Goal: Task Accomplishment & Management: Use online tool/utility

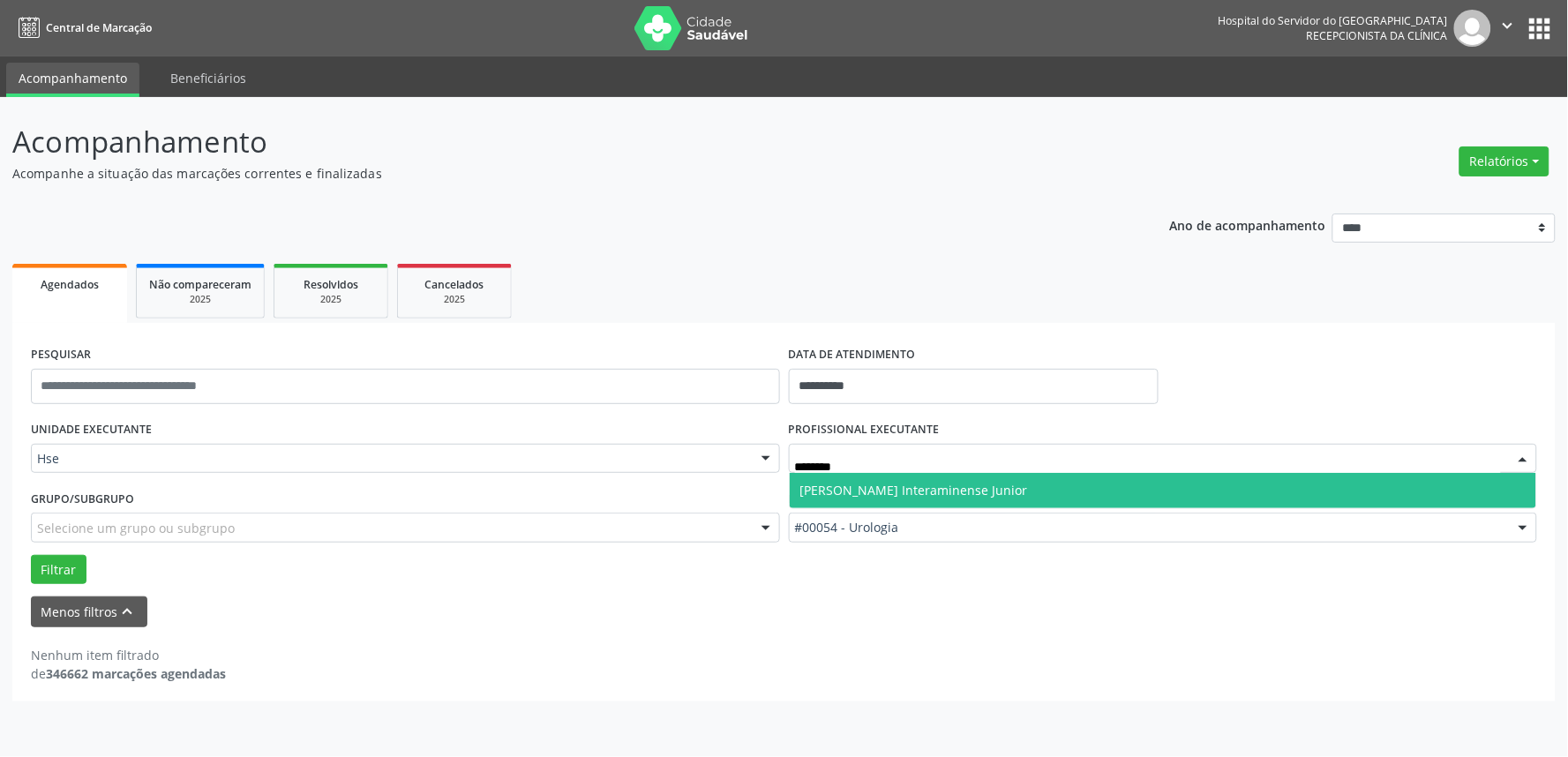
type input "*********"
click at [976, 492] on span "[PERSON_NAME] Interaminense Junior" at bounding box center [914, 490] width 228 height 17
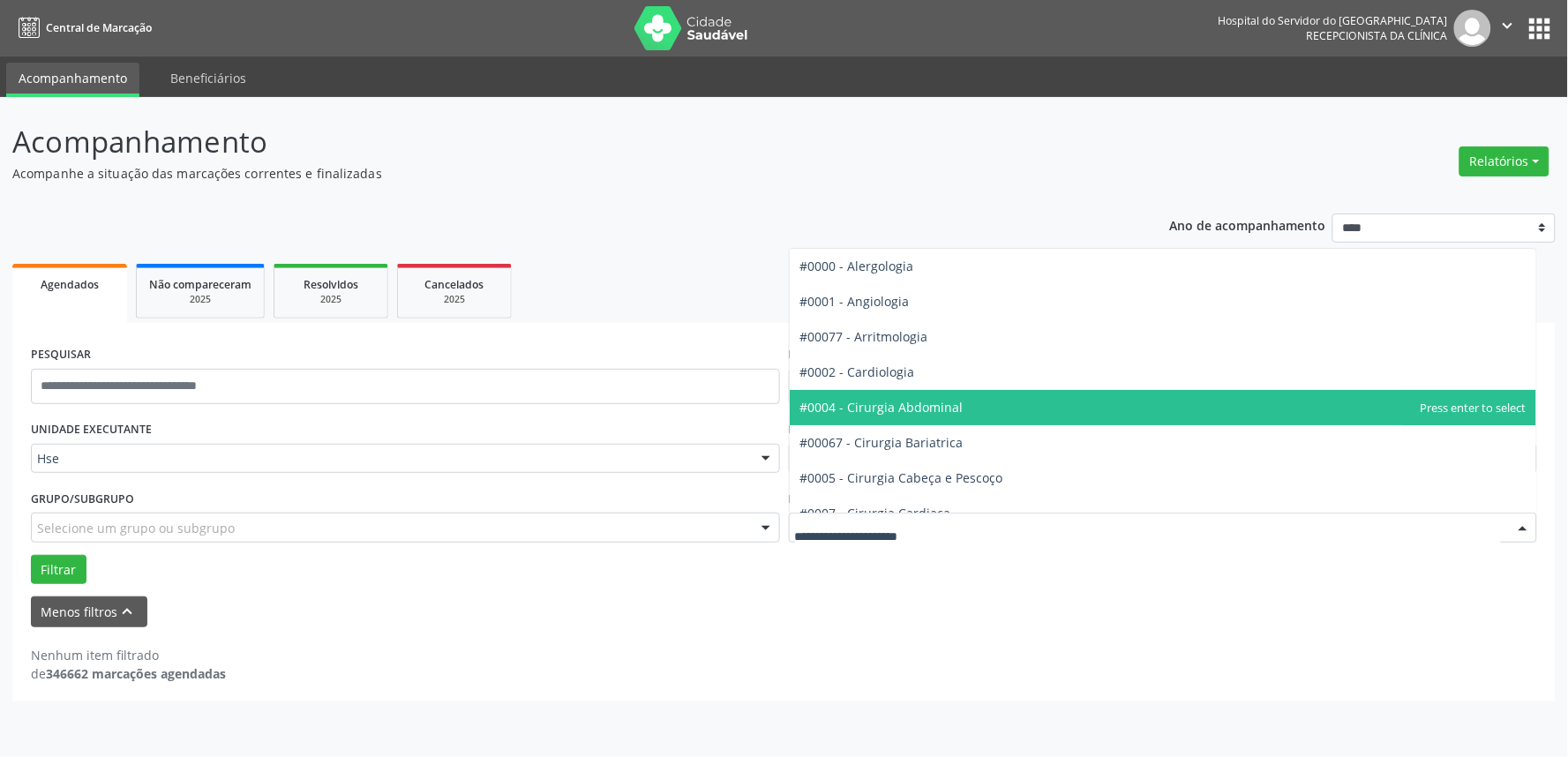
click at [998, 580] on div "Filtrar" at bounding box center [784, 570] width 1516 height 30
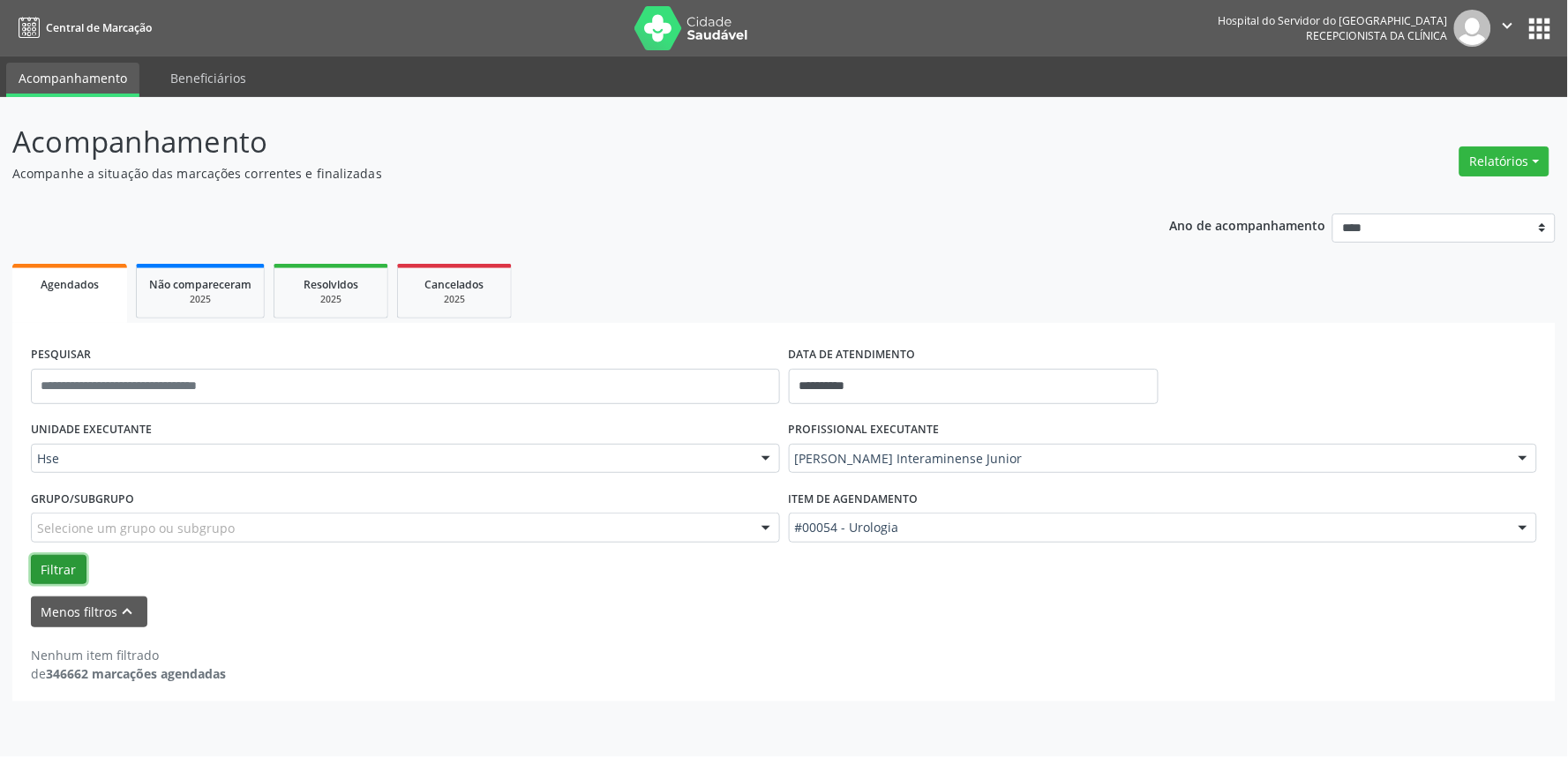
click at [37, 573] on button "Filtrar" at bounding box center [58, 570] width 55 height 30
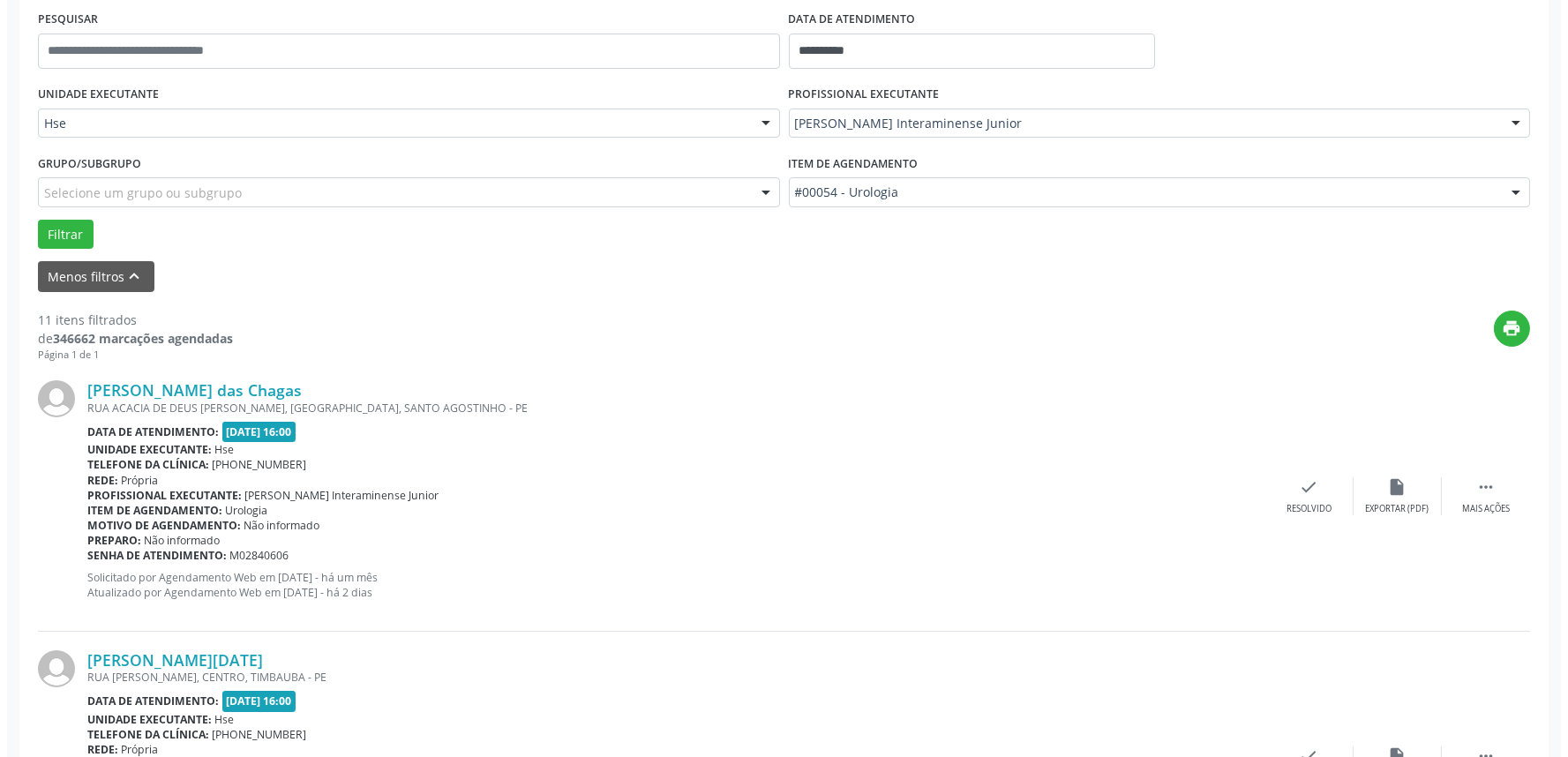
scroll to position [490, 0]
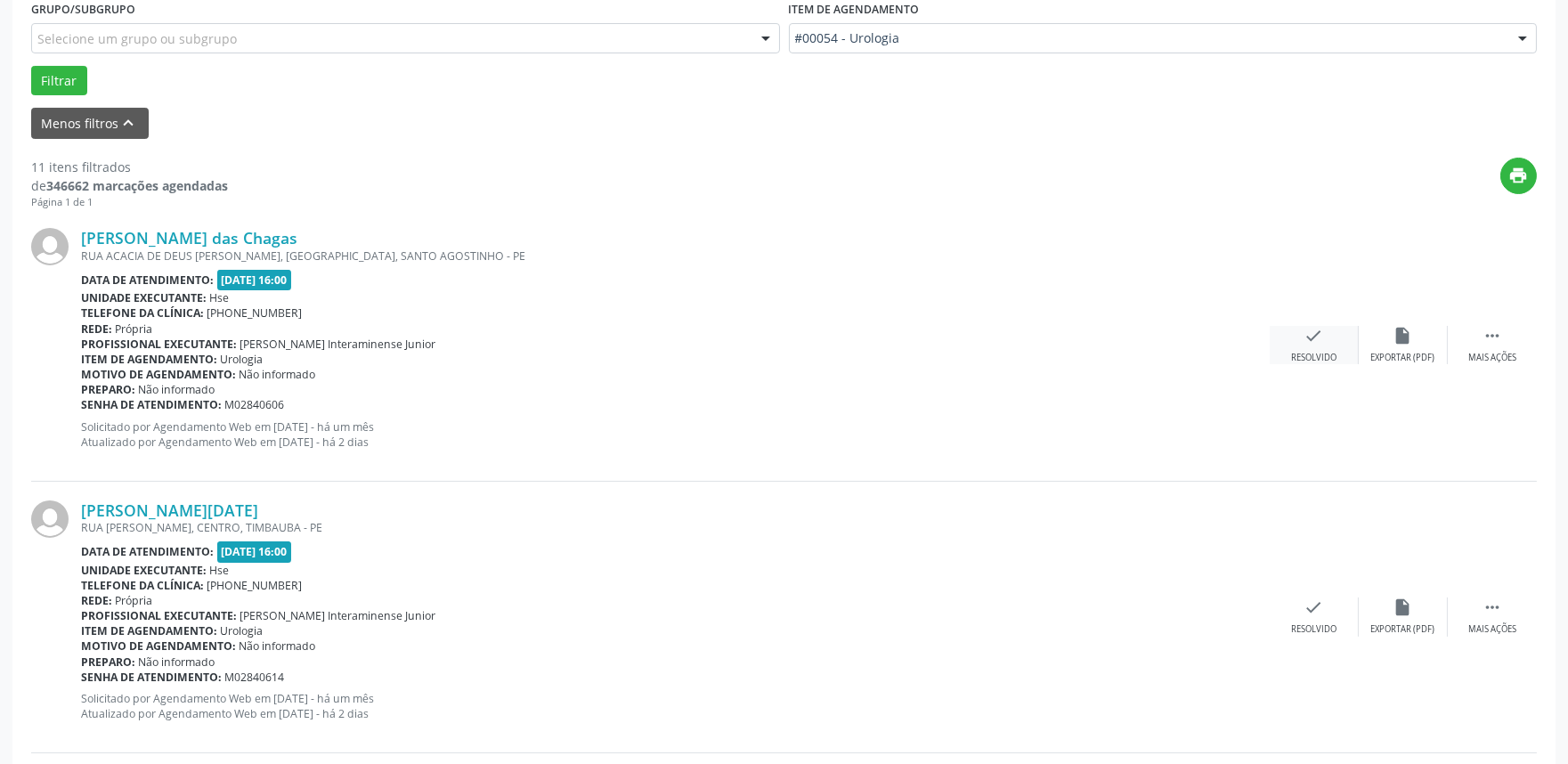
click at [1294, 336] on div "check Resolvido" at bounding box center [1313, 345] width 89 height 38
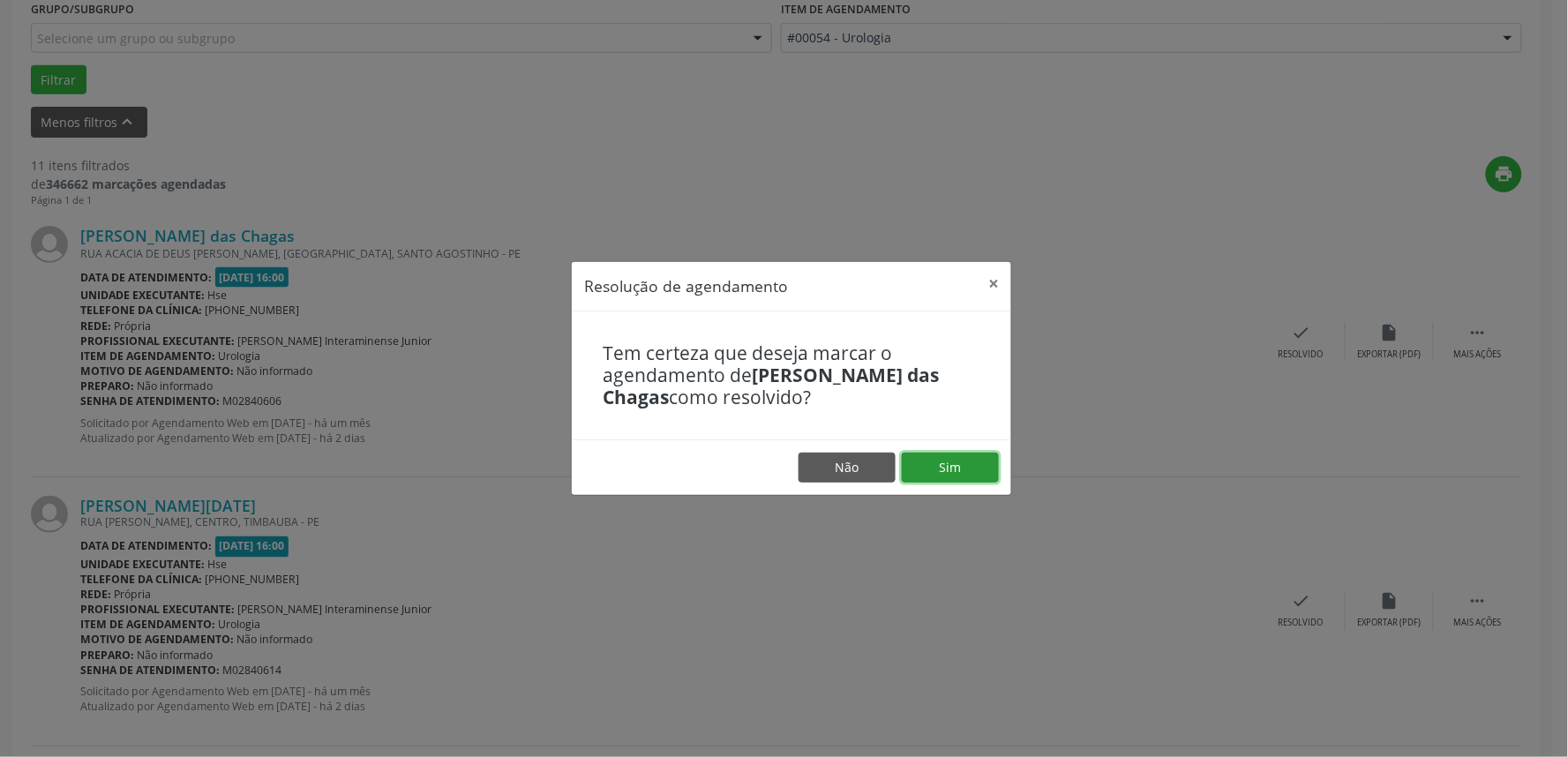
click at [948, 460] on button "Sim" at bounding box center [950, 468] width 97 height 30
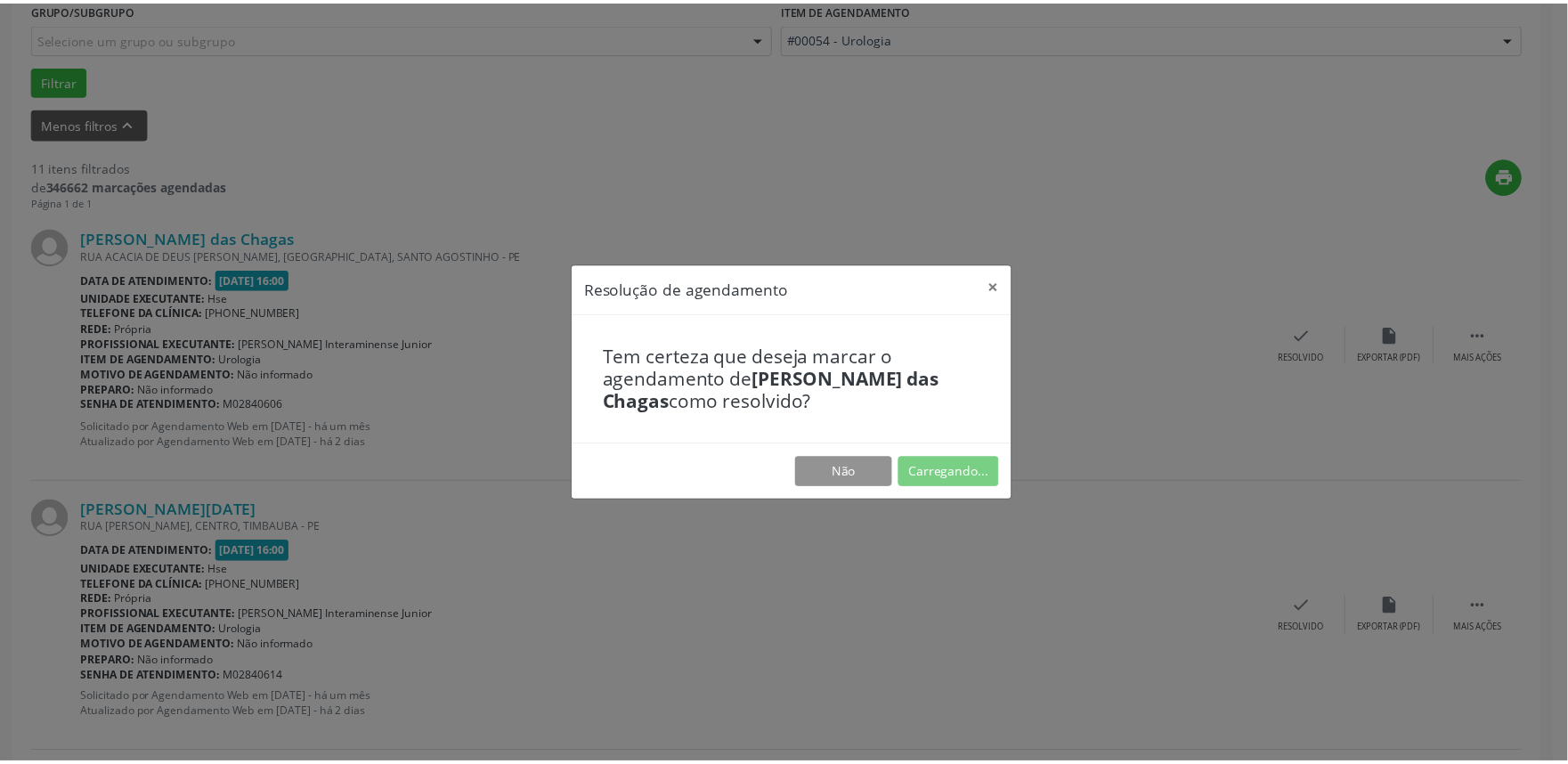
scroll to position [0, 0]
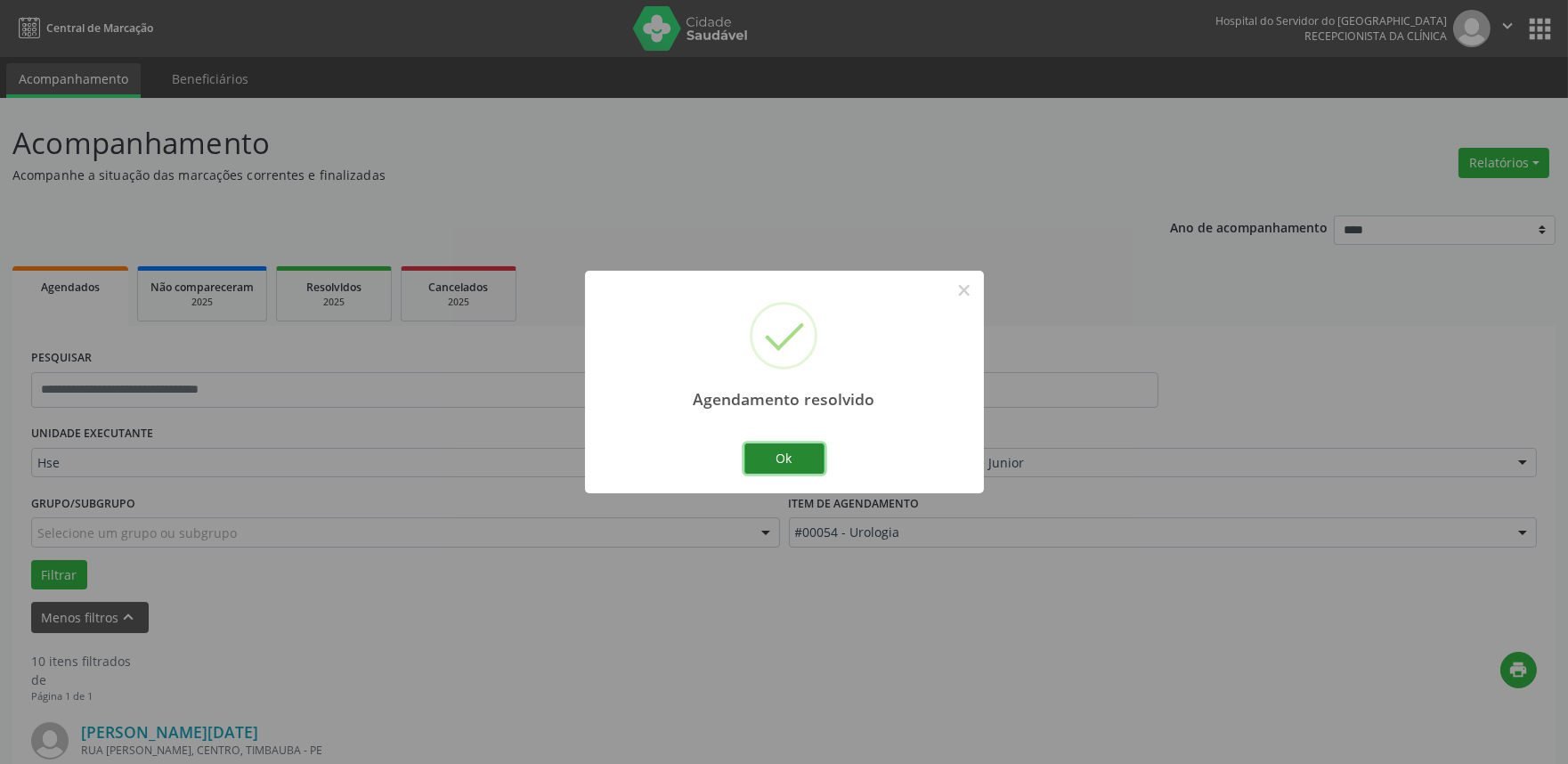
click at [767, 452] on button "Ok" at bounding box center [784, 458] width 80 height 30
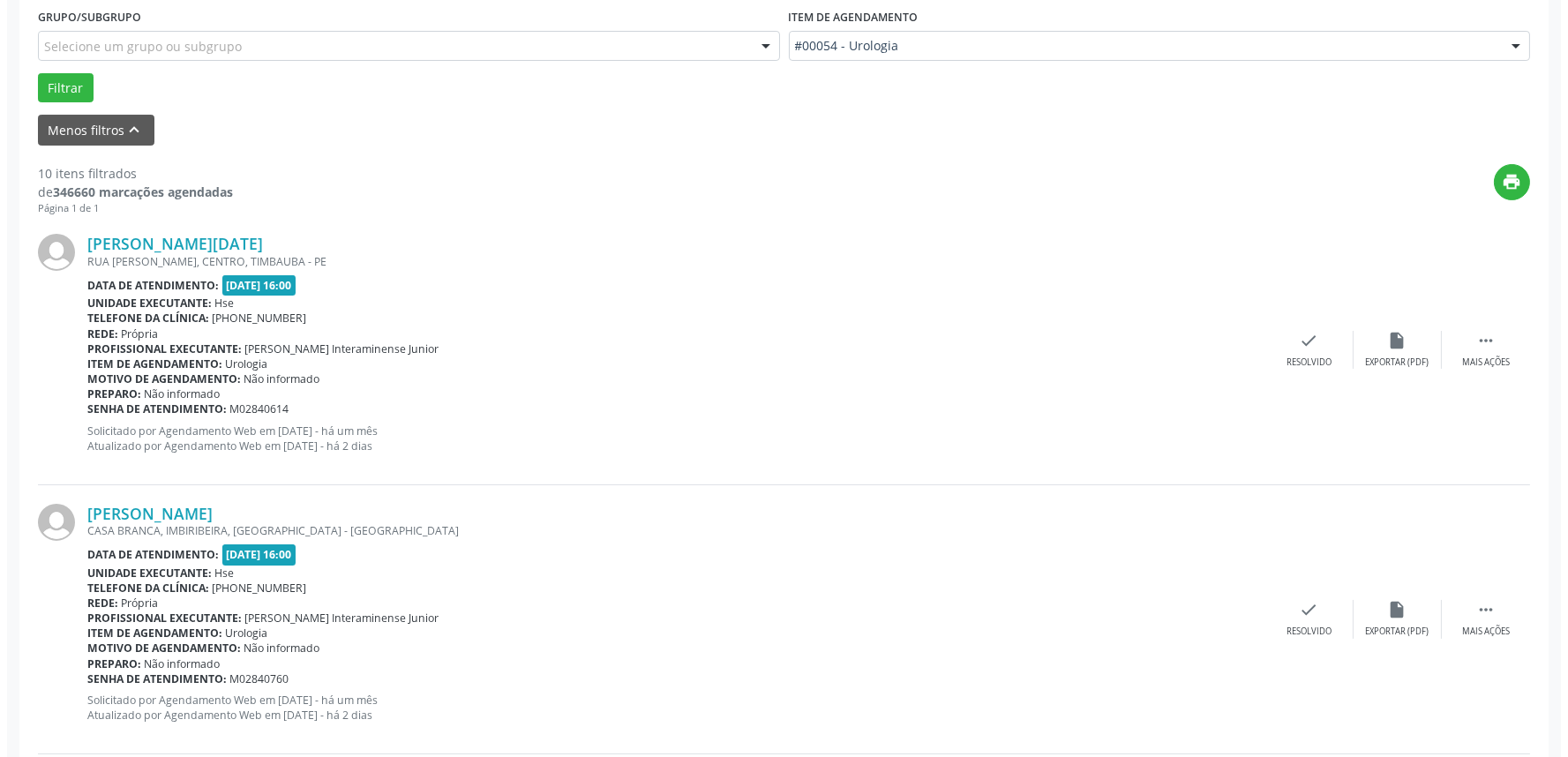
scroll to position [490, 0]
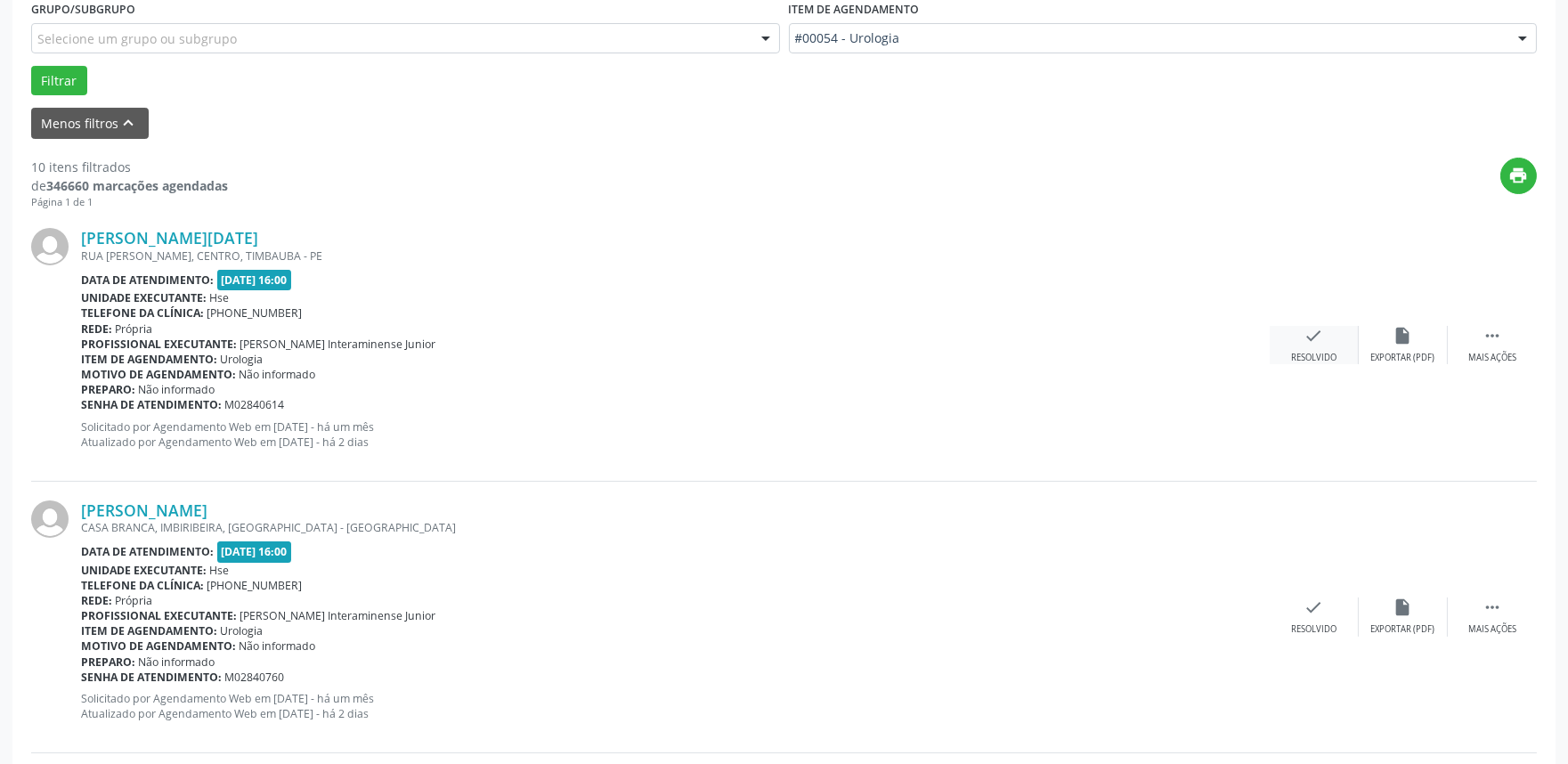
click at [1300, 344] on div "check Resolvido" at bounding box center [1313, 345] width 89 height 38
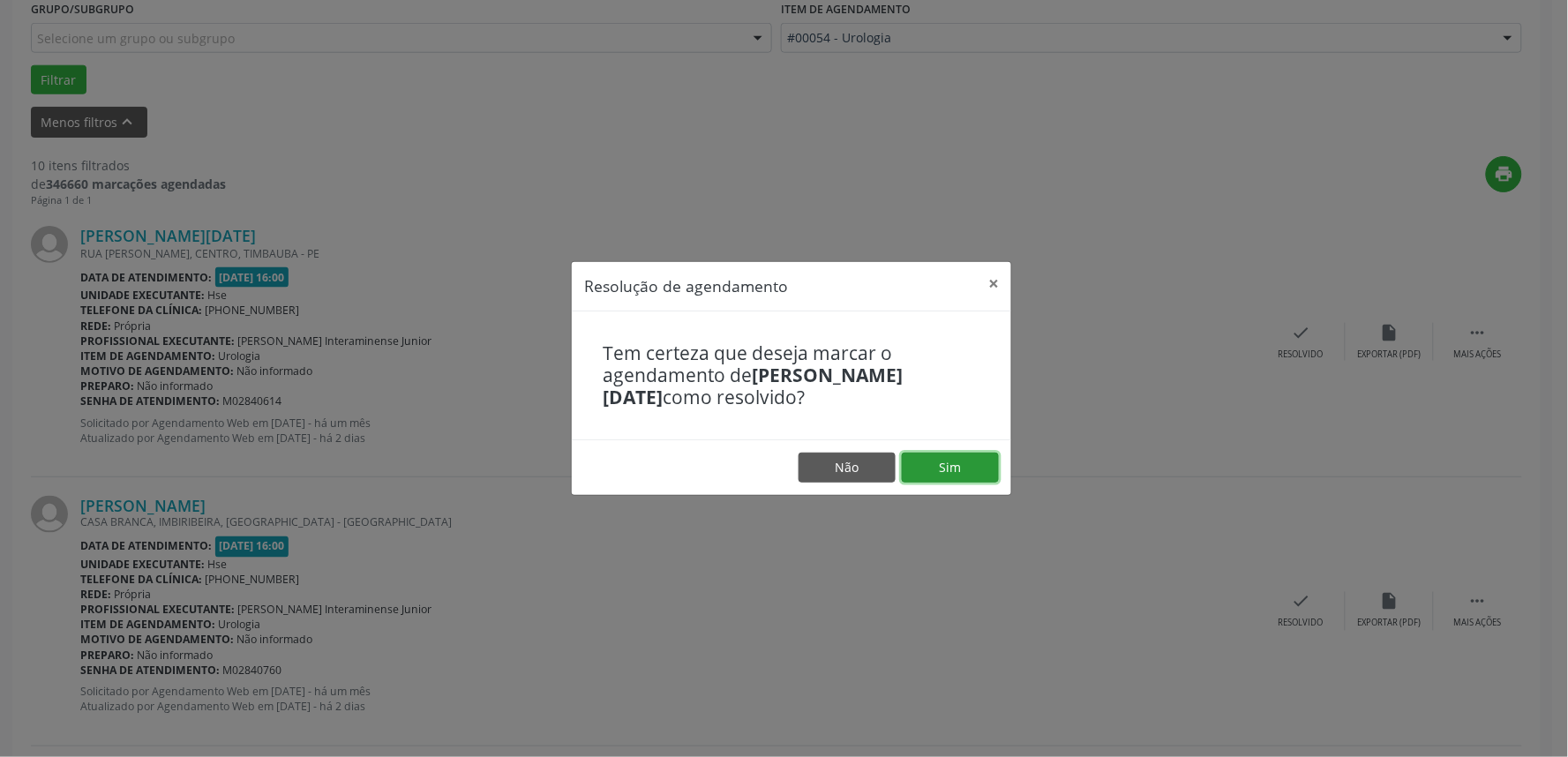
click at [950, 471] on button "Sim" at bounding box center [950, 468] width 97 height 30
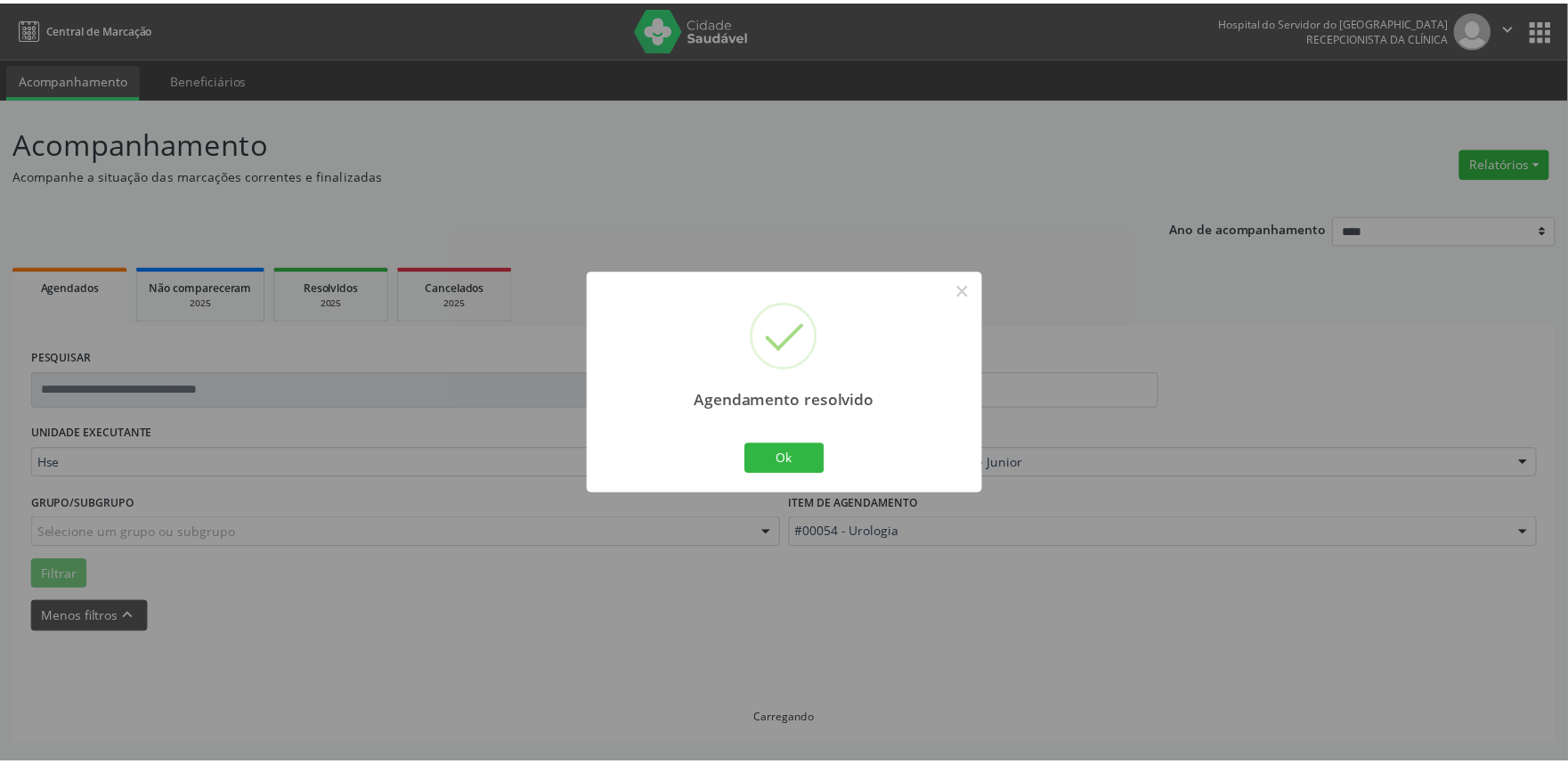
scroll to position [0, 0]
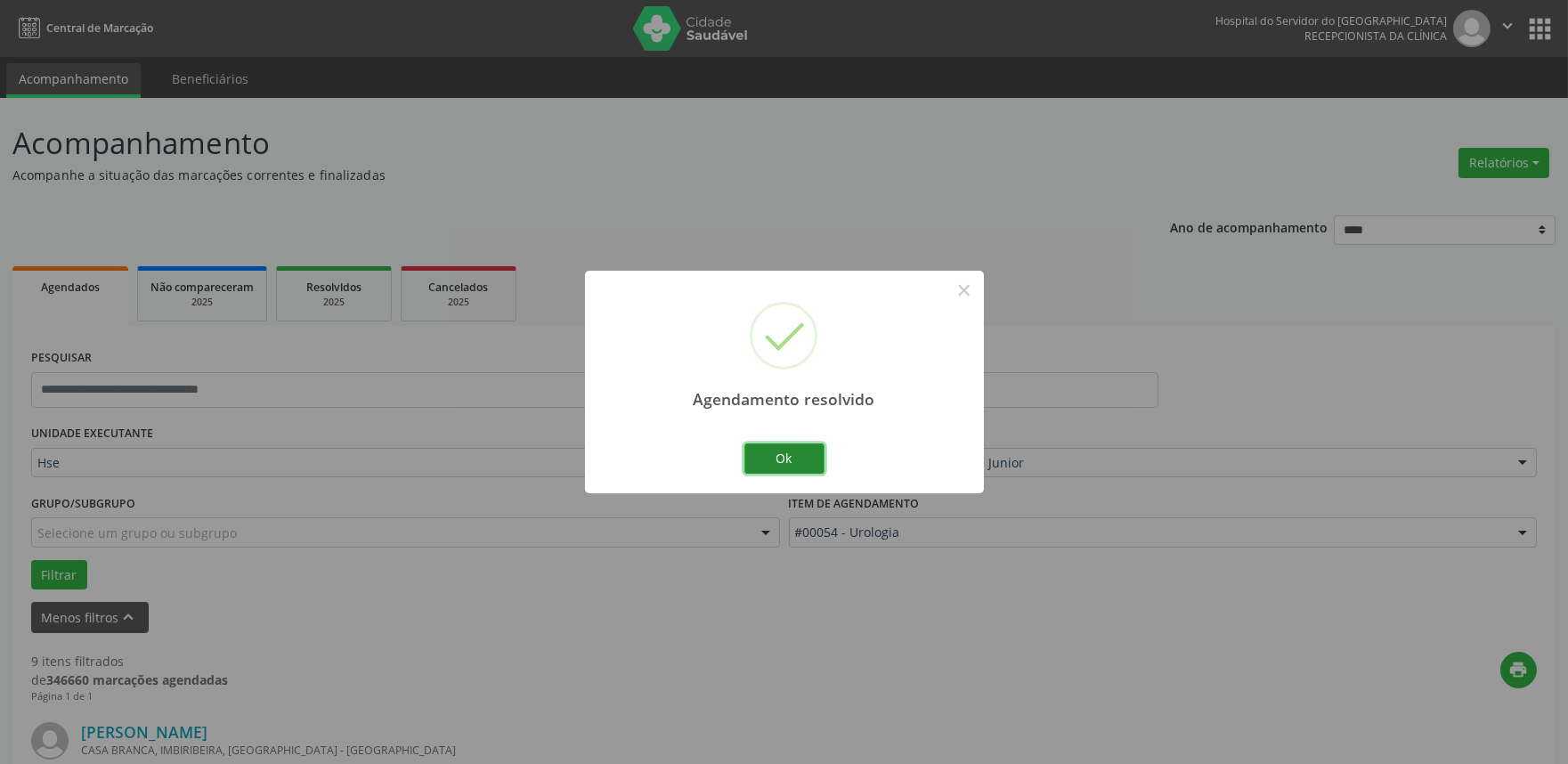
click at [795, 456] on button "Ok" at bounding box center [784, 458] width 80 height 30
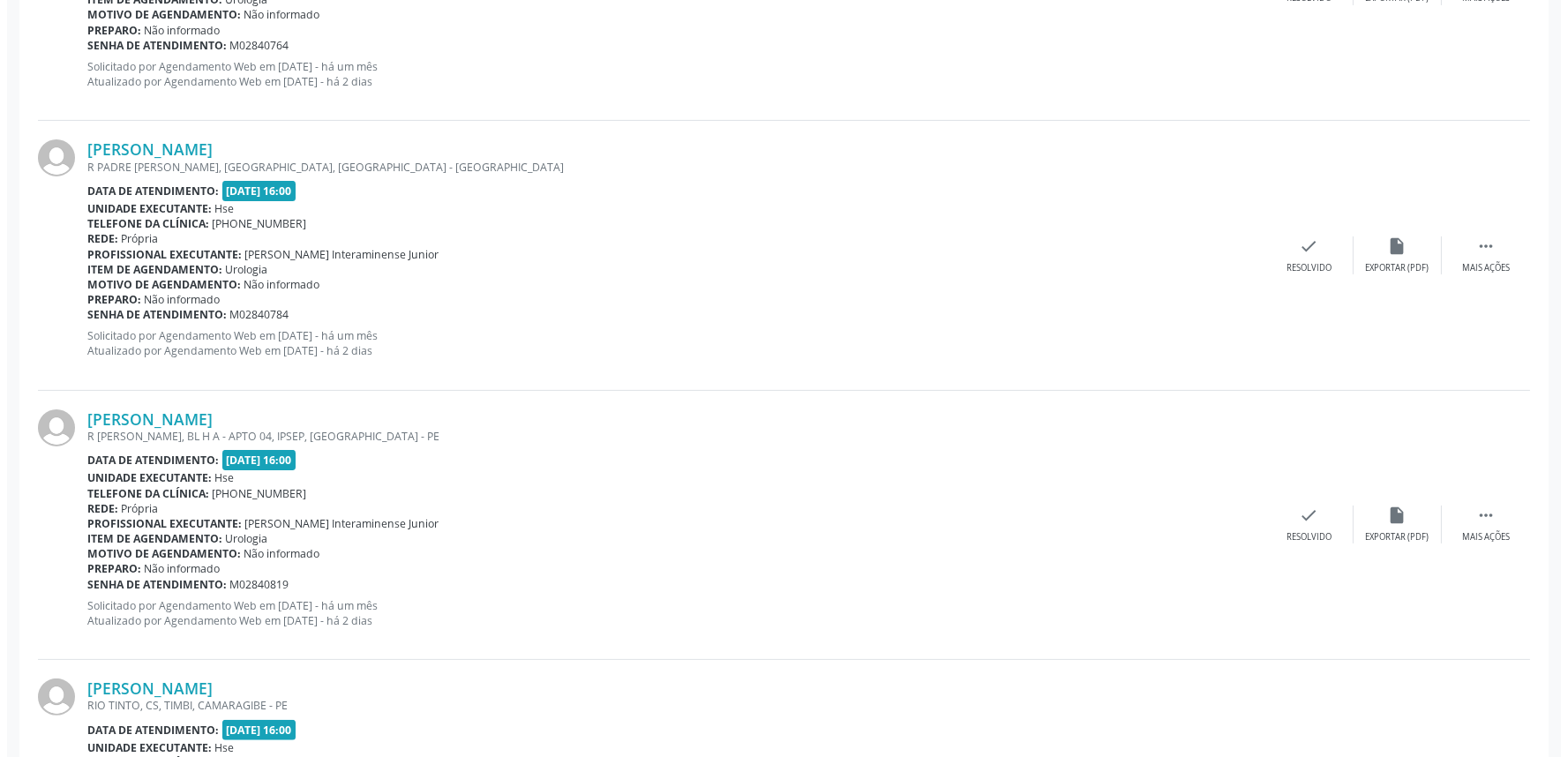
scroll to position [1176, 0]
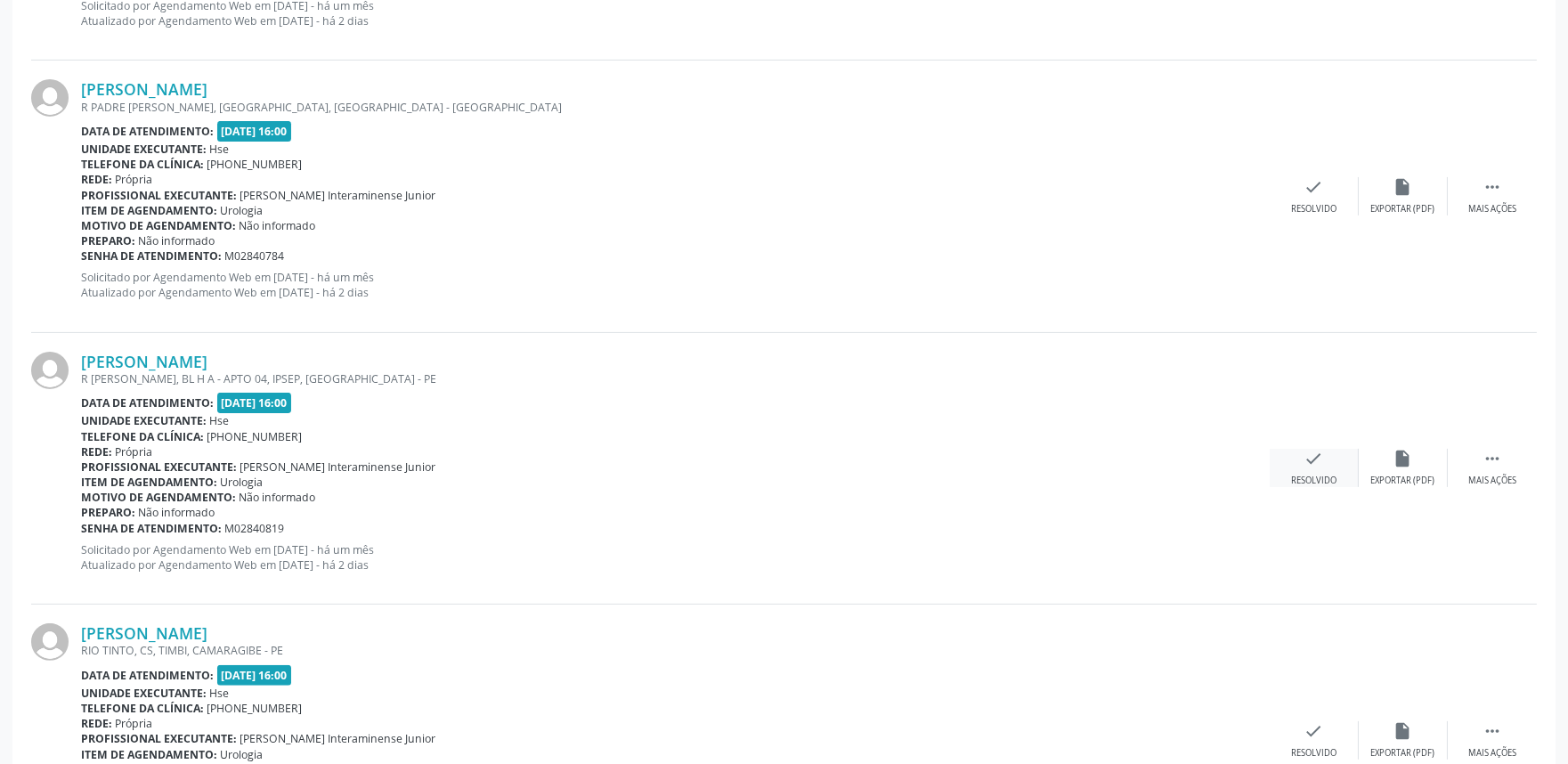
click at [1310, 461] on icon "check" at bounding box center [1314, 459] width 20 height 20
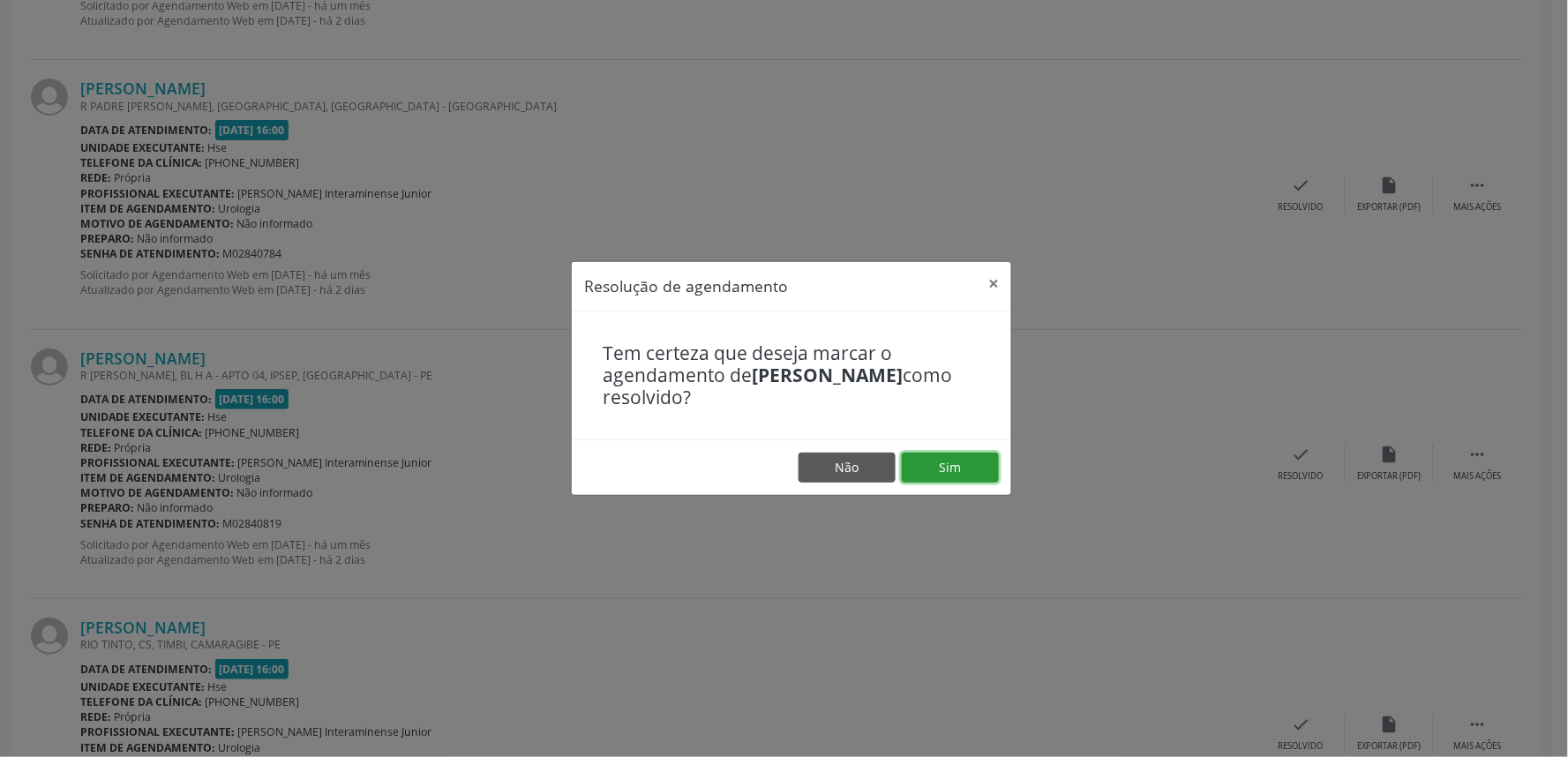
click at [960, 462] on button "Sim" at bounding box center [950, 468] width 97 height 30
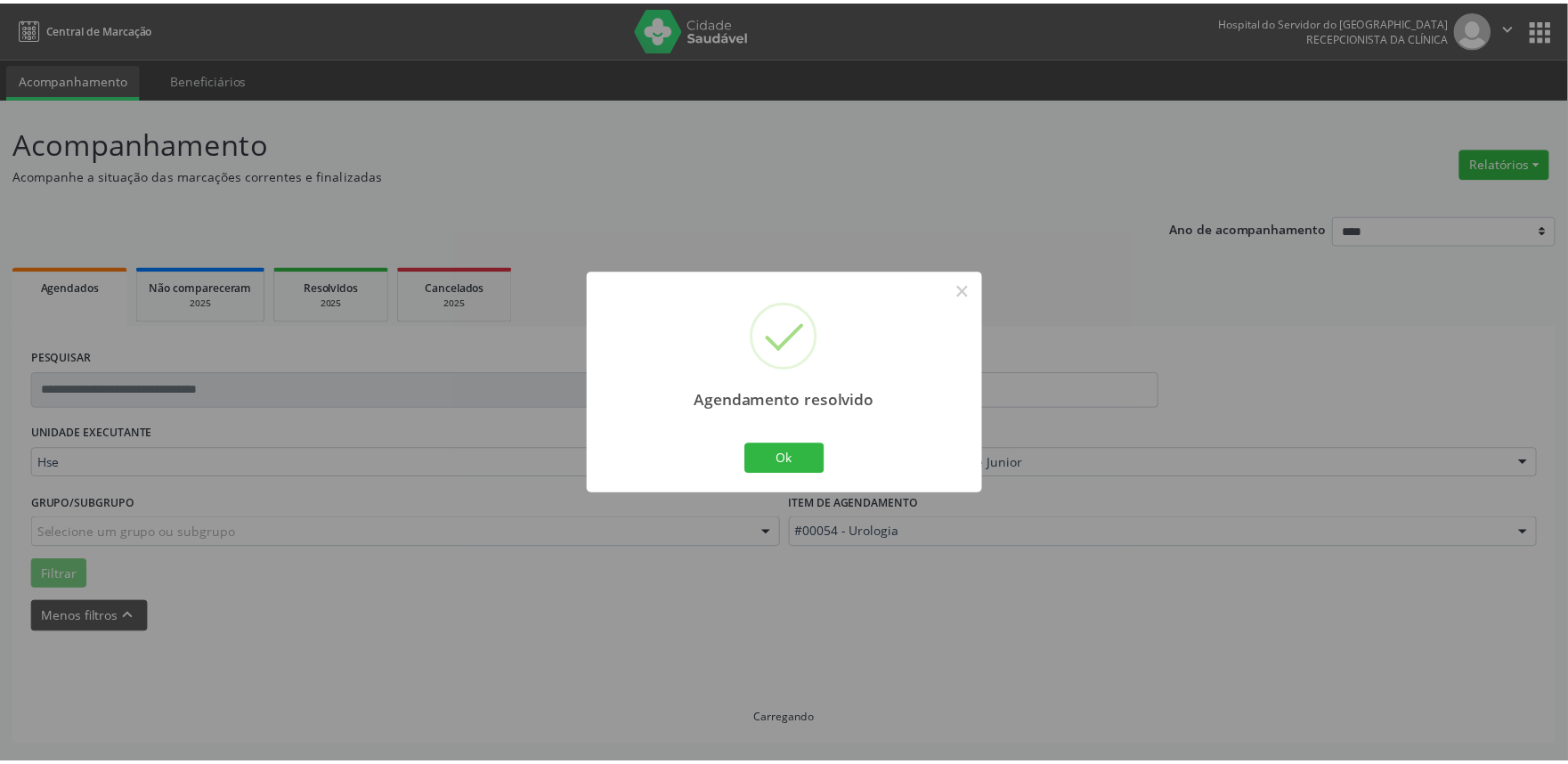
scroll to position [0, 0]
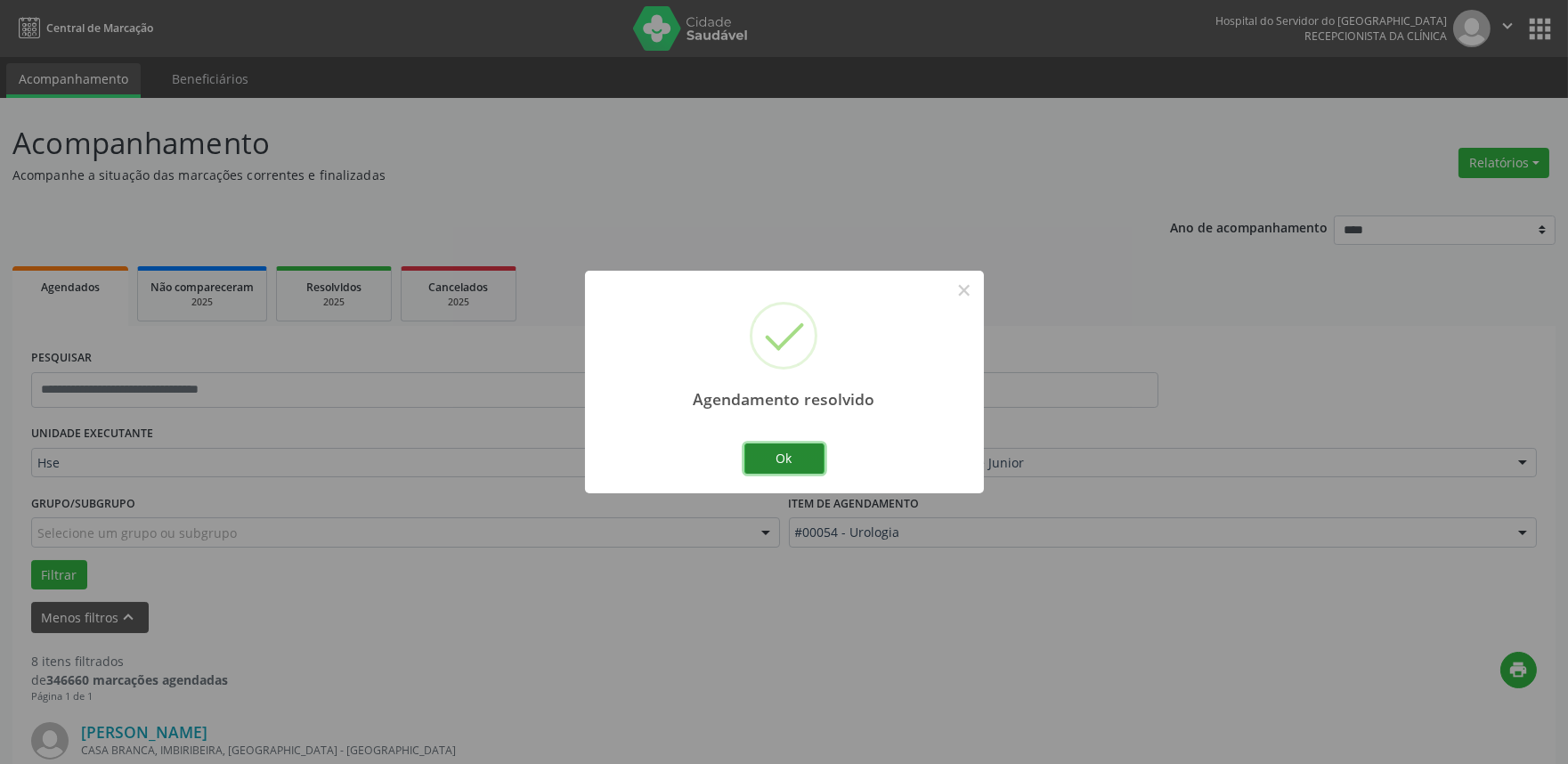
click at [804, 467] on button "Ok" at bounding box center [784, 458] width 80 height 30
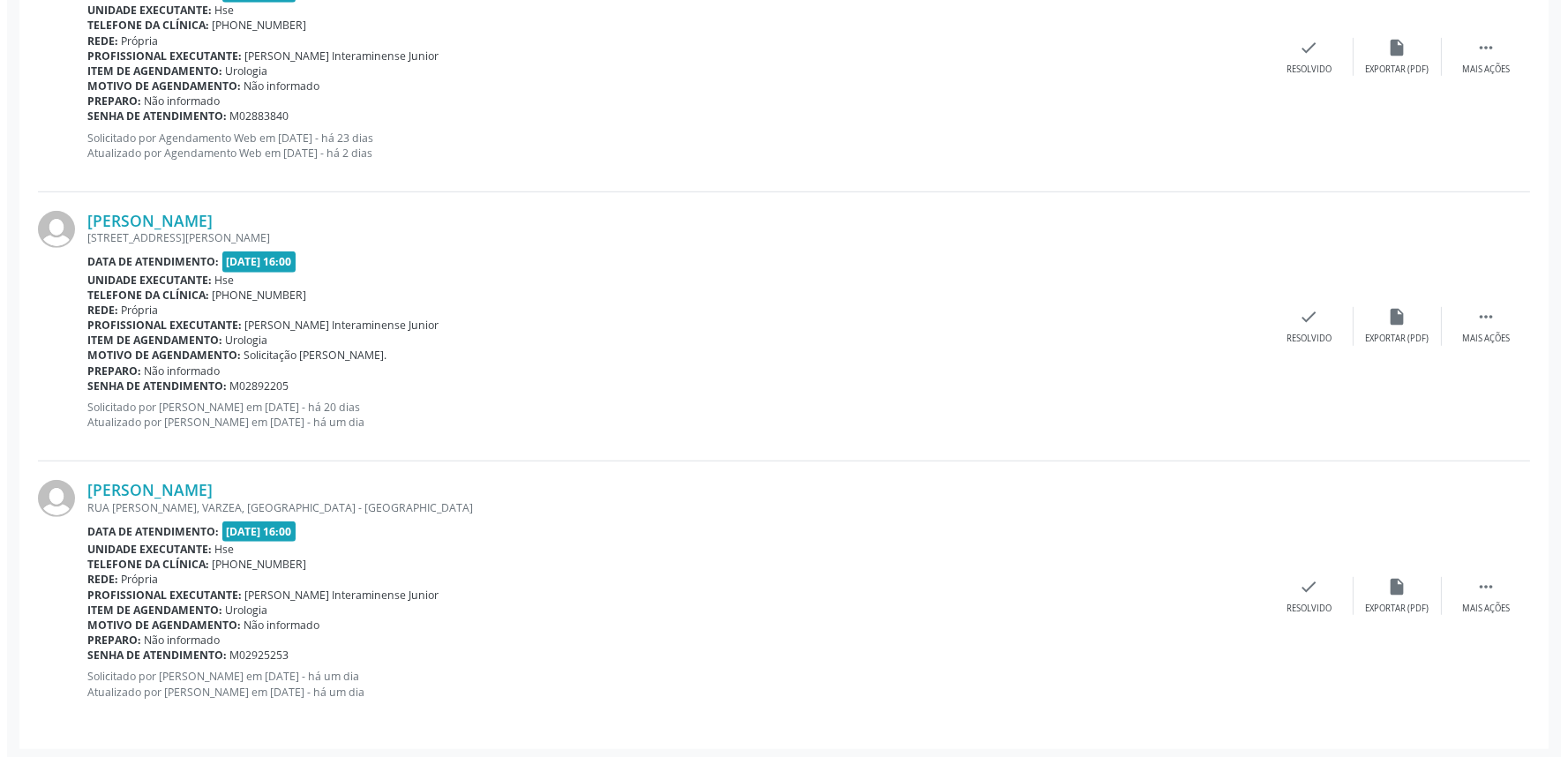
scroll to position [2125, 0]
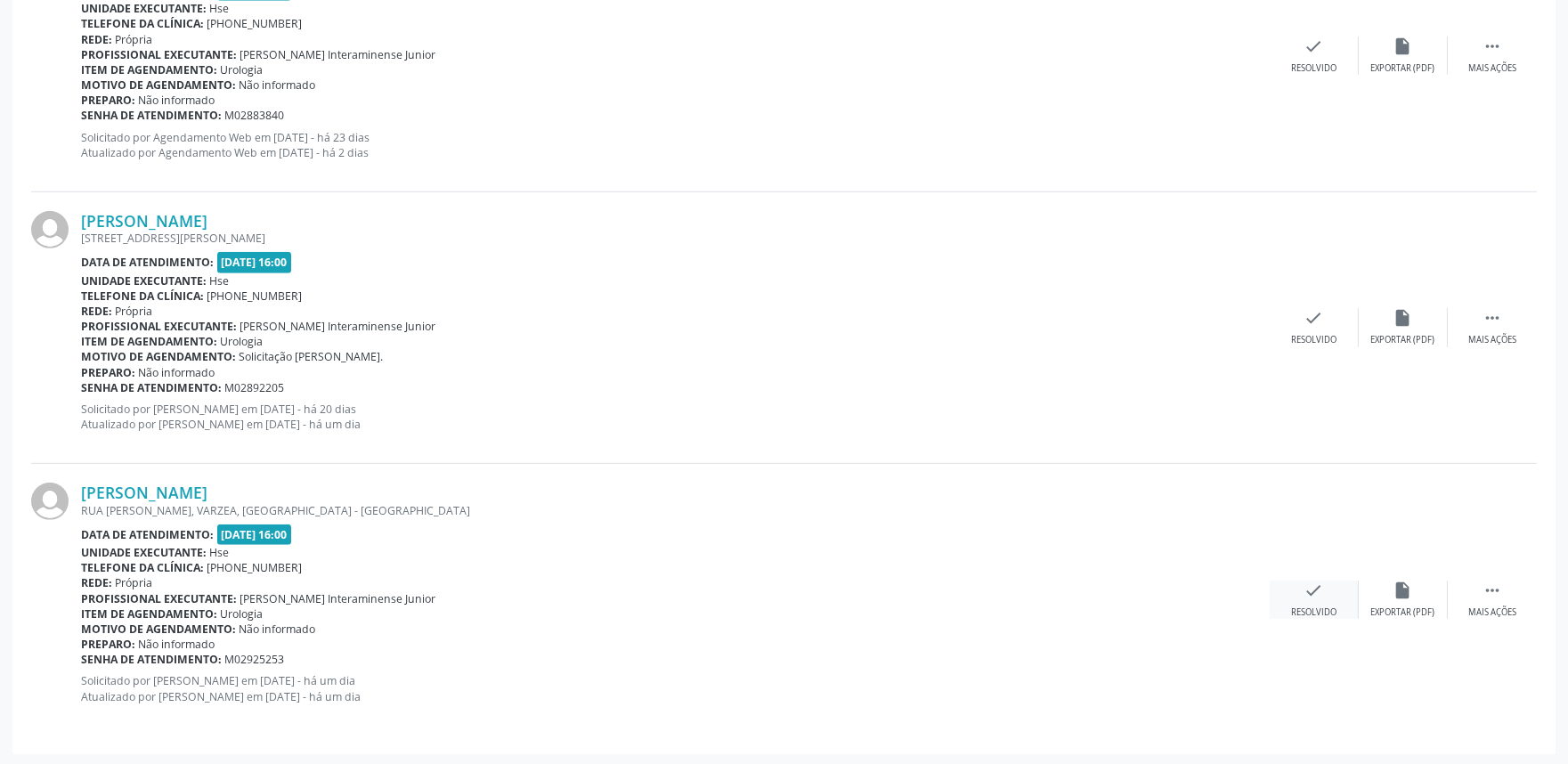
click at [1311, 598] on icon "check" at bounding box center [1314, 591] width 20 height 20
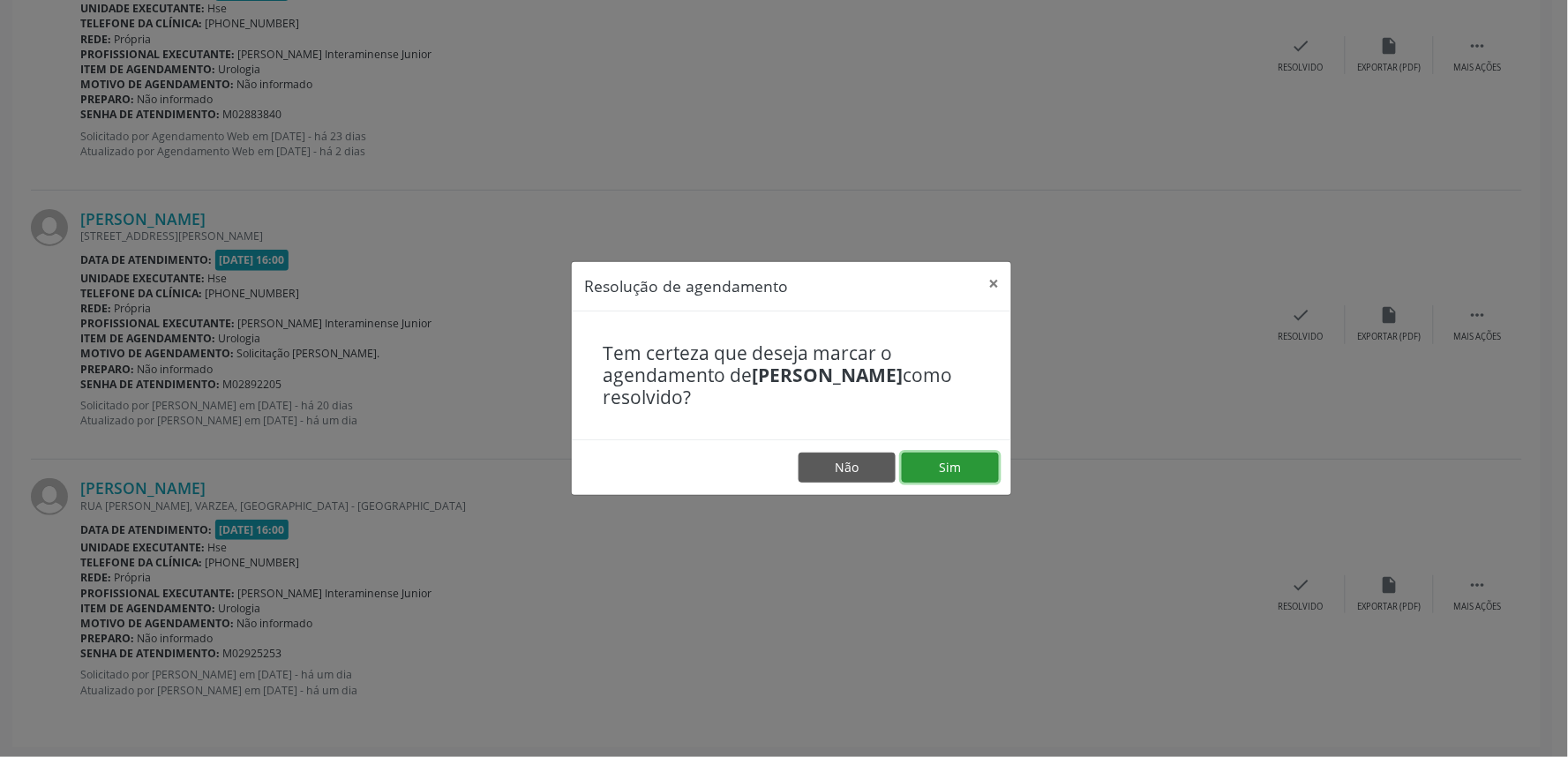
click at [929, 464] on button "Sim" at bounding box center [950, 468] width 97 height 30
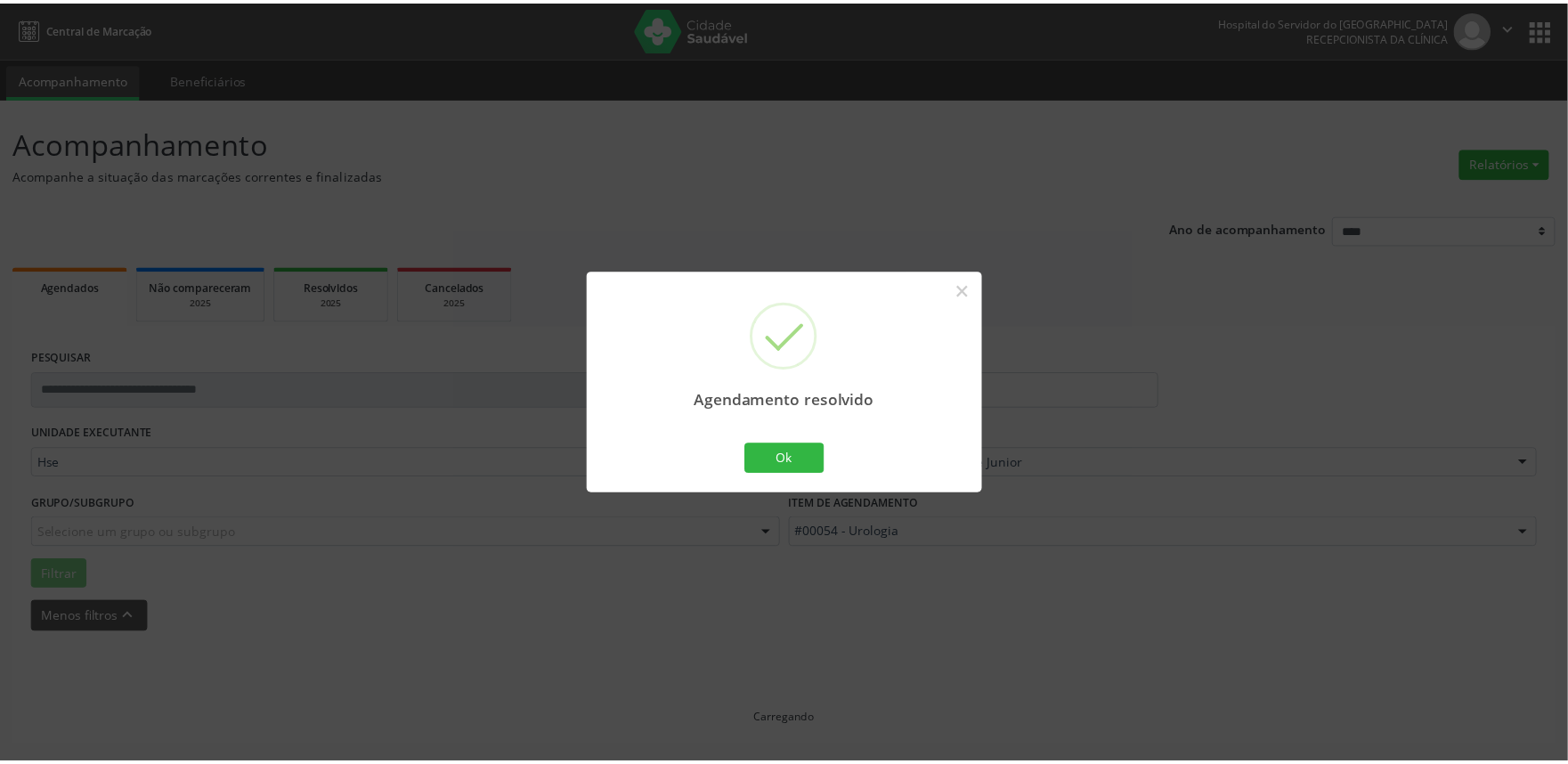
scroll to position [0, 0]
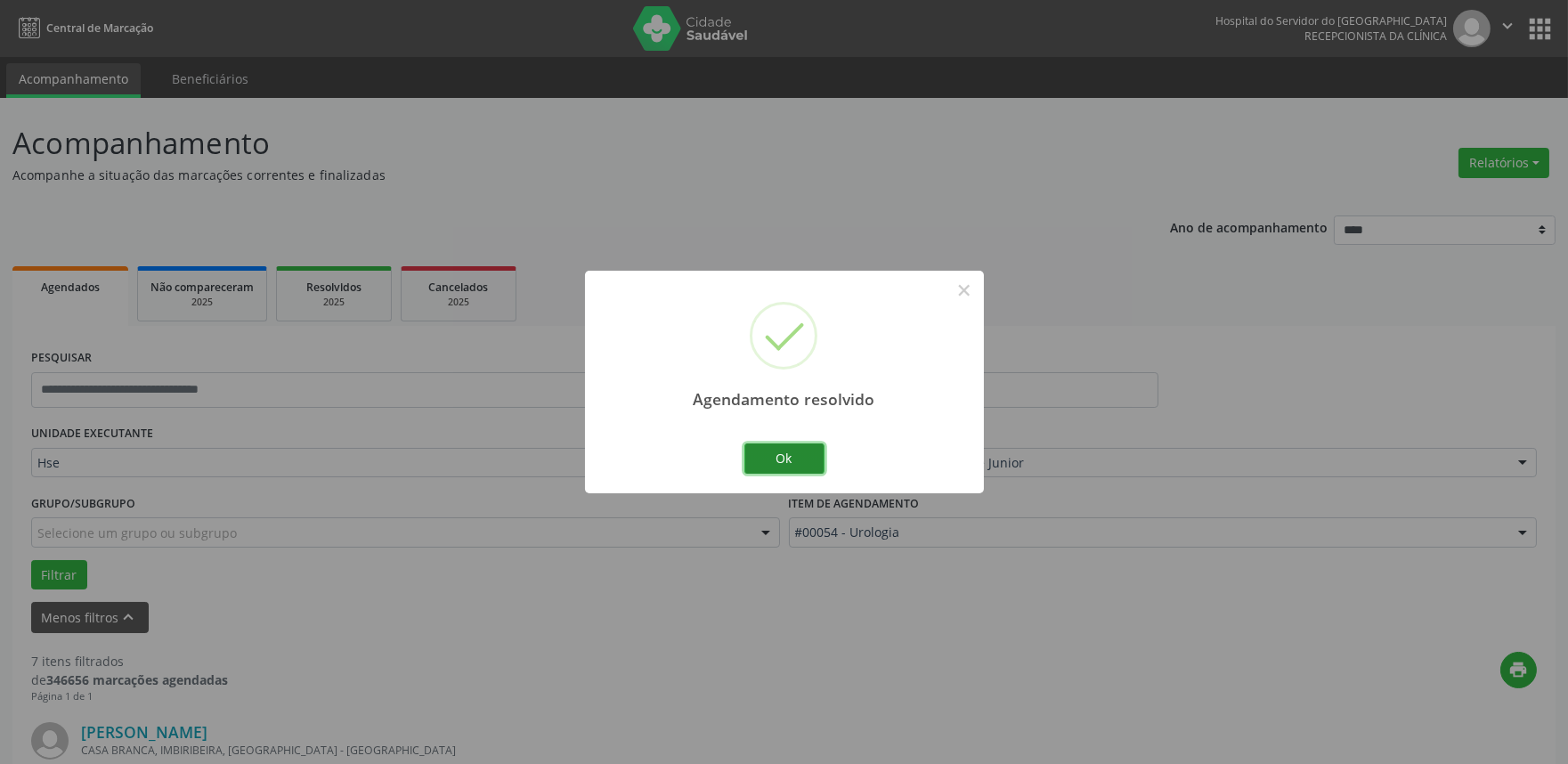
click at [777, 451] on button "Ok" at bounding box center [784, 458] width 80 height 30
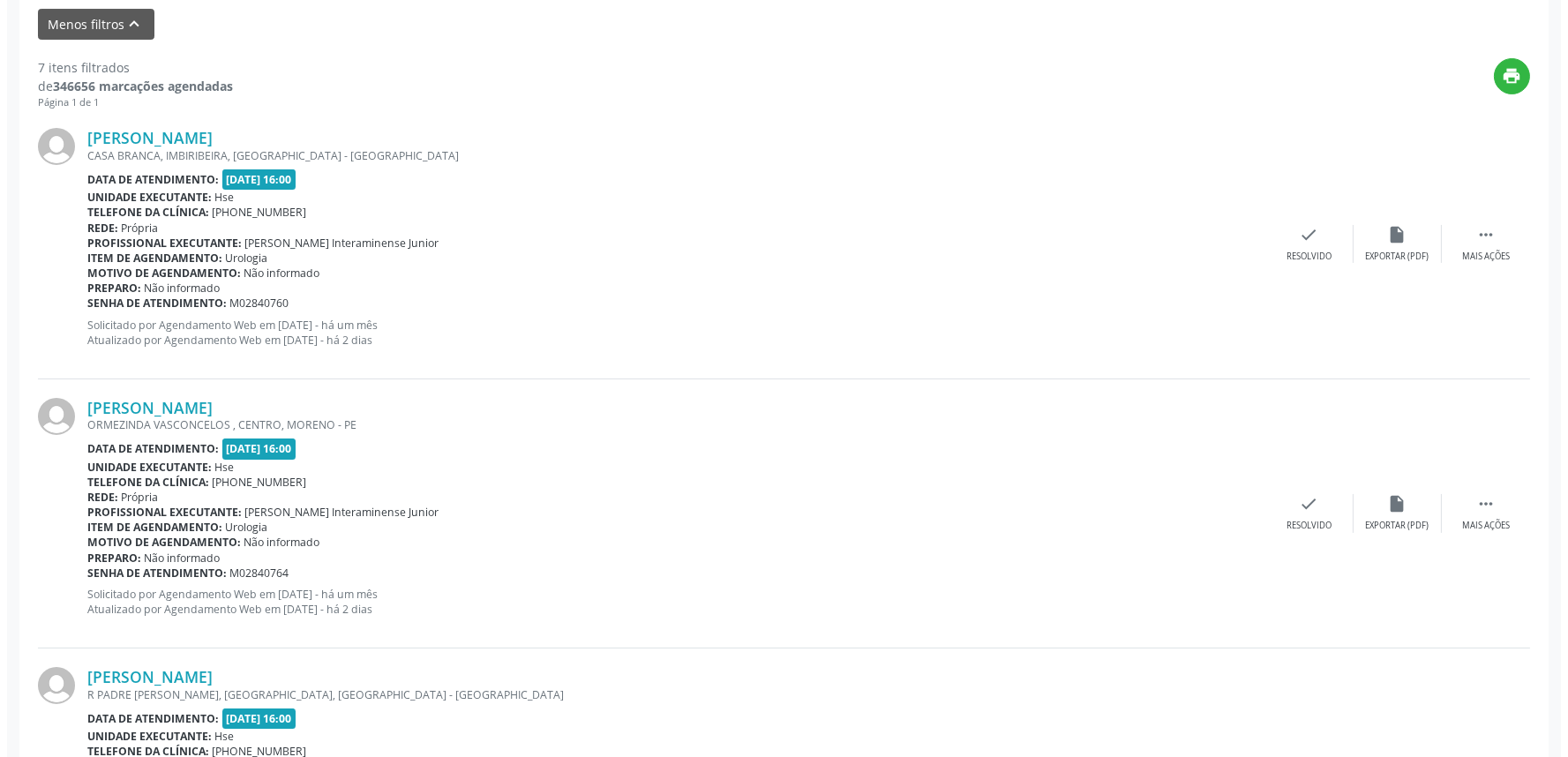
scroll to position [385, 0]
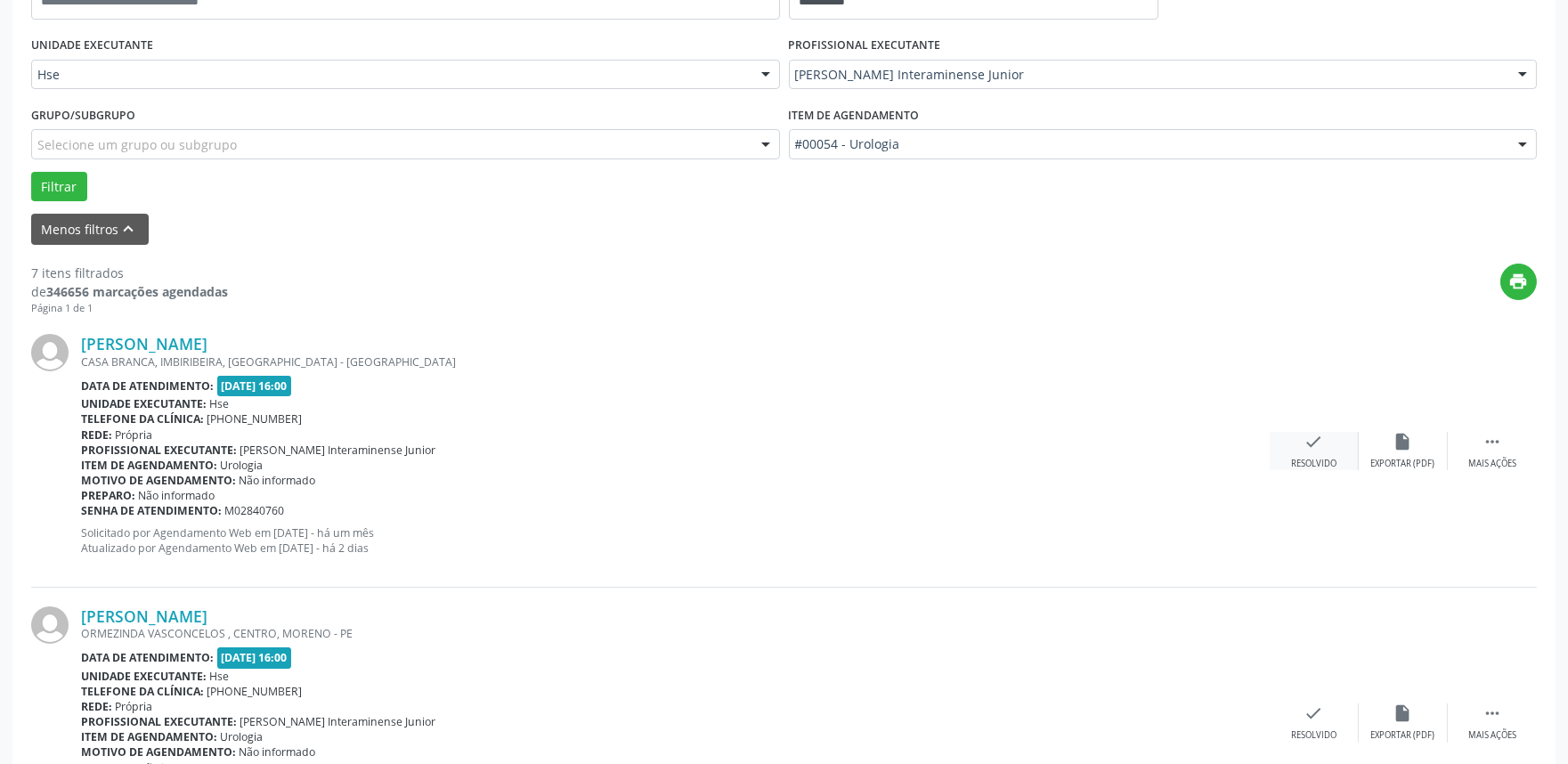
click at [1311, 455] on div "check Resolvido" at bounding box center [1313, 451] width 89 height 38
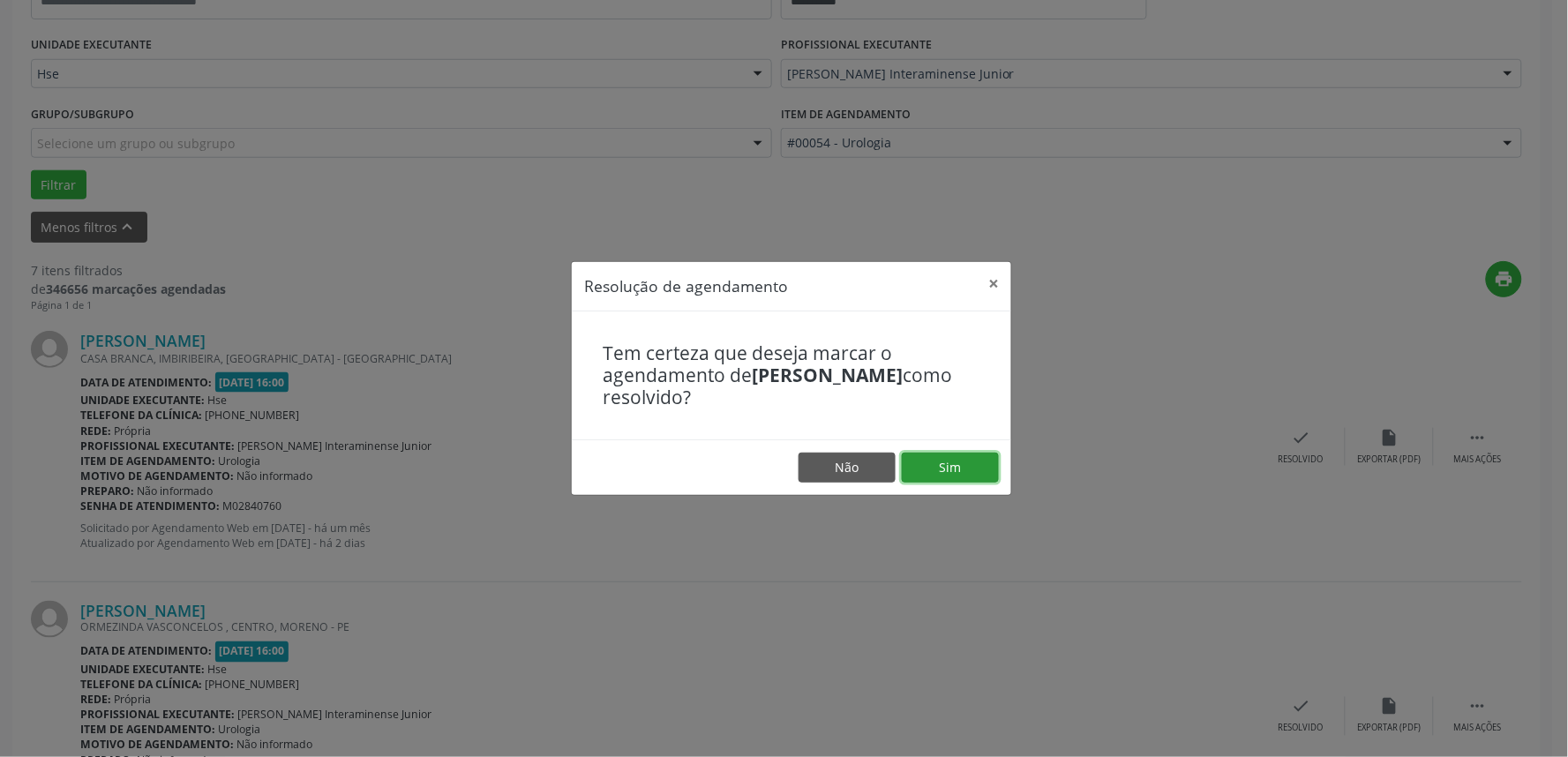
click at [960, 451] on footer "Não Sim" at bounding box center [791, 467] width 439 height 55
click at [945, 466] on button "Sim" at bounding box center [950, 468] width 97 height 30
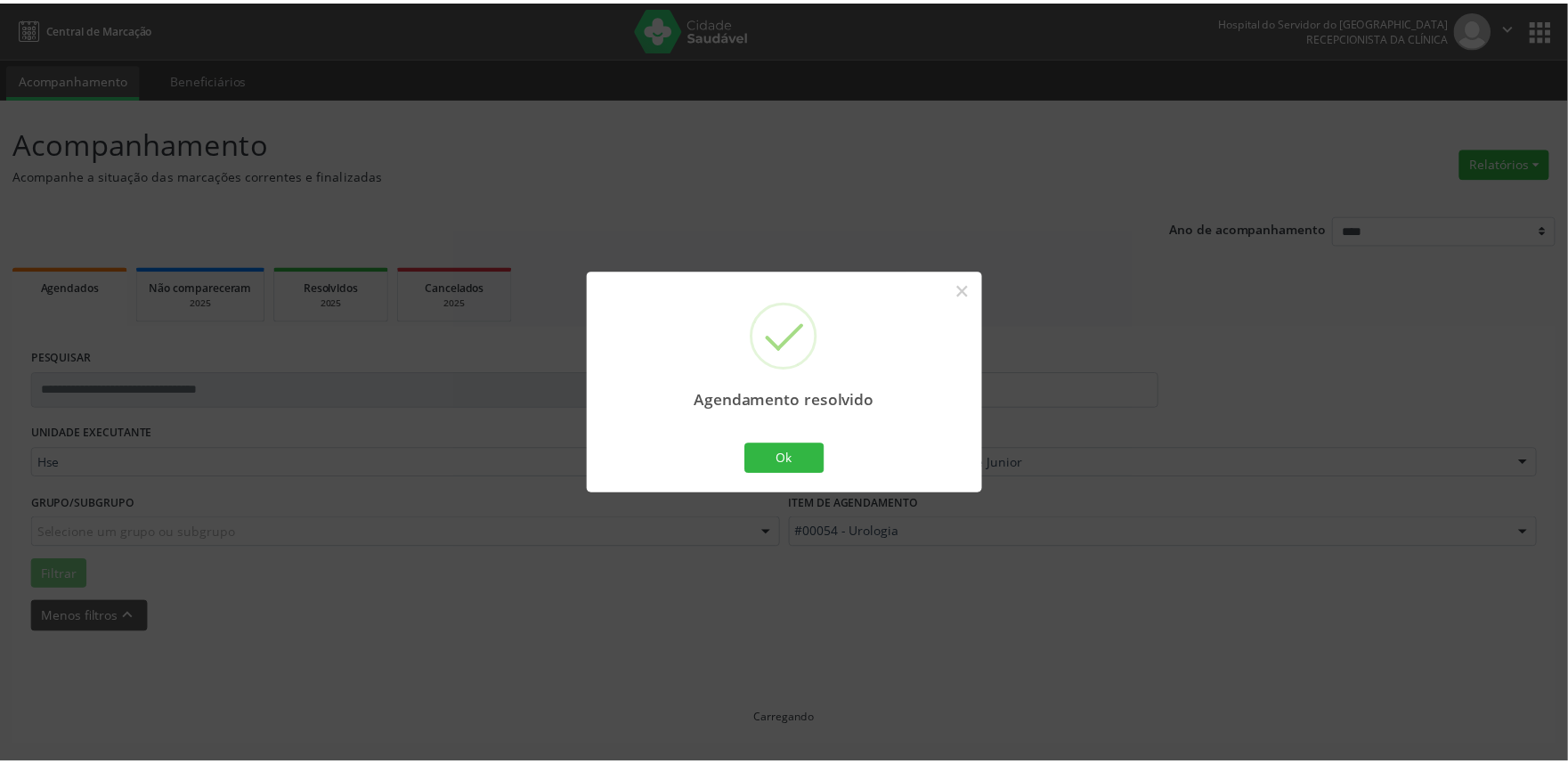
scroll to position [0, 0]
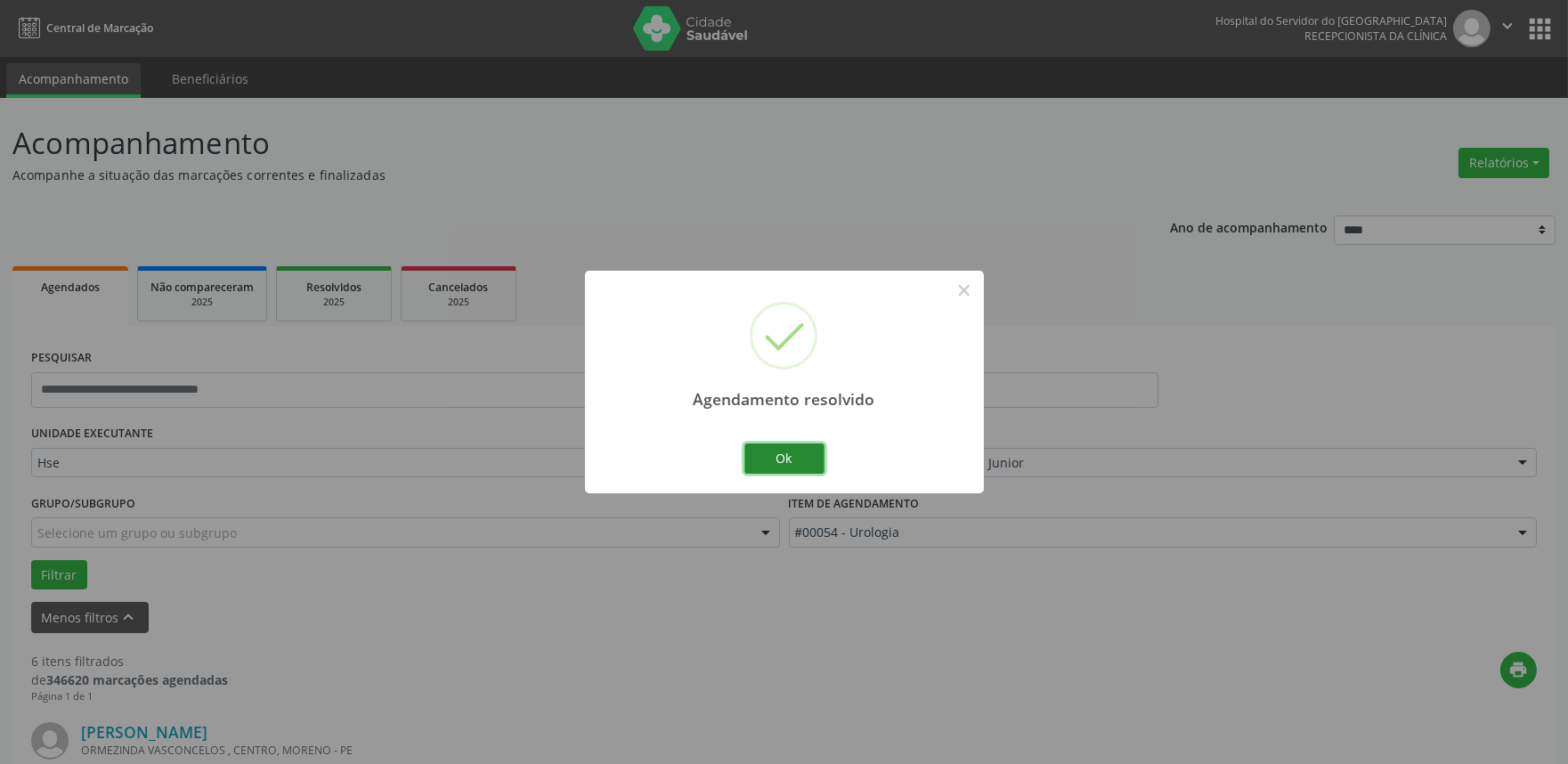
click at [771, 443] on button "Ok" at bounding box center [784, 458] width 80 height 30
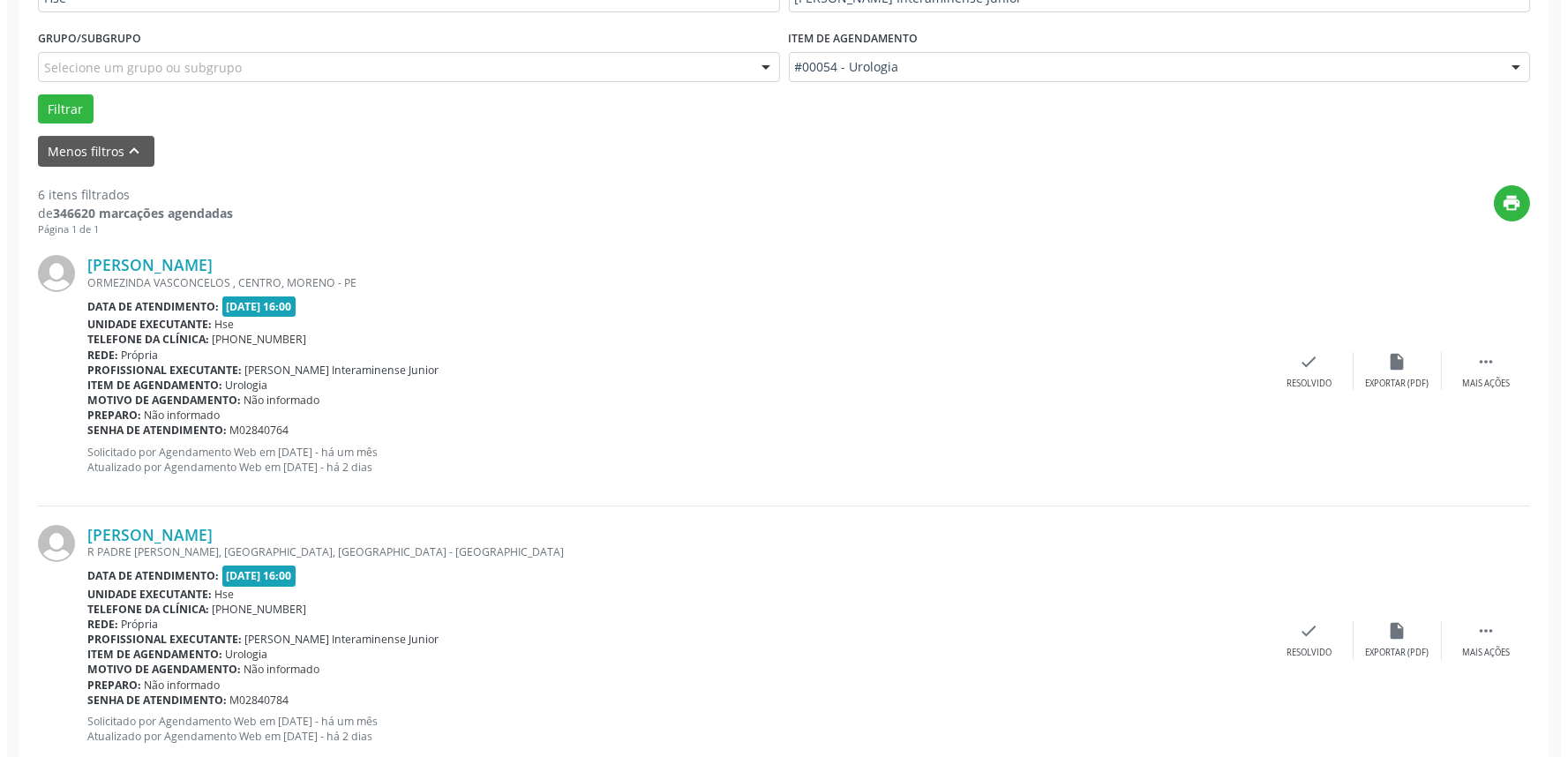
scroll to position [490, 0]
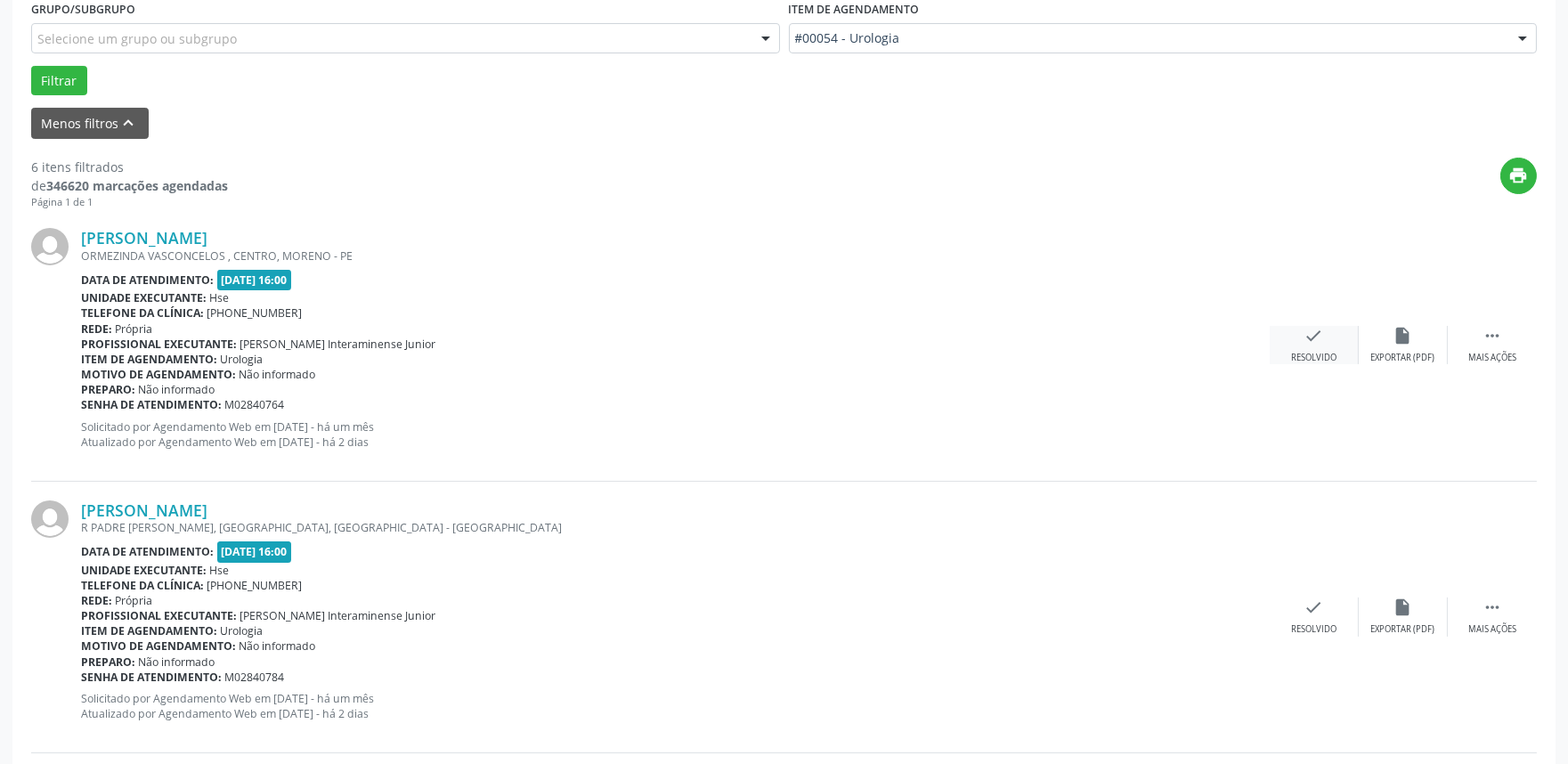
click at [1316, 350] on div "check Resolvido" at bounding box center [1313, 345] width 89 height 38
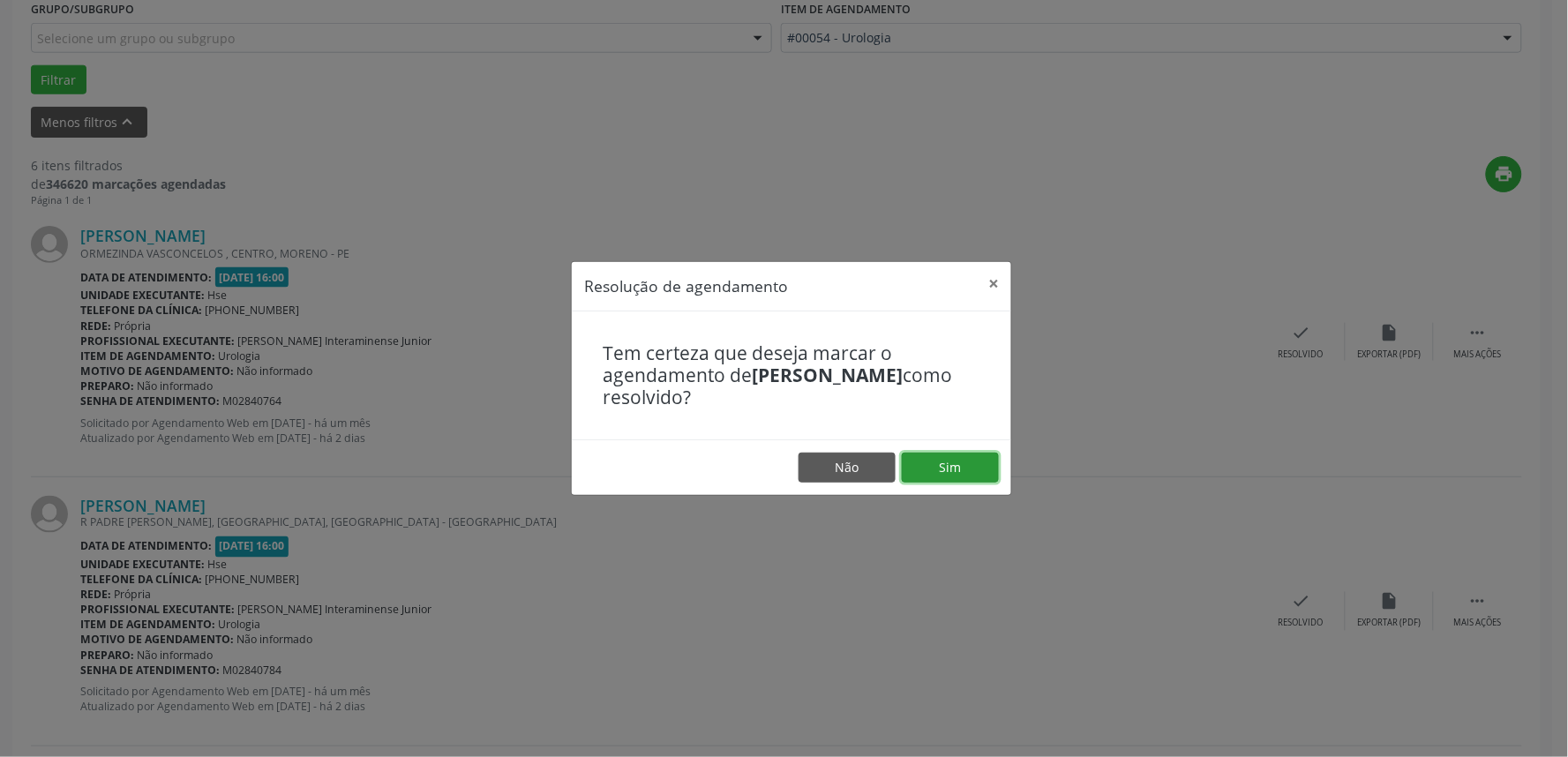
click at [966, 470] on button "Sim" at bounding box center [950, 468] width 97 height 30
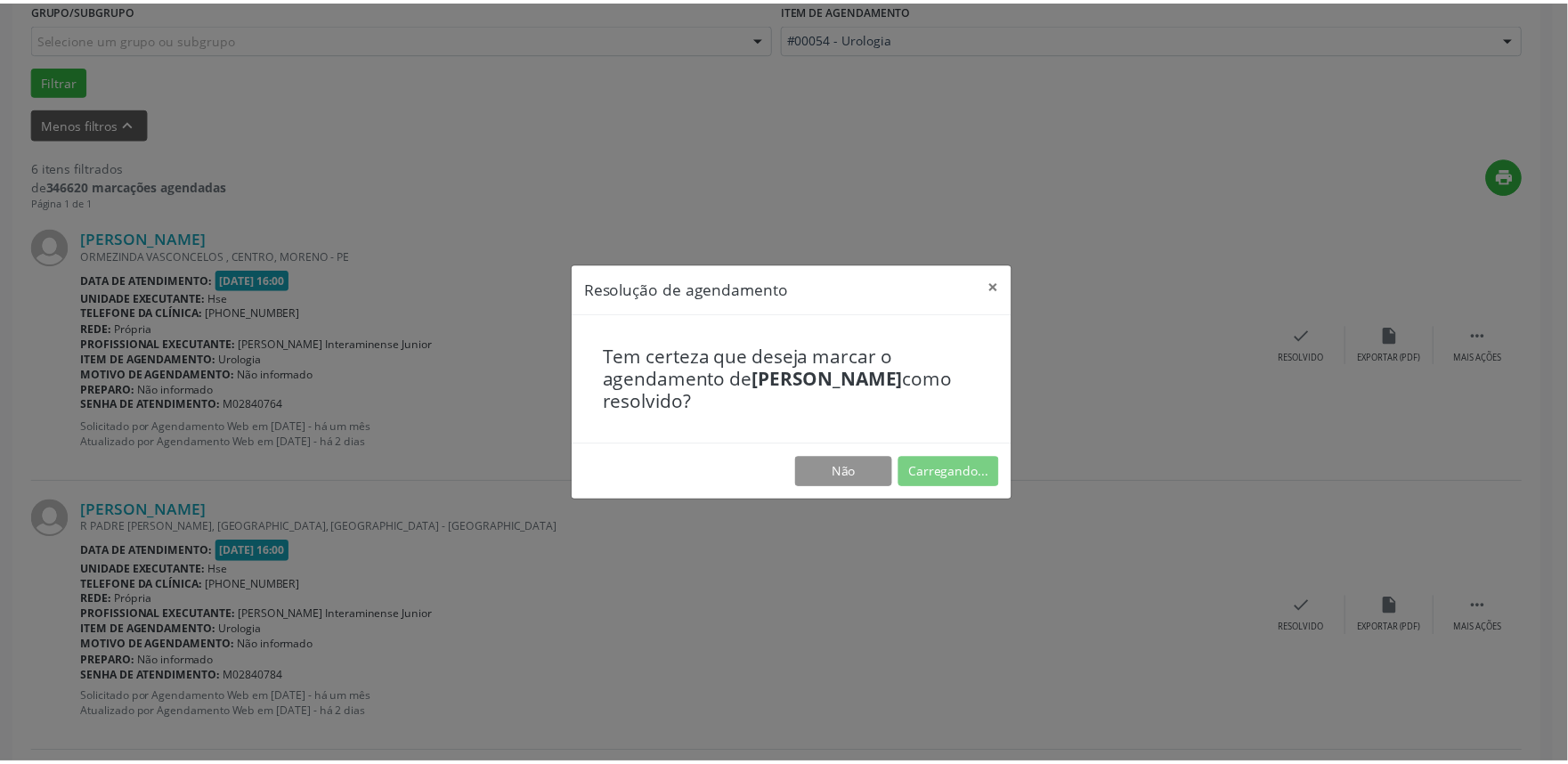
scroll to position [0, 0]
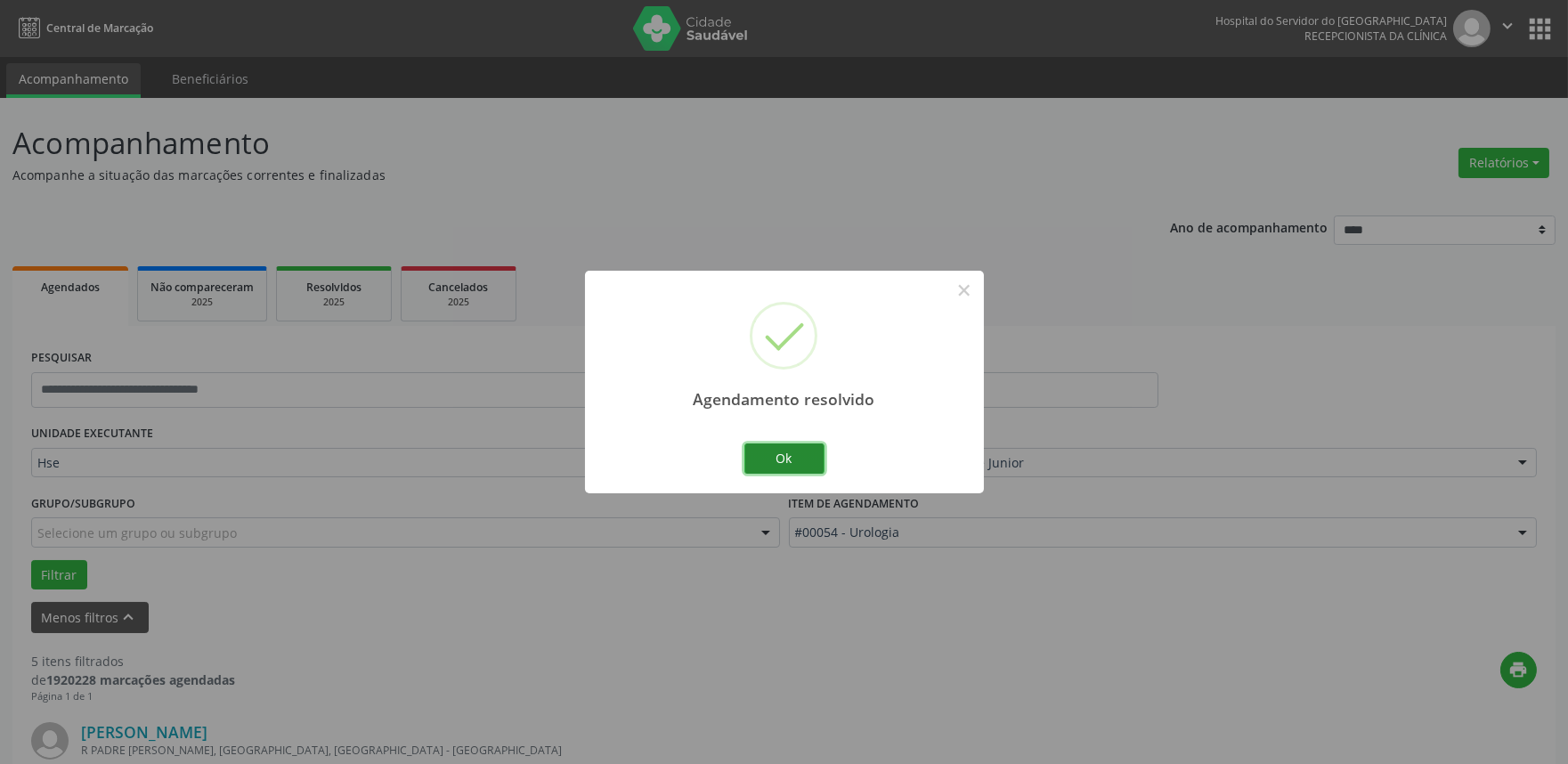
click at [763, 448] on button "Ok" at bounding box center [784, 458] width 80 height 30
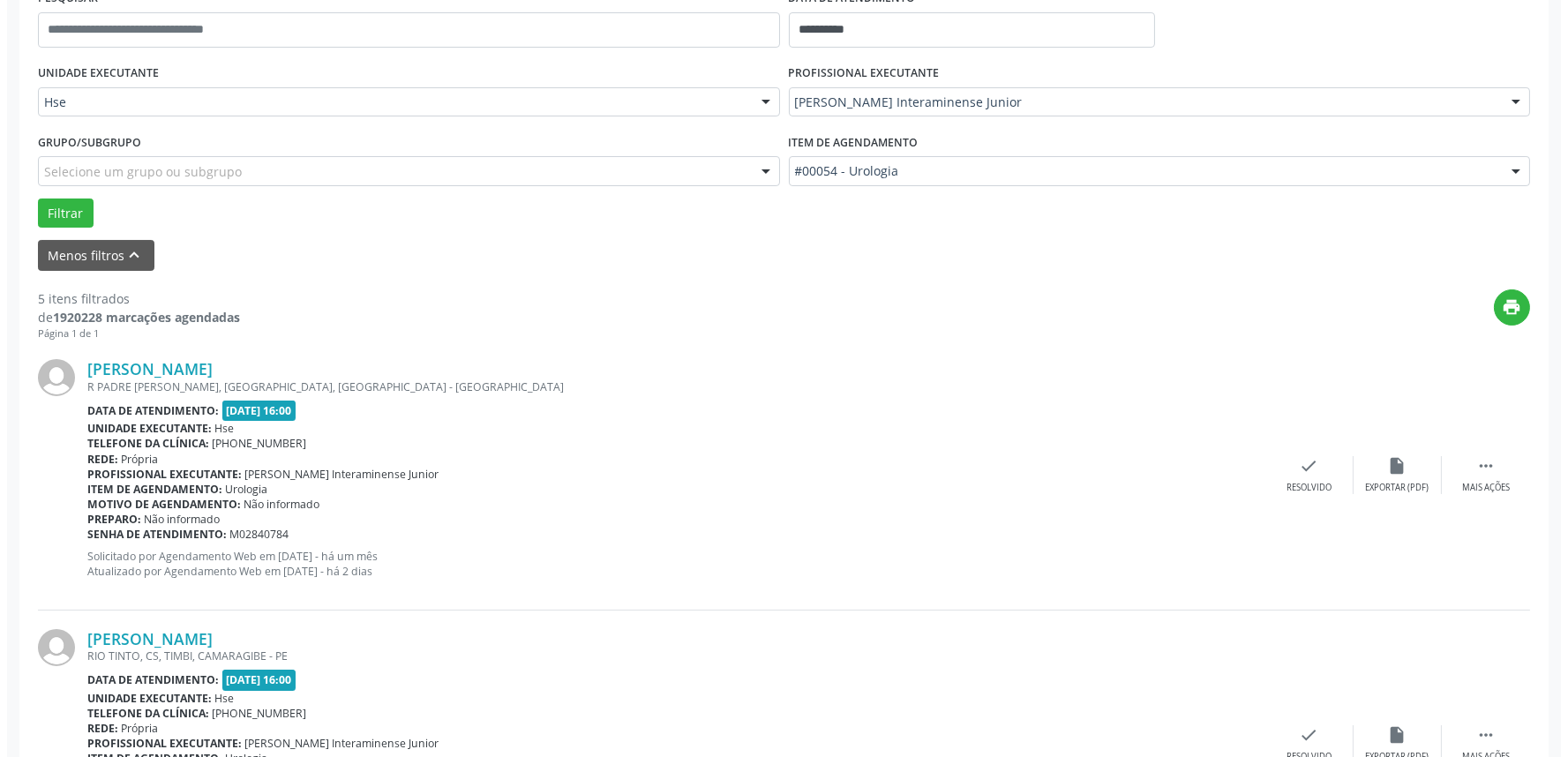
scroll to position [392, 0]
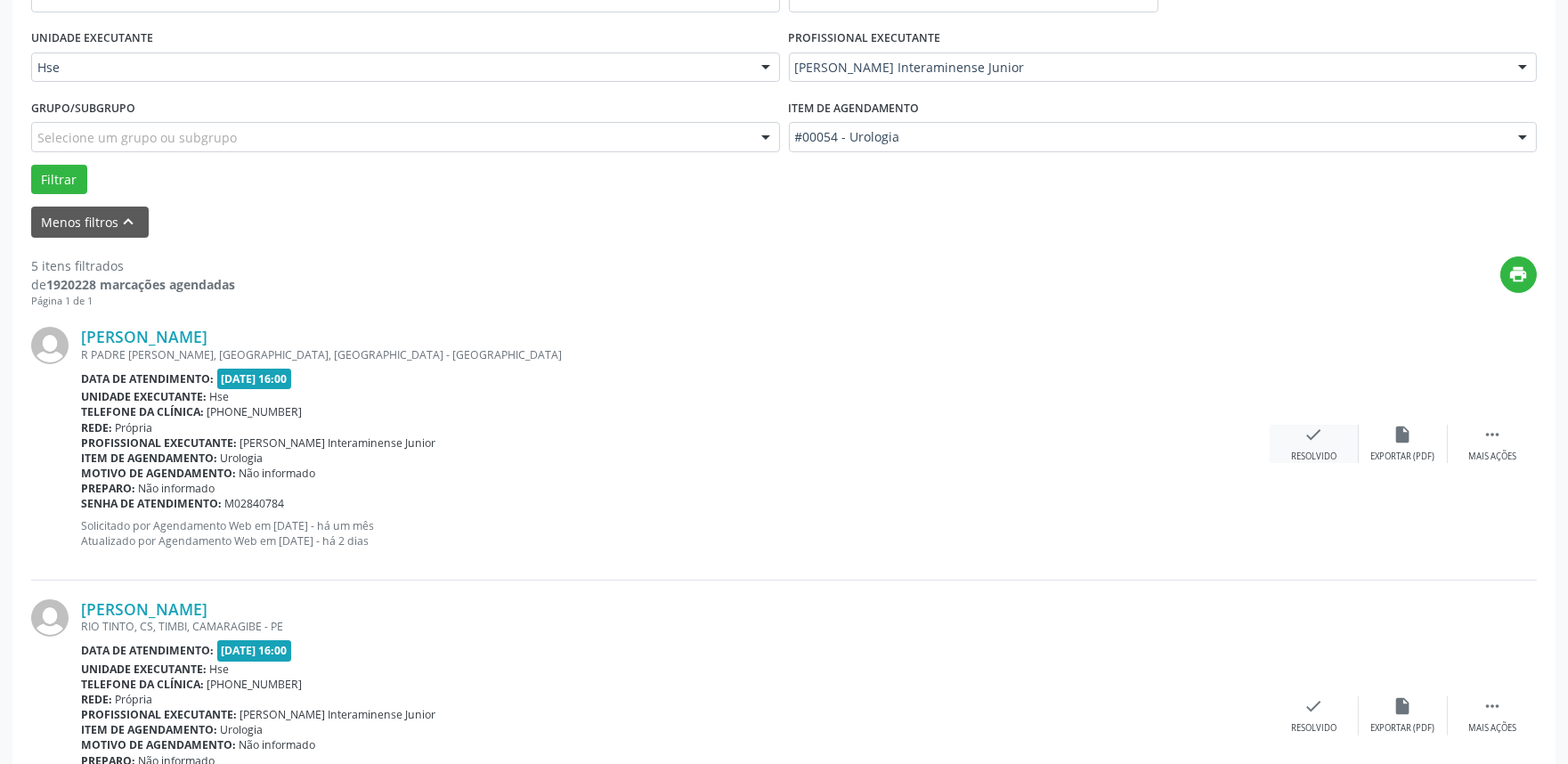
click at [1286, 438] on div "check Resolvido" at bounding box center [1313, 444] width 89 height 38
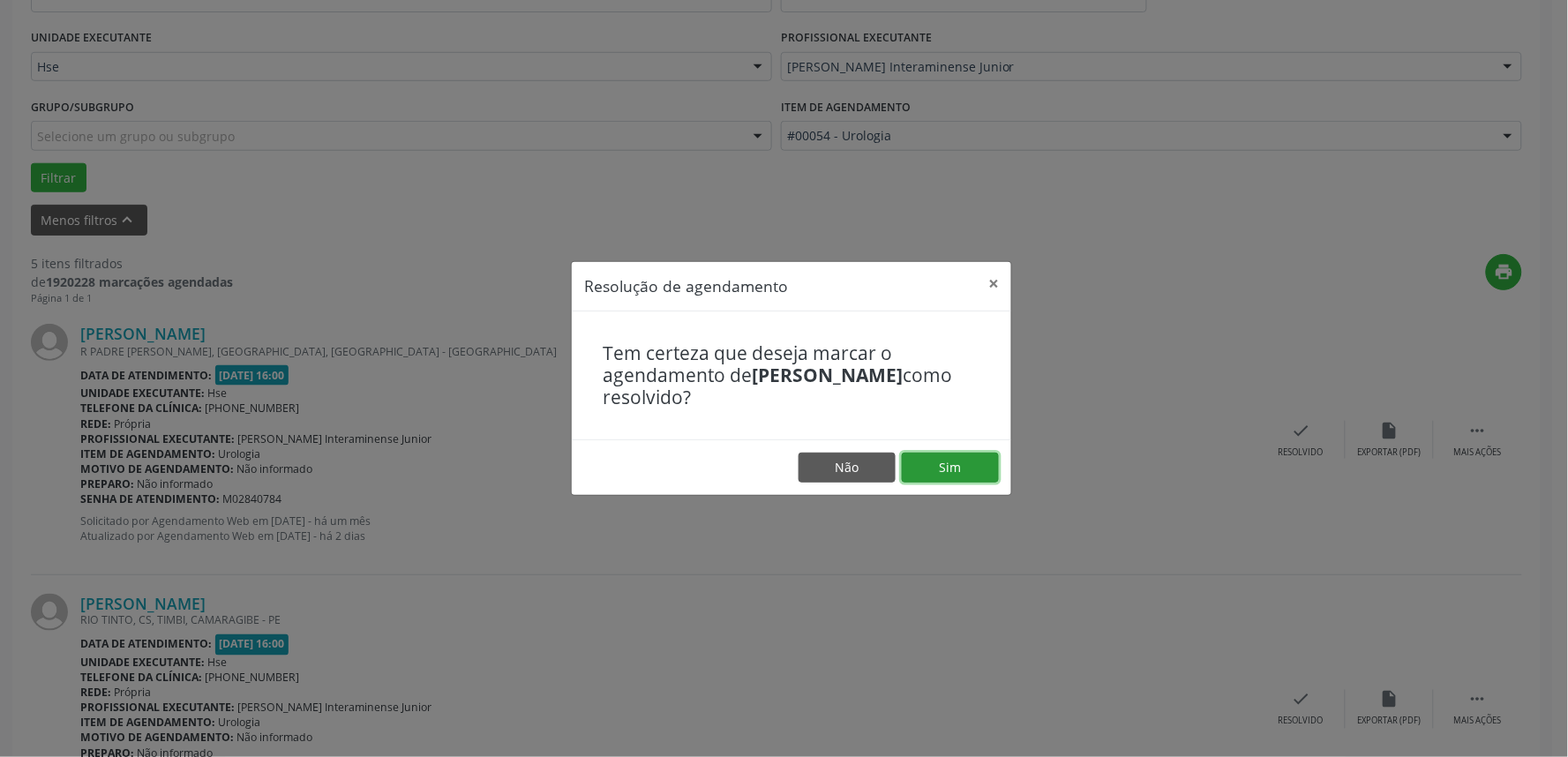
click at [965, 454] on button "Sim" at bounding box center [950, 468] width 97 height 30
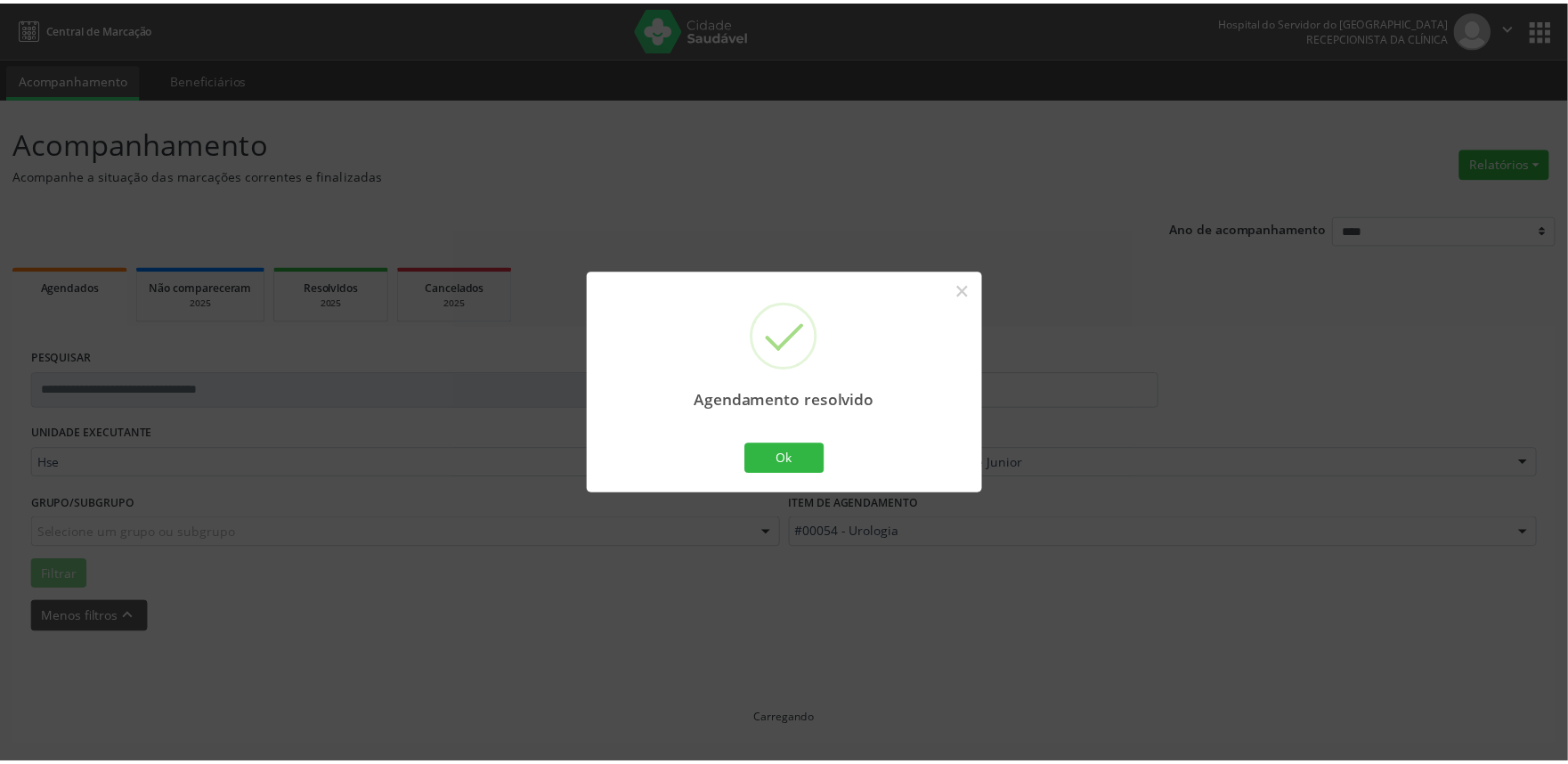
scroll to position [0, 0]
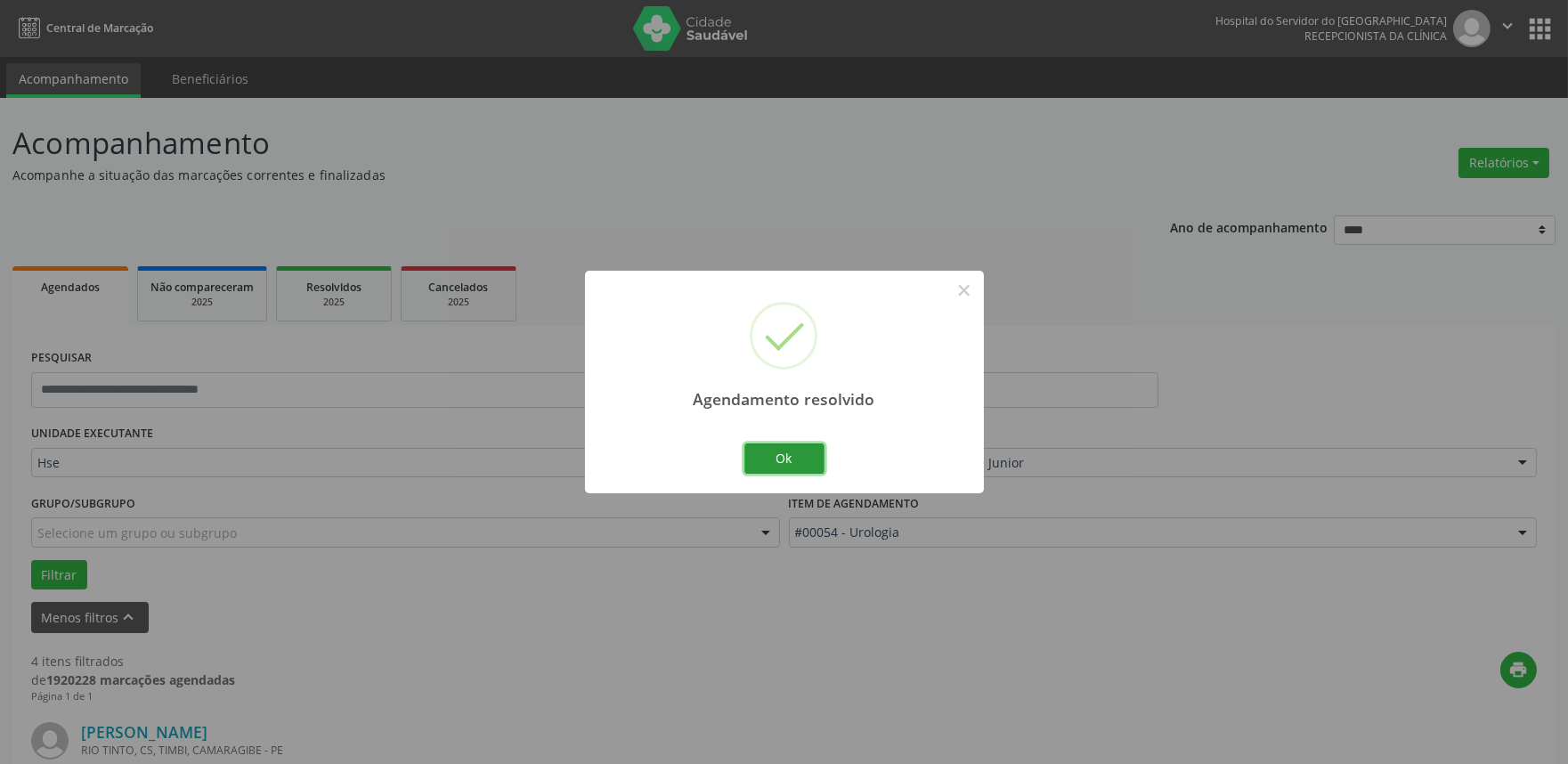
drag, startPoint x: 801, startPoint y: 448, endPoint x: 810, endPoint y: 454, distance: 10.8
click at [801, 451] on button "Ok" at bounding box center [784, 458] width 80 height 30
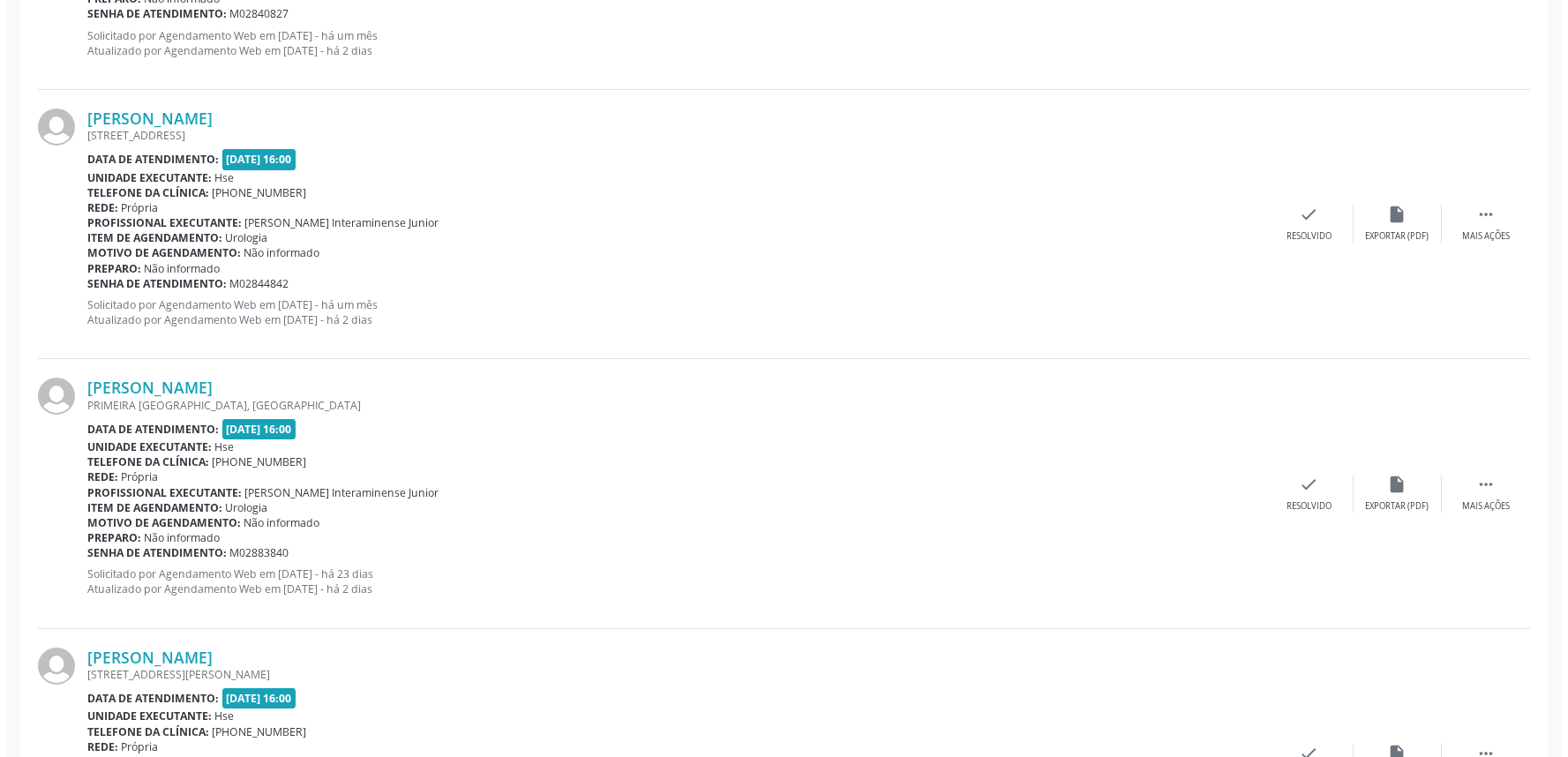
scroll to position [882, 0]
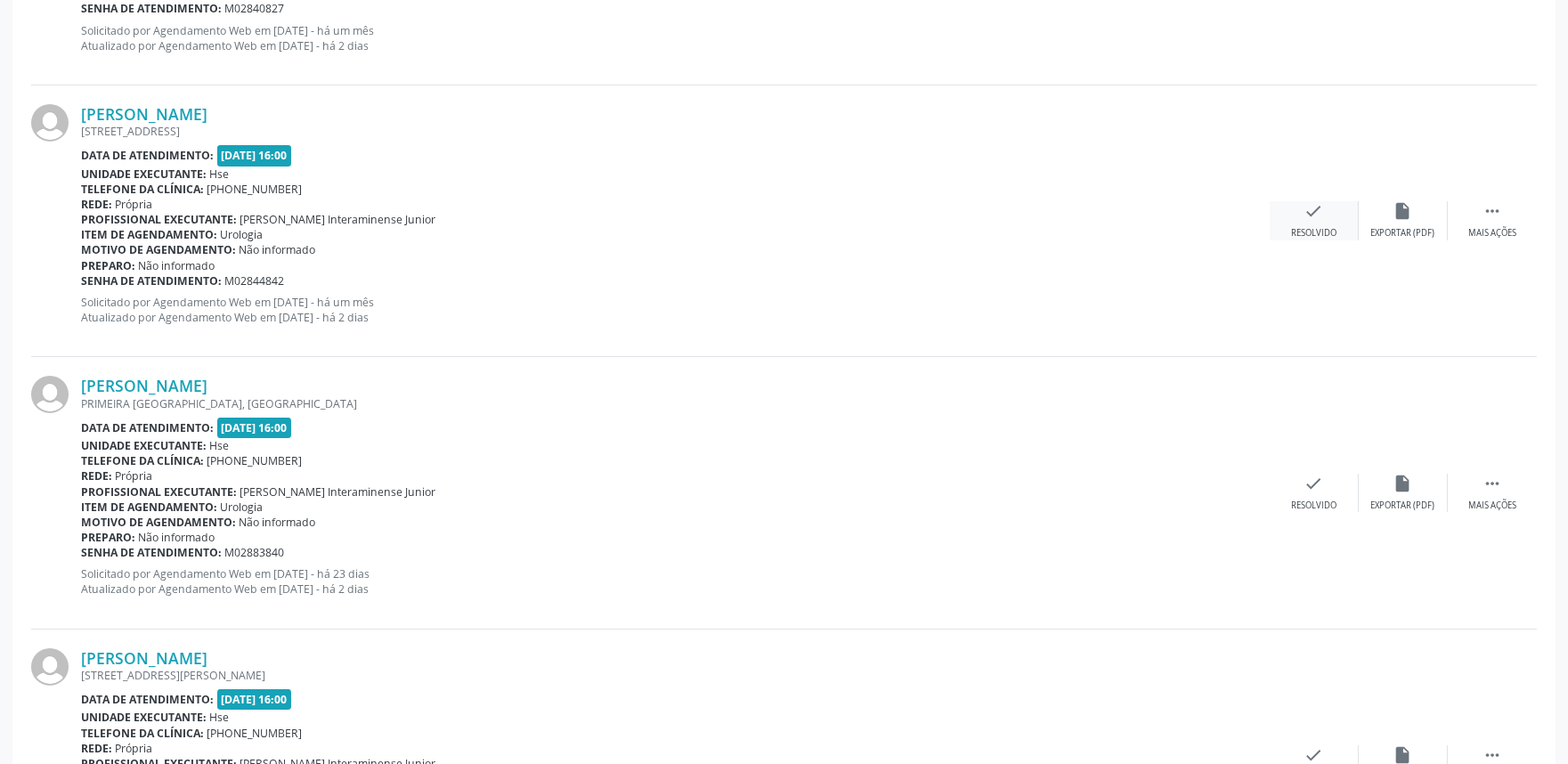
click at [1313, 228] on div "Resolvido" at bounding box center [1314, 233] width 46 height 13
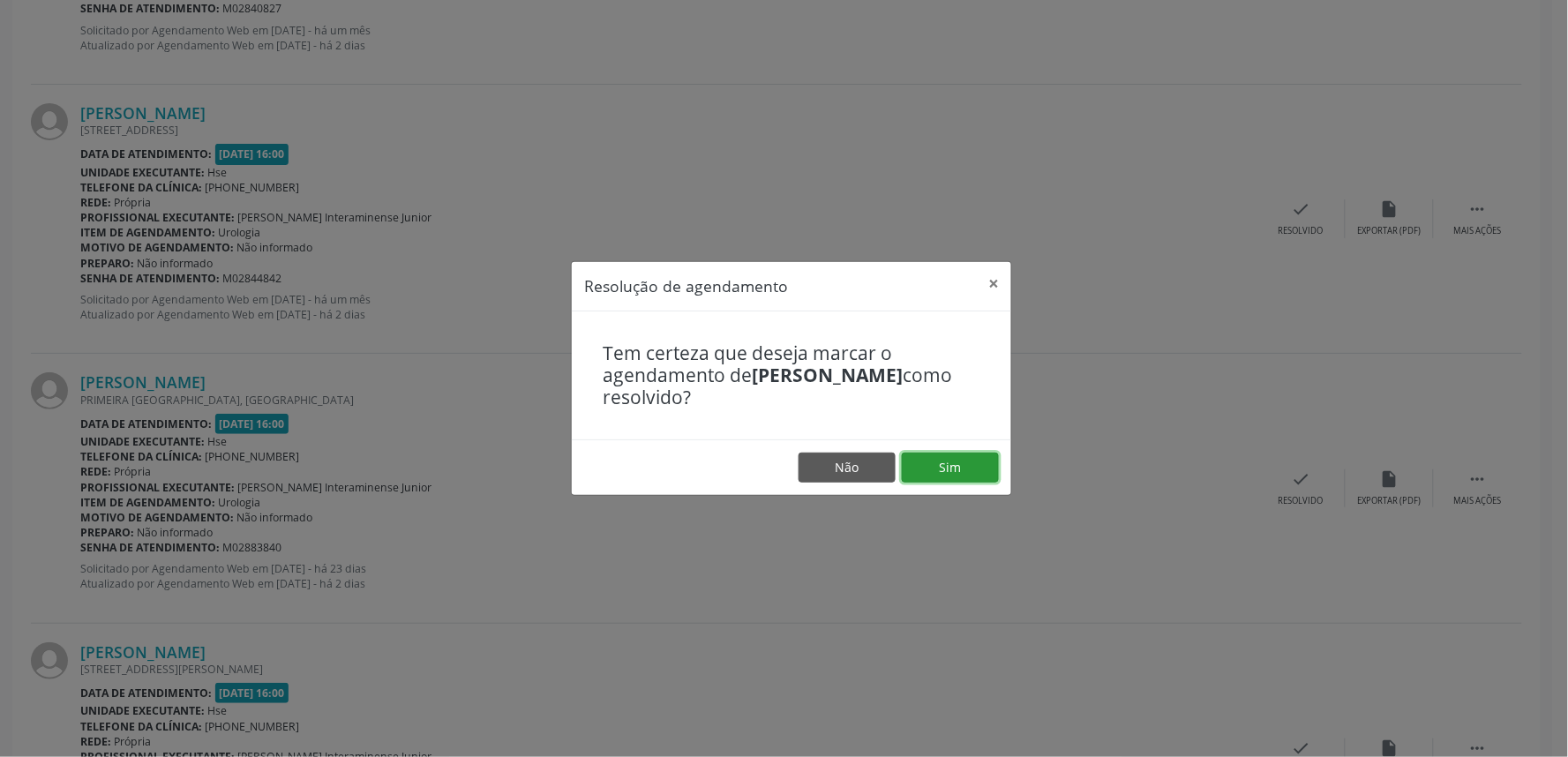
click at [964, 464] on button "Sim" at bounding box center [950, 468] width 97 height 30
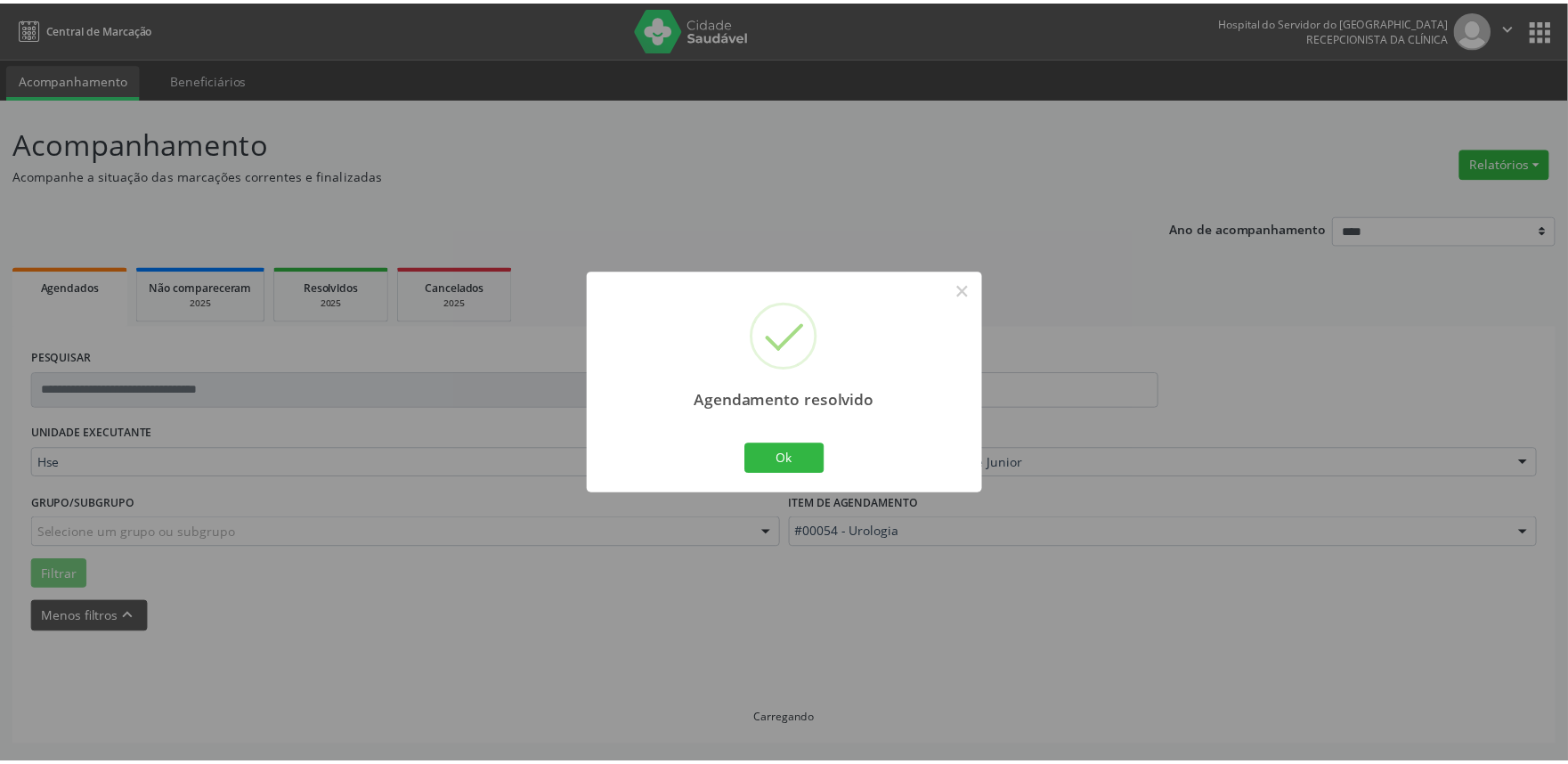
scroll to position [0, 0]
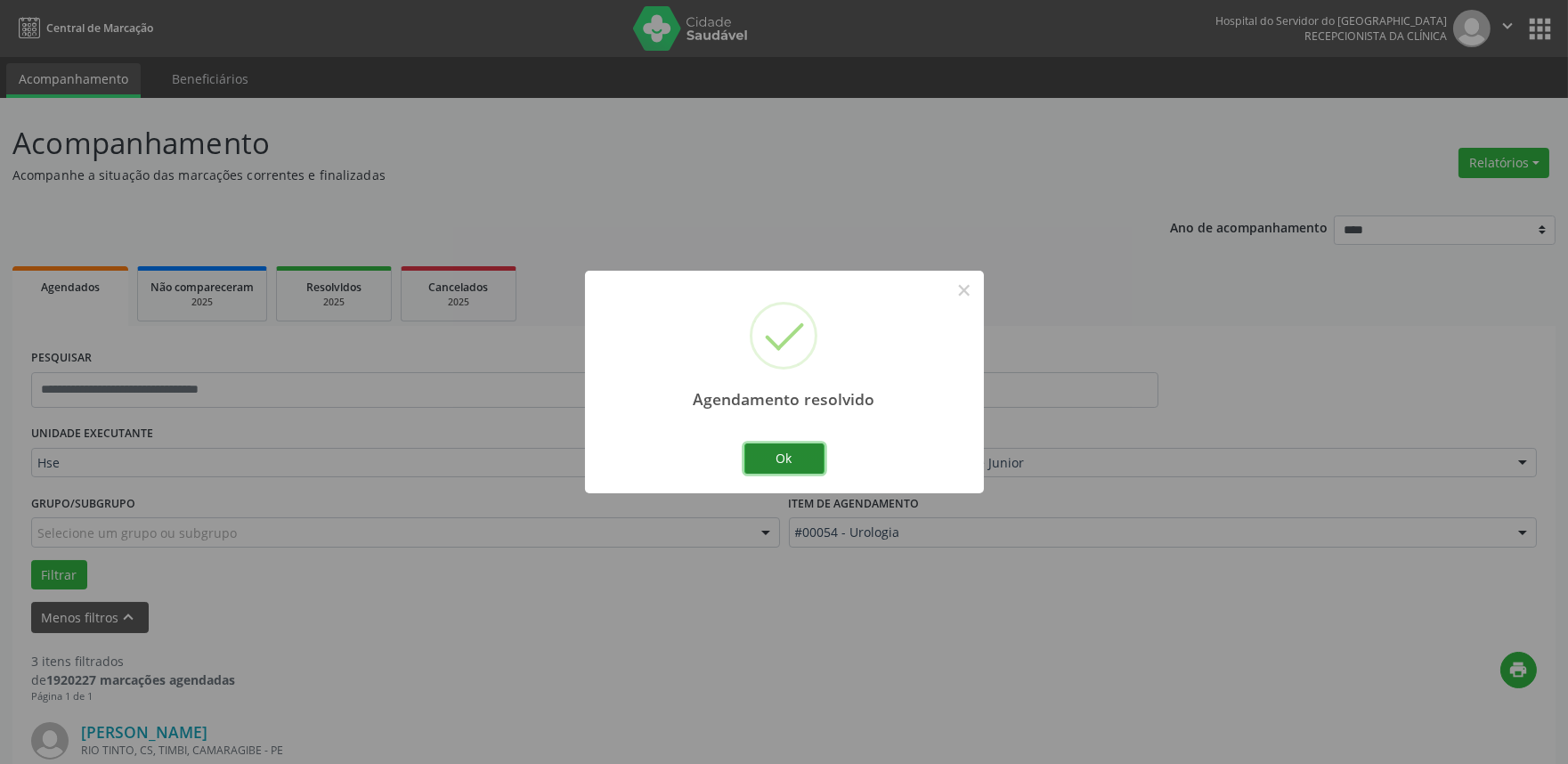
click at [778, 456] on button "Ok" at bounding box center [784, 458] width 80 height 30
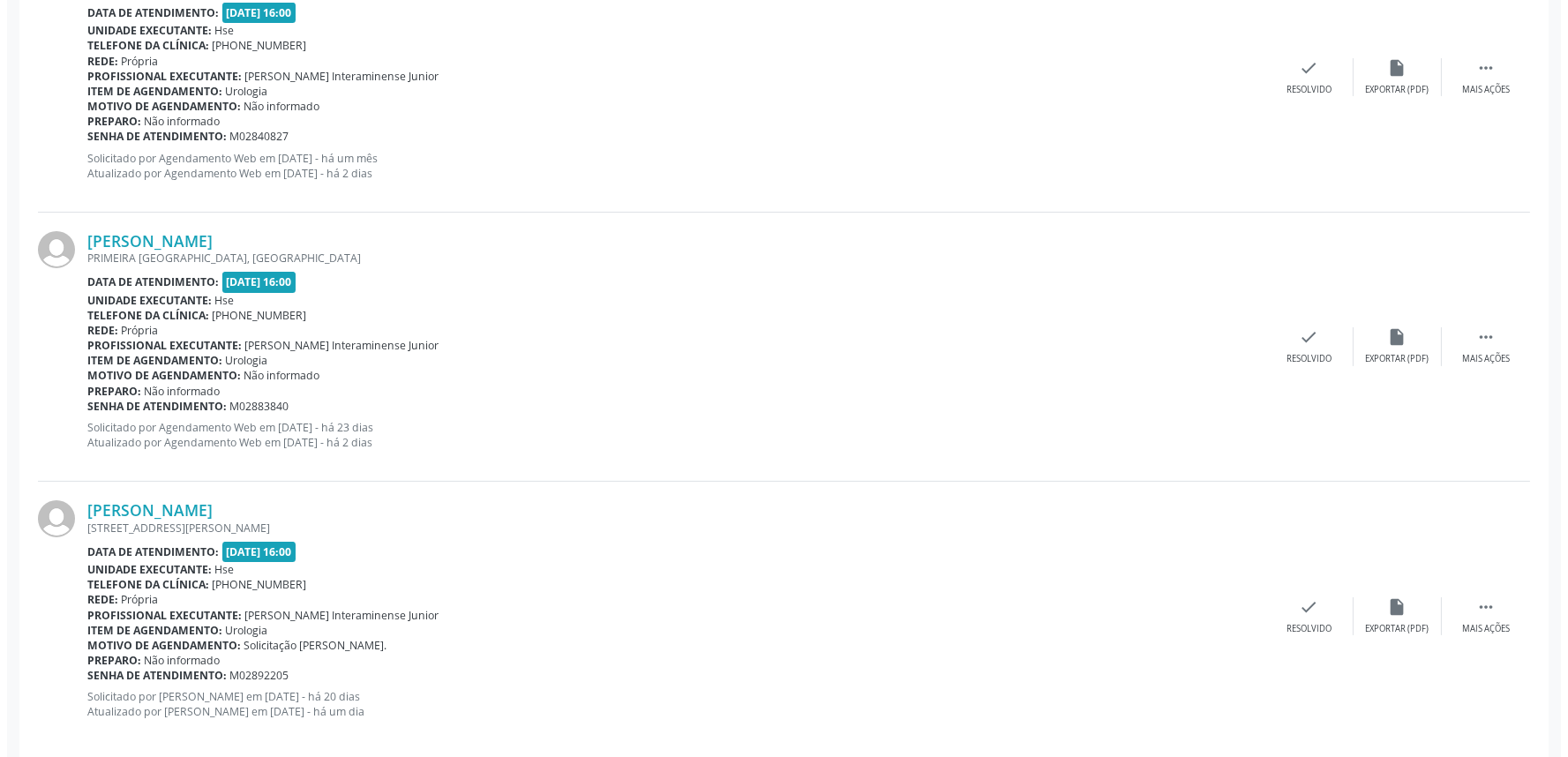
scroll to position [778, 0]
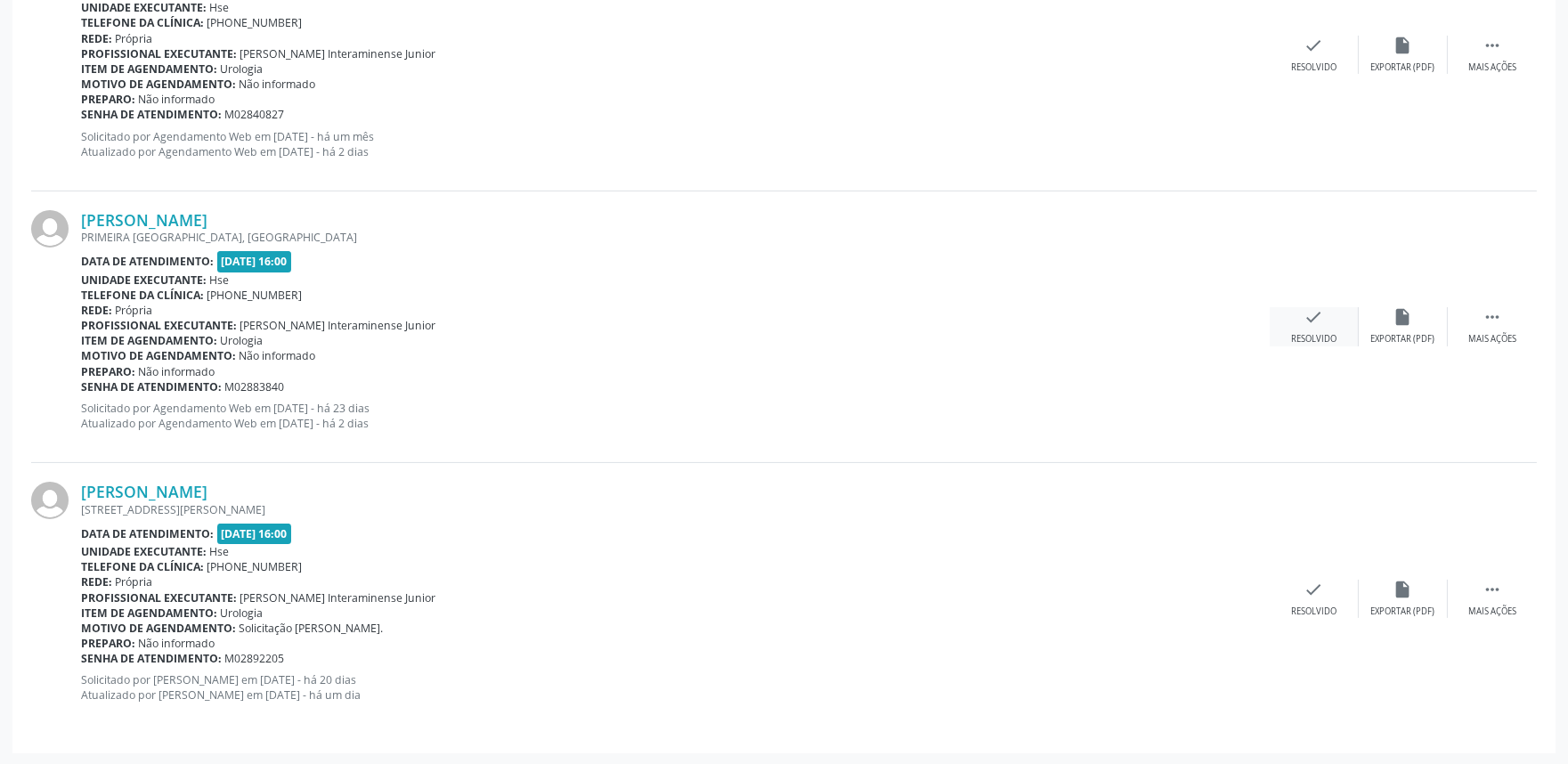
click at [1316, 323] on icon "check" at bounding box center [1314, 318] width 20 height 20
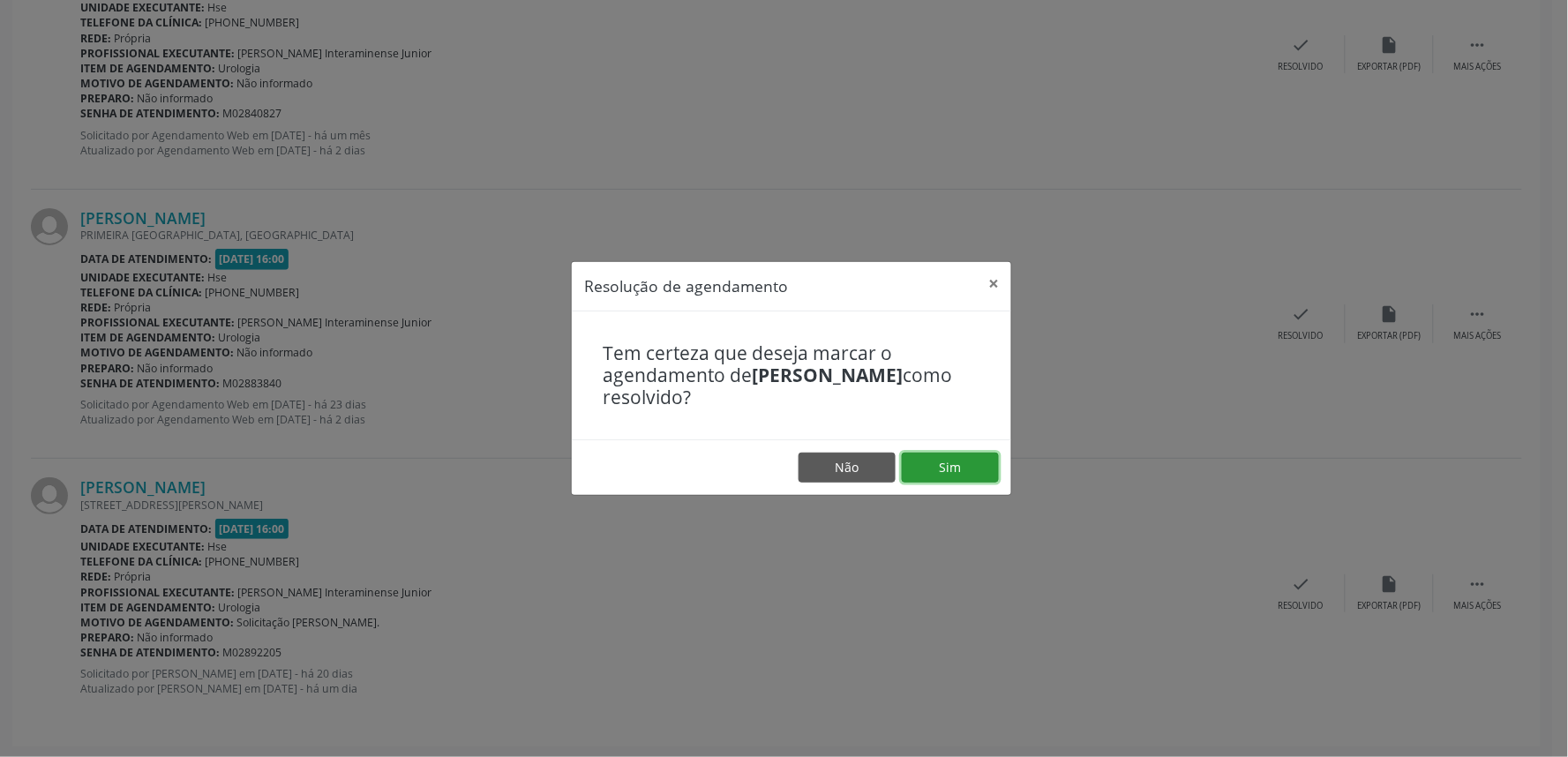
drag, startPoint x: 939, startPoint y: 461, endPoint x: 948, endPoint y: 462, distance: 9.1
click at [940, 462] on button "Sim" at bounding box center [950, 468] width 97 height 30
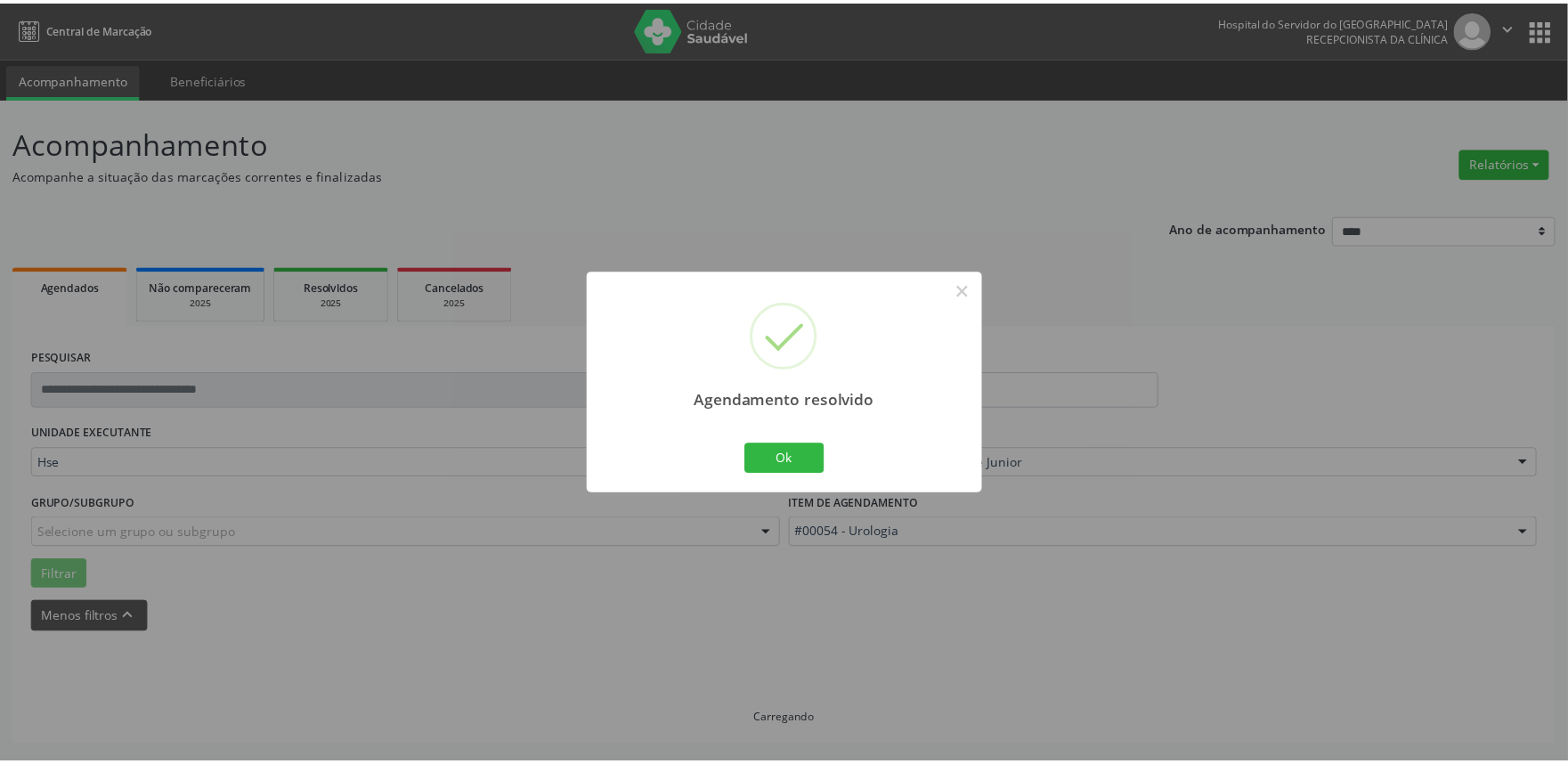
scroll to position [0, 0]
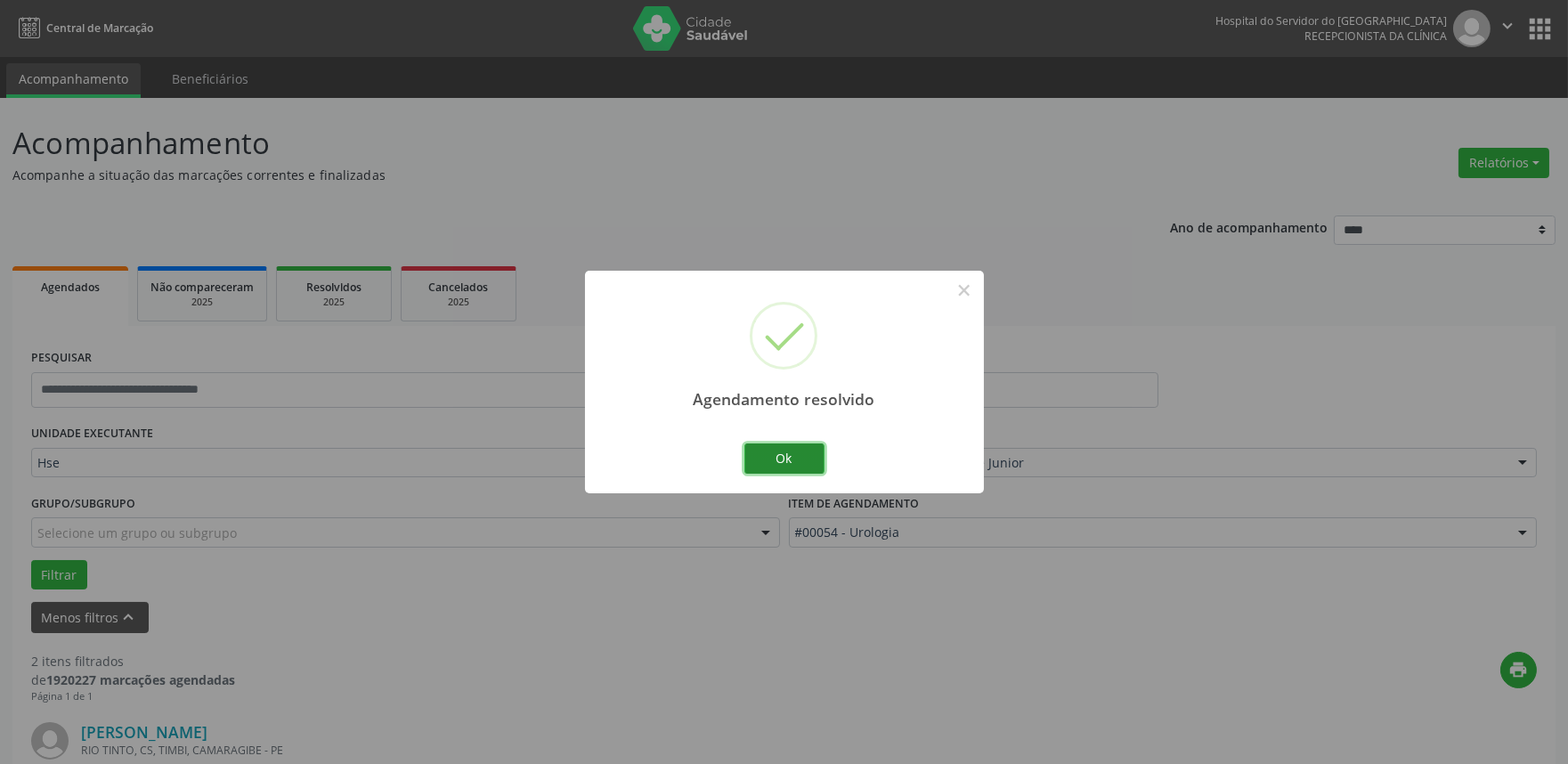
click at [787, 458] on button "Ok" at bounding box center [784, 458] width 80 height 30
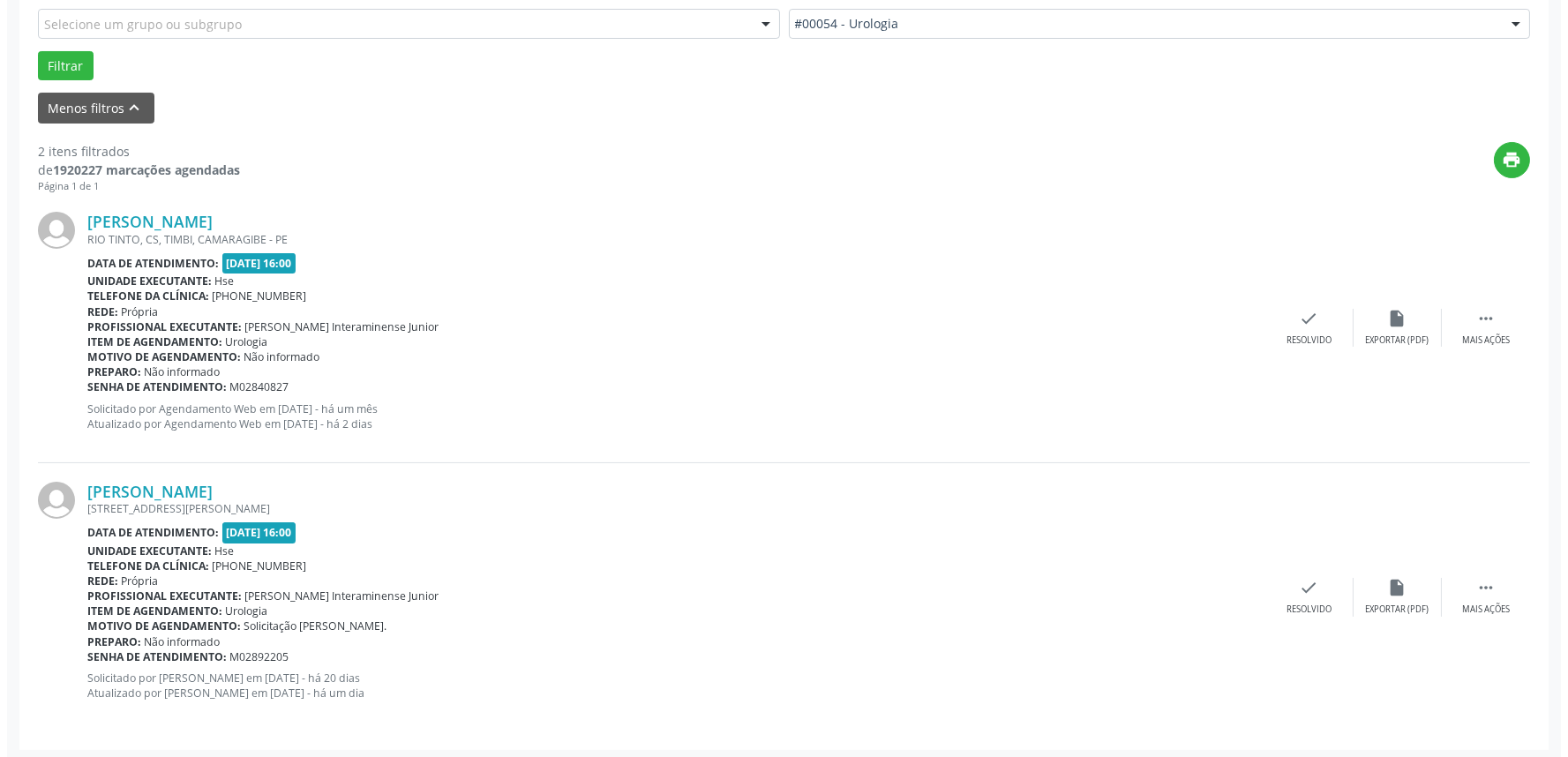
scroll to position [507, 0]
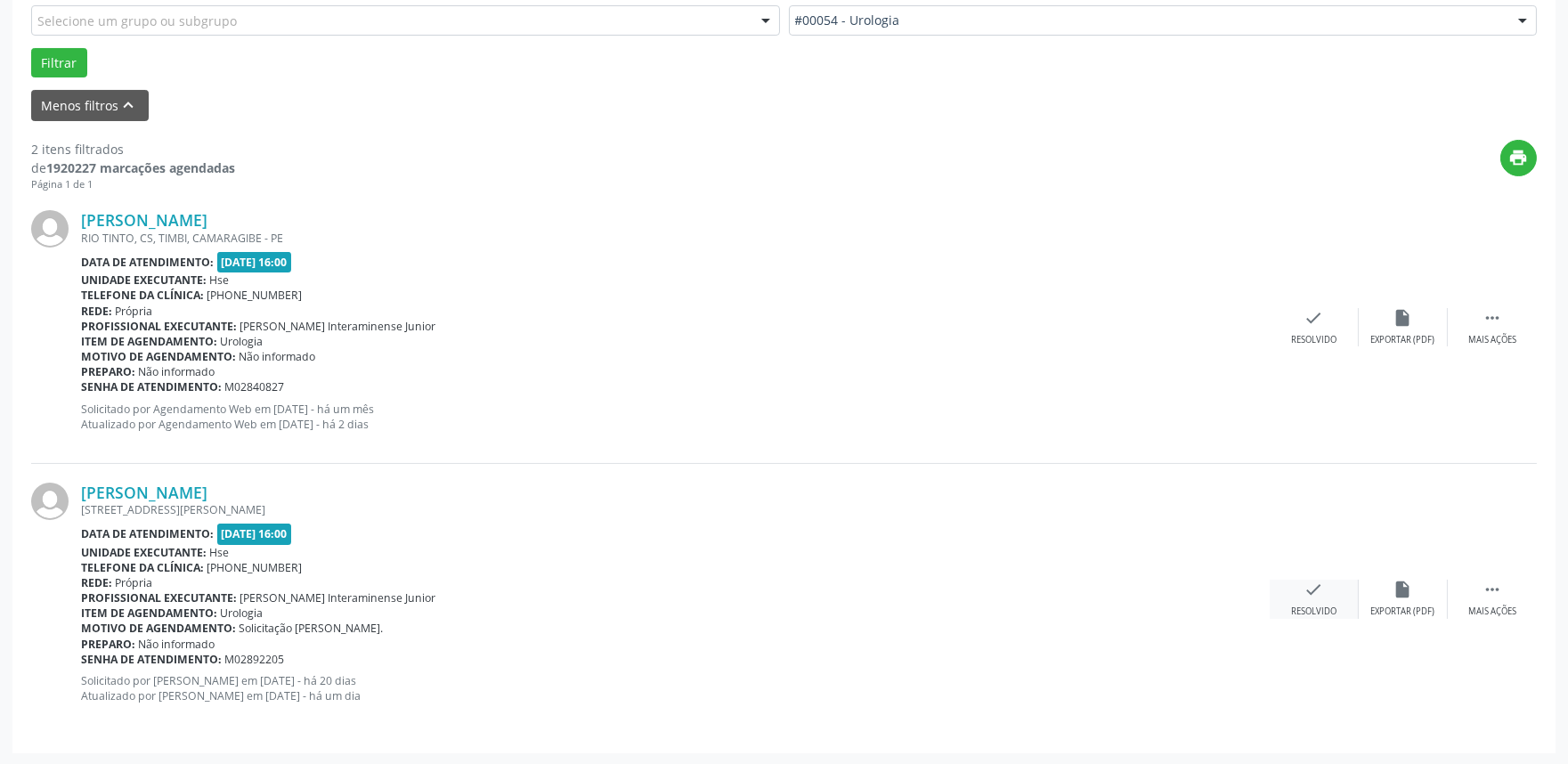
click at [1329, 588] on div "check Resolvido" at bounding box center [1313, 599] width 89 height 38
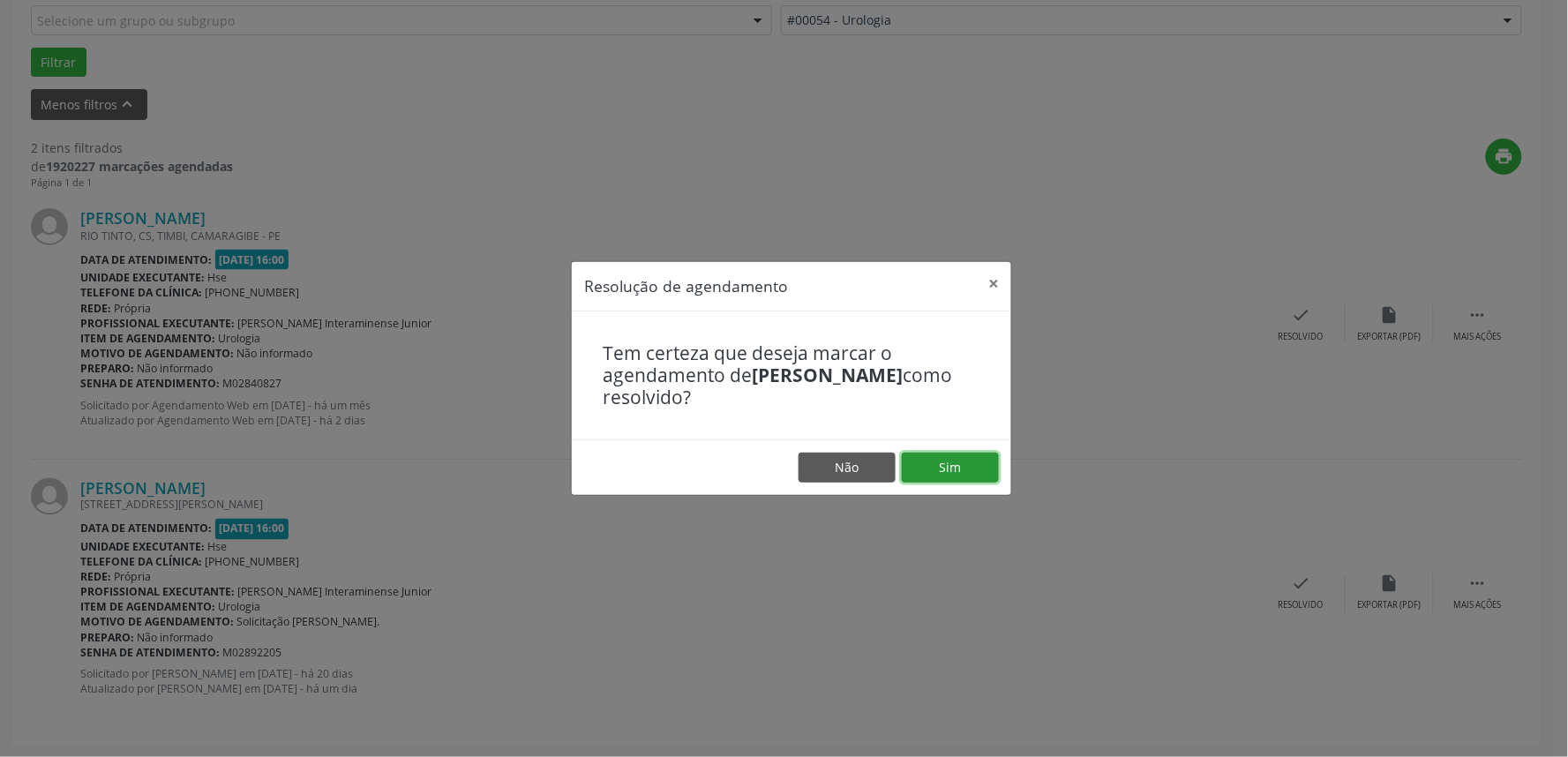
click at [956, 457] on button "Sim" at bounding box center [950, 468] width 97 height 30
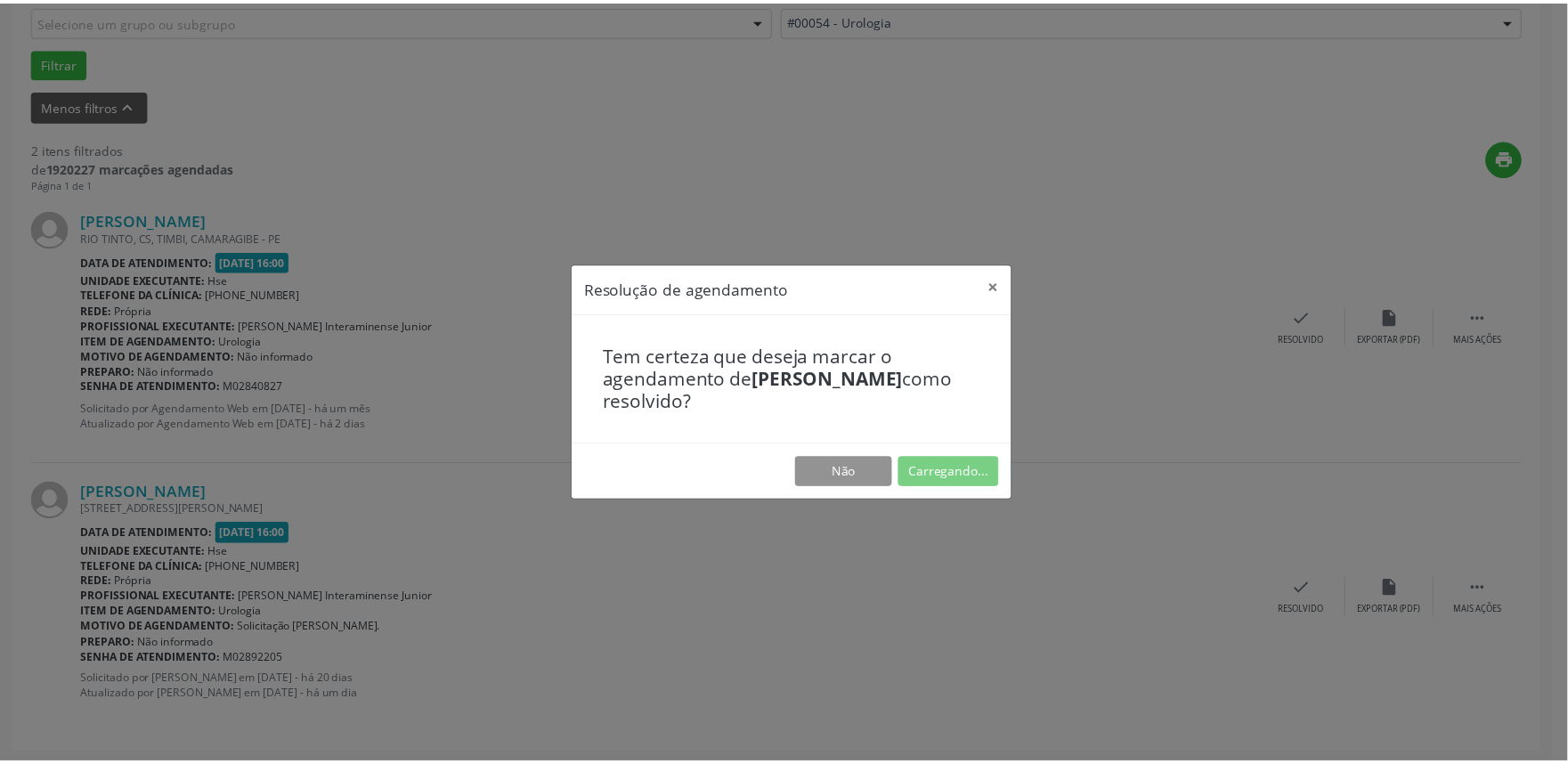
scroll to position [0, 0]
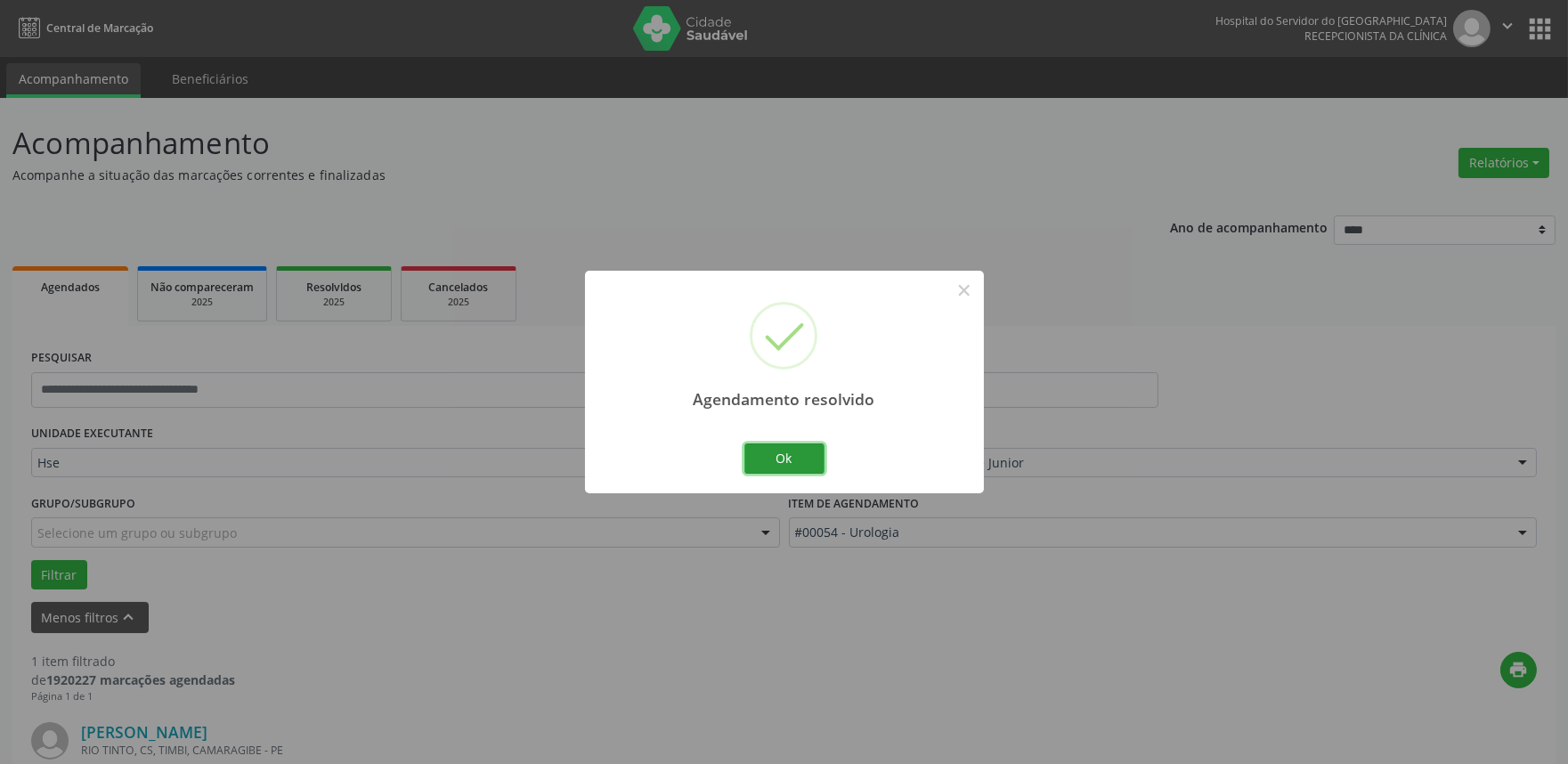
drag, startPoint x: 772, startPoint y: 455, endPoint x: 785, endPoint y: 461, distance: 14.3
click at [772, 456] on button "Ok" at bounding box center [784, 458] width 80 height 30
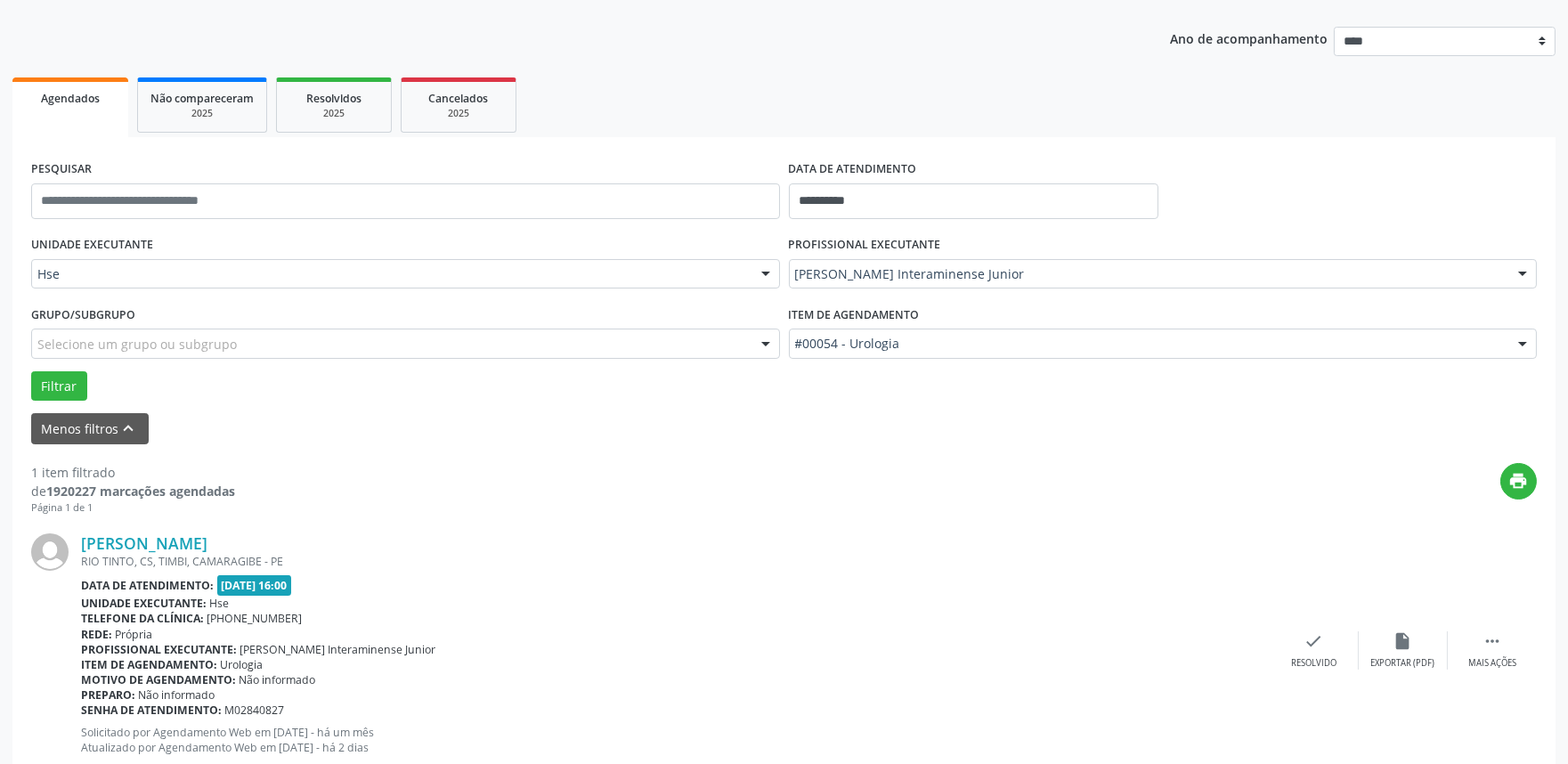
scroll to position [240, 0]
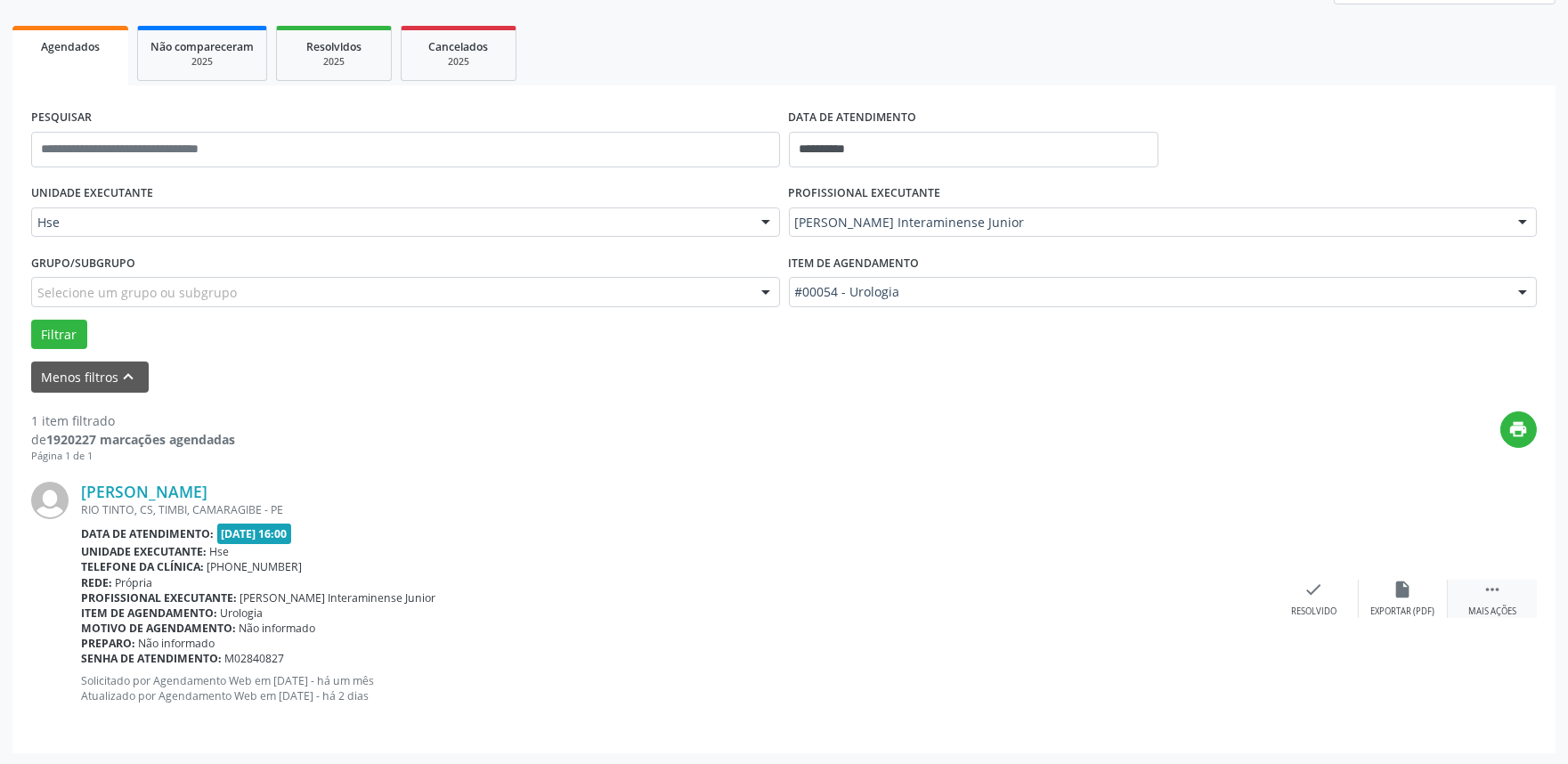
click at [1467, 594] on div " Mais ações" at bounding box center [1491, 599] width 89 height 38
click at [1400, 595] on icon "alarm_off" at bounding box center [1404, 590] width 20 height 20
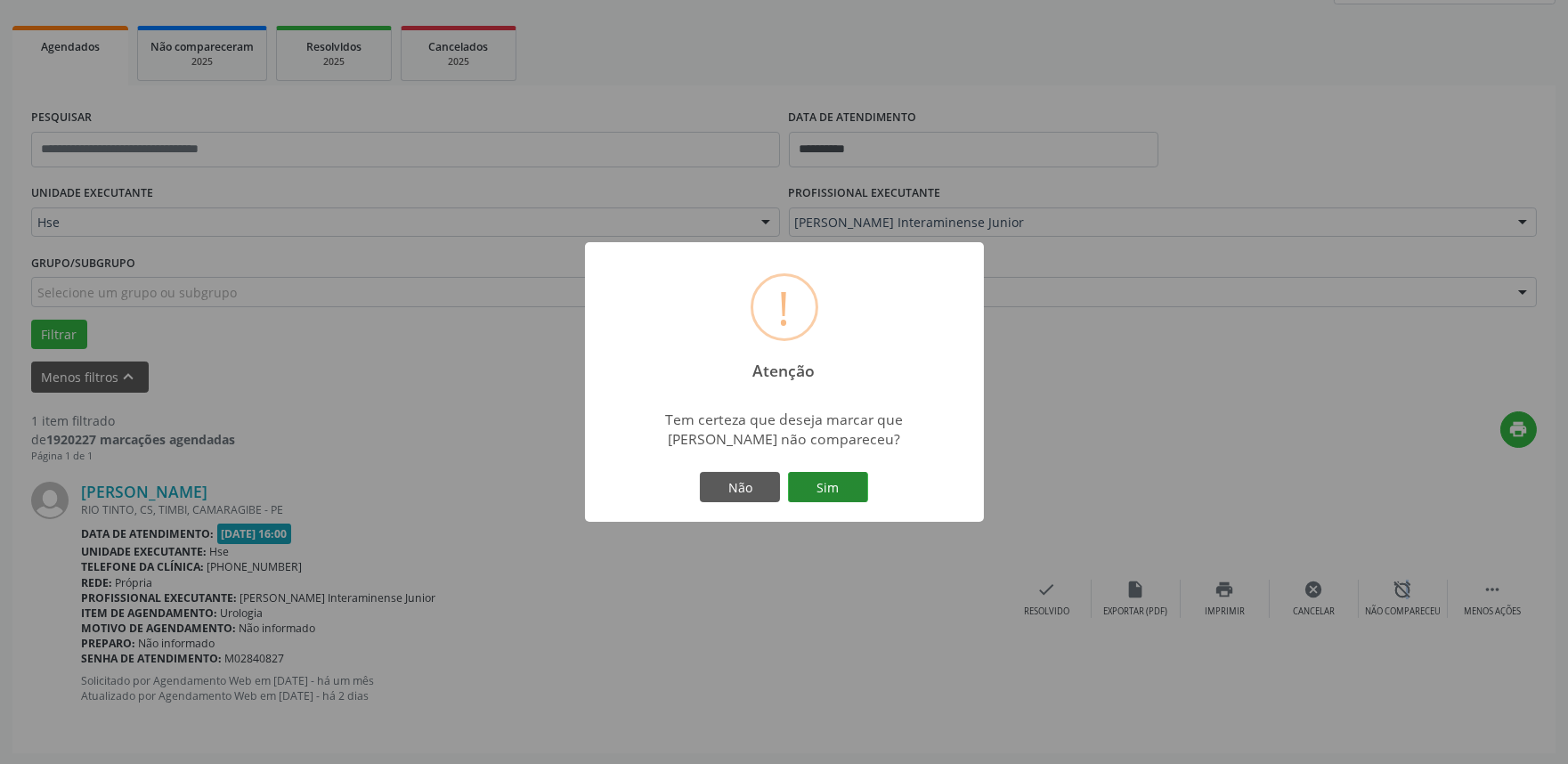
click at [797, 478] on button "Sim" at bounding box center [828, 487] width 80 height 30
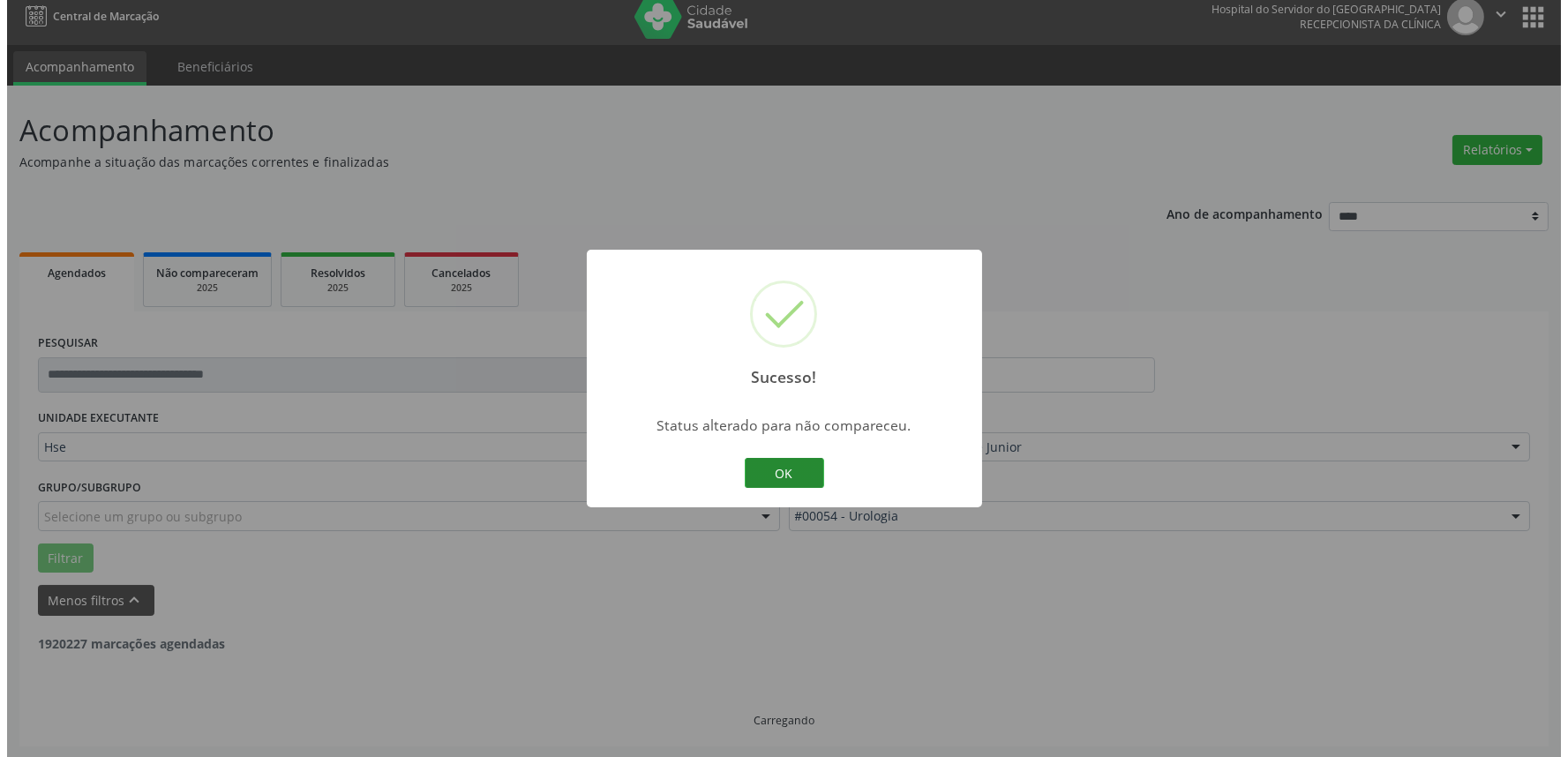
scroll to position [0, 0]
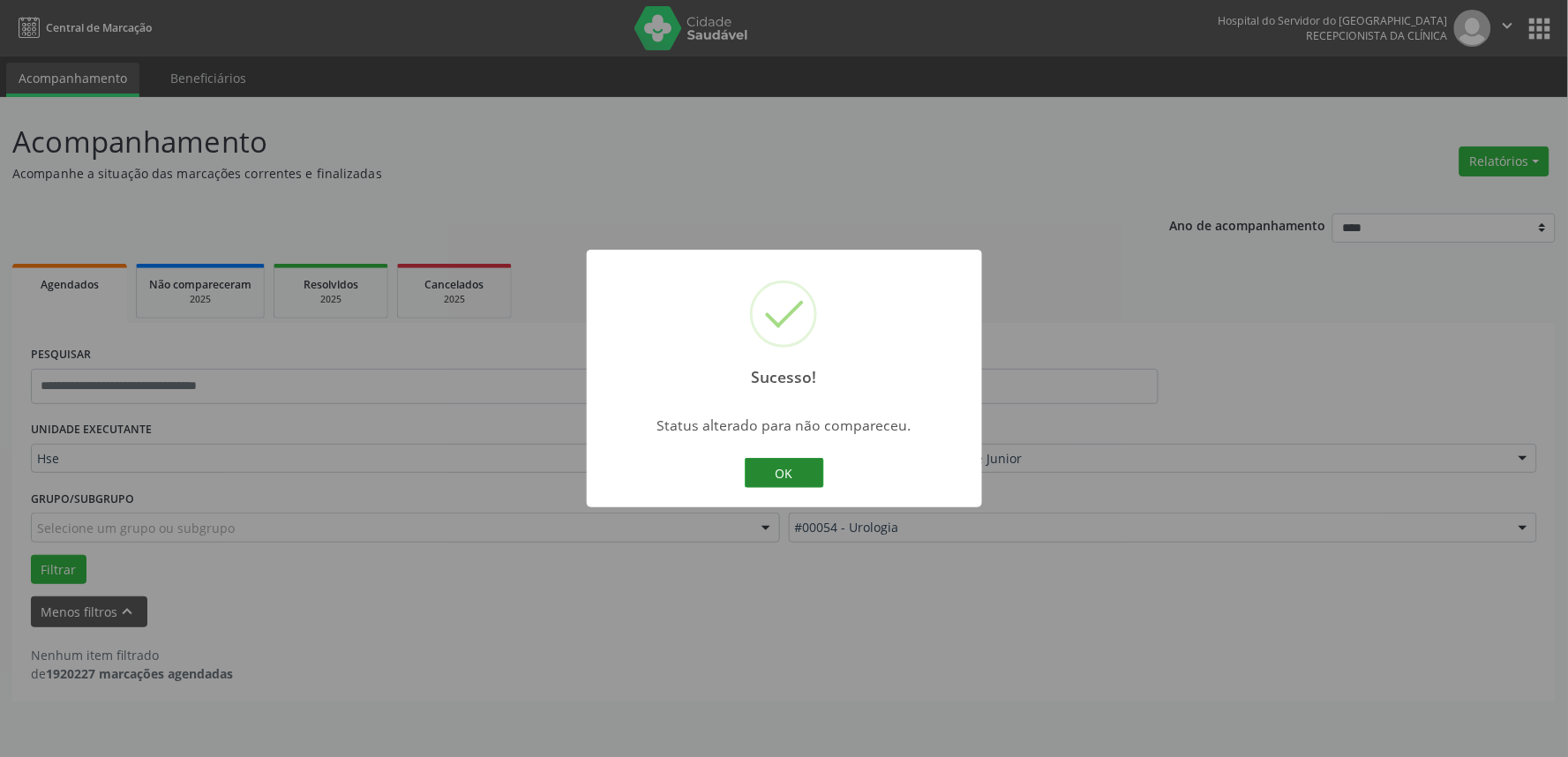
click at [800, 470] on button "OK" at bounding box center [784, 473] width 79 height 30
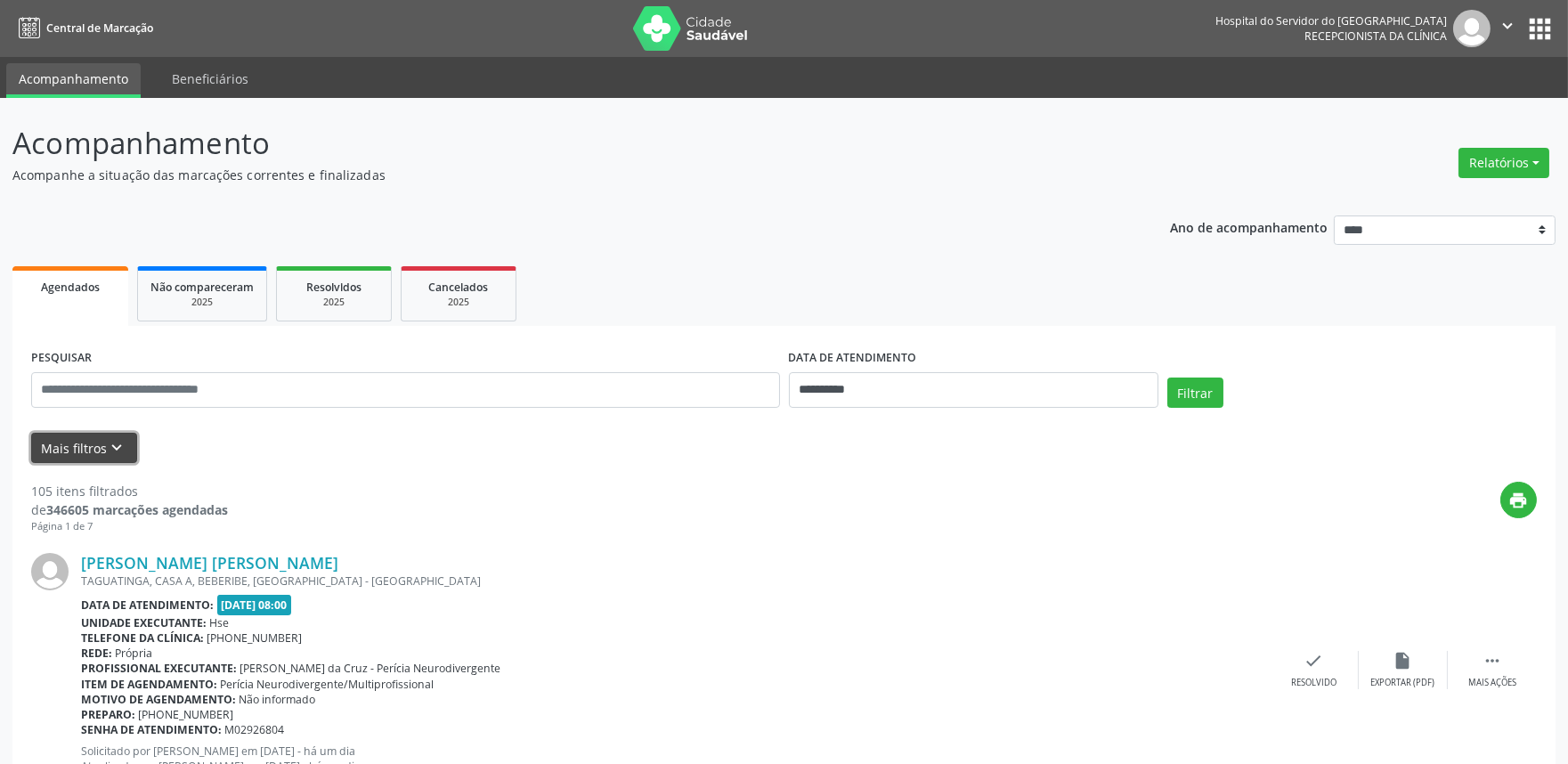
click at [104, 441] on button "Mais filtros keyboard_arrow_down" at bounding box center [84, 448] width 106 height 31
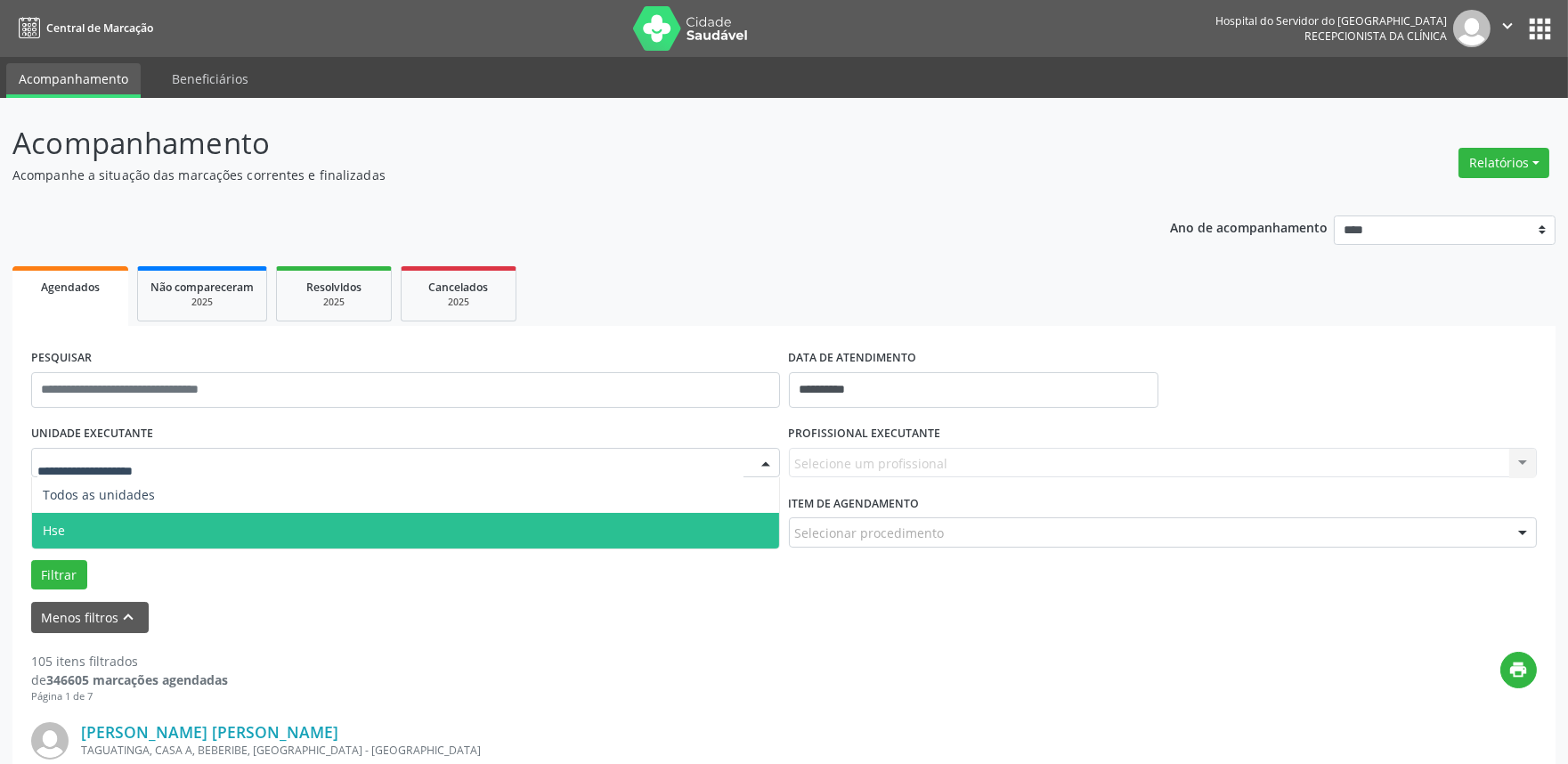
click at [152, 524] on span "Hse" at bounding box center [405, 531] width 747 height 36
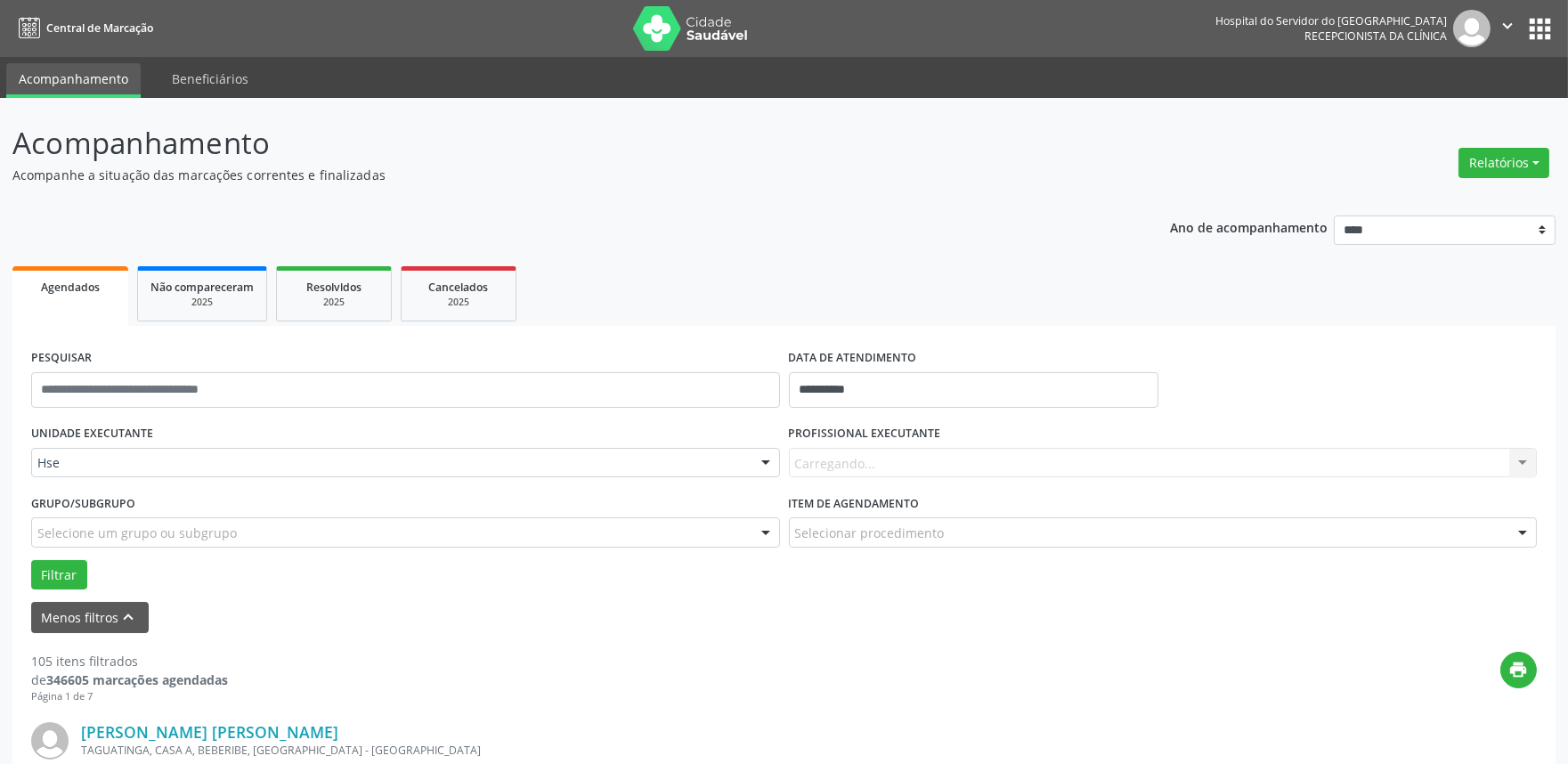
click at [831, 457] on div "Carregando... Nenhum resultado encontrado para: " " Não há nenhuma opção para s…" at bounding box center [1163, 463] width 749 height 30
click at [1368, 473] on div "Todos os profissionais" at bounding box center [1163, 463] width 749 height 30
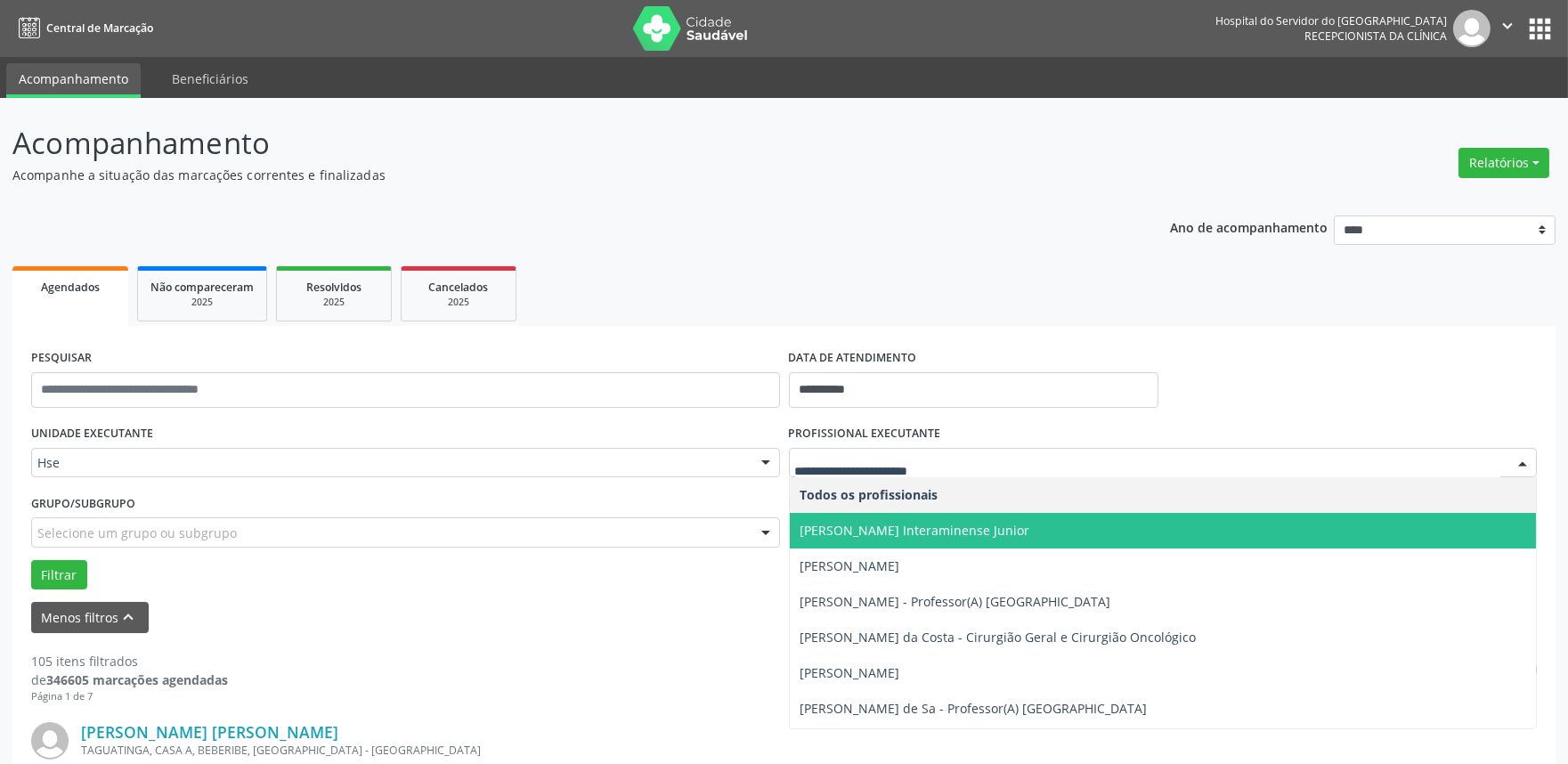
click at [977, 527] on span "[PERSON_NAME] Interaminense Junior" at bounding box center [915, 530] width 230 height 17
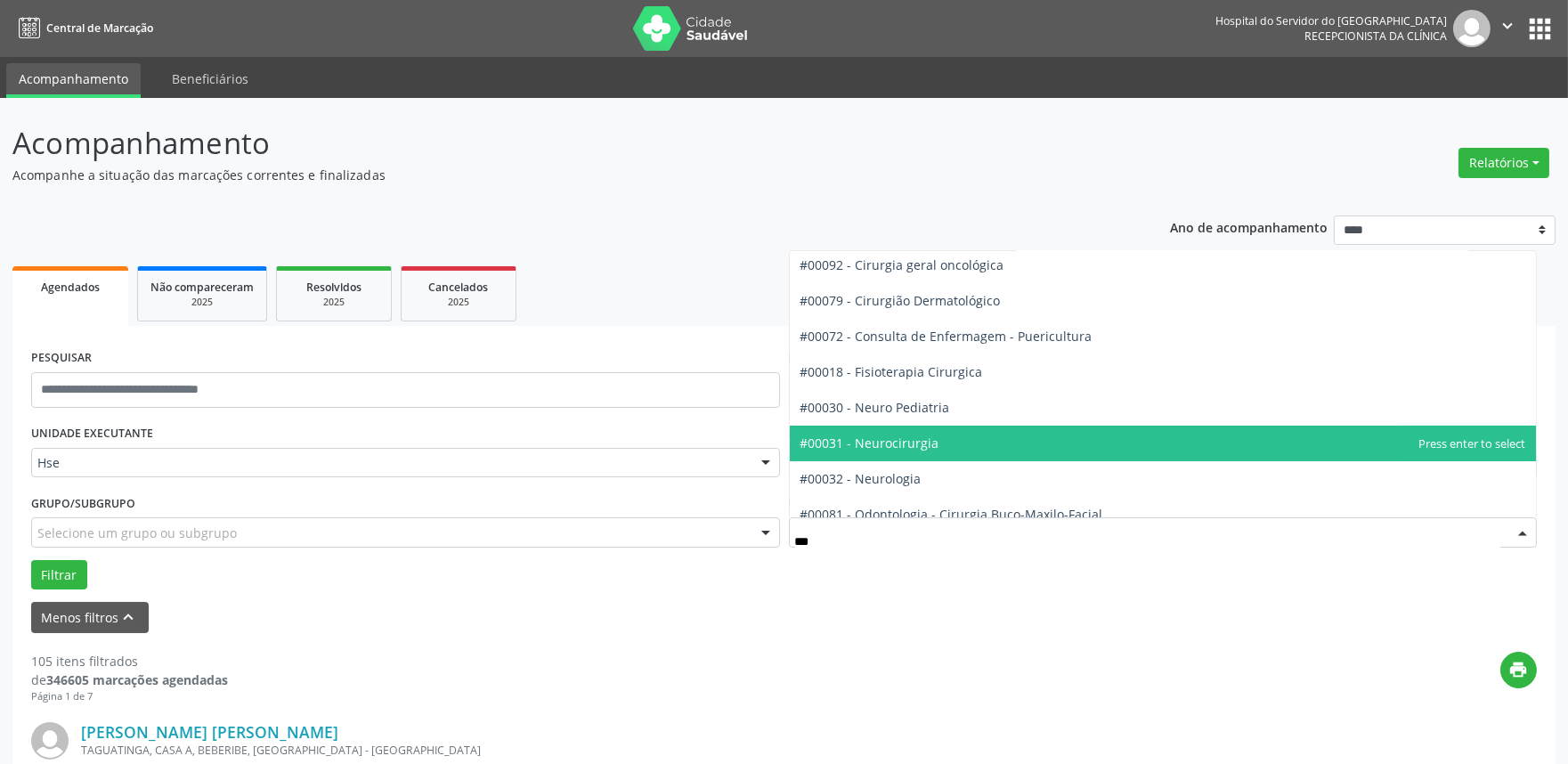
scroll to position [19, 0]
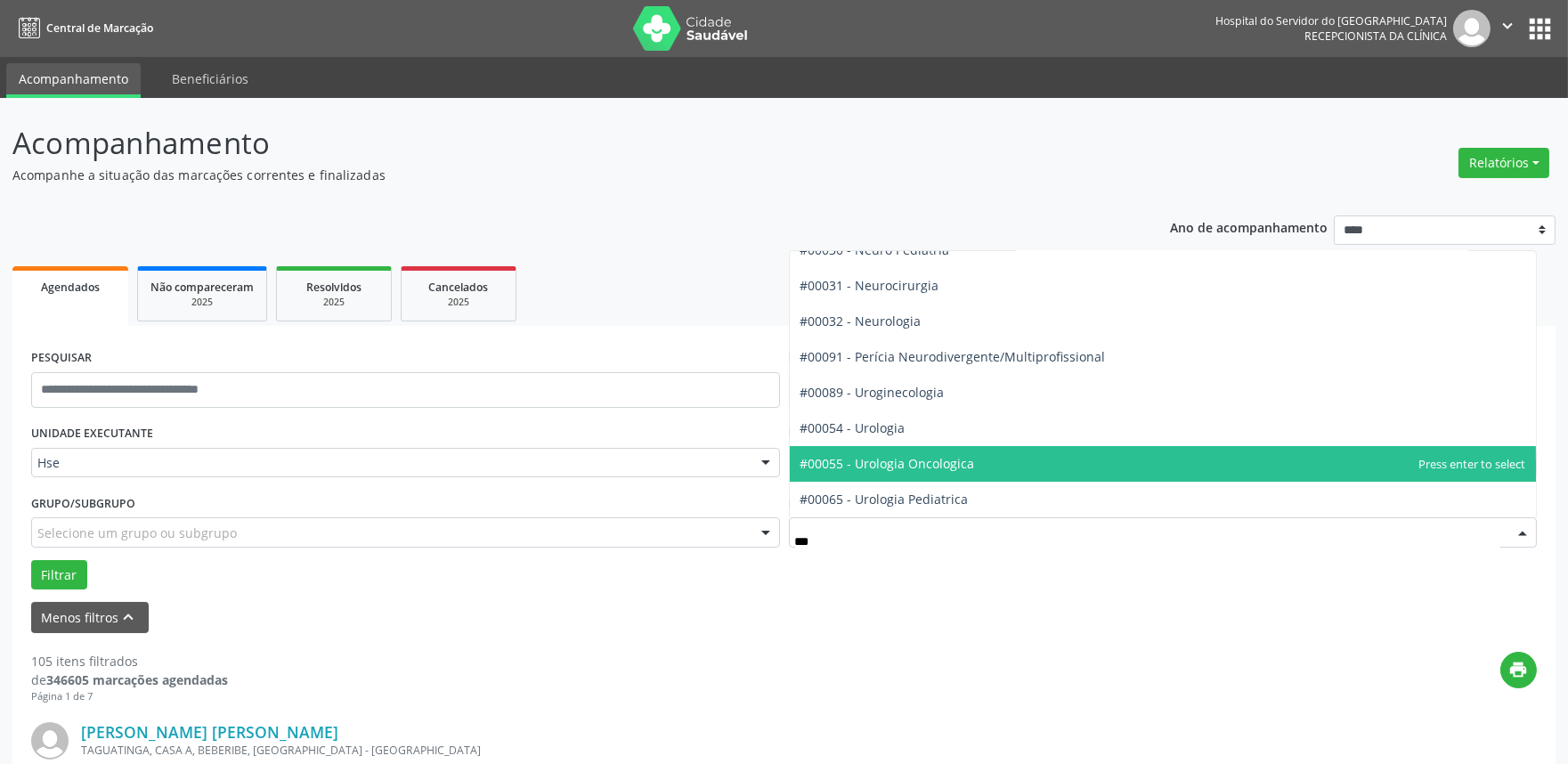
type input "****"
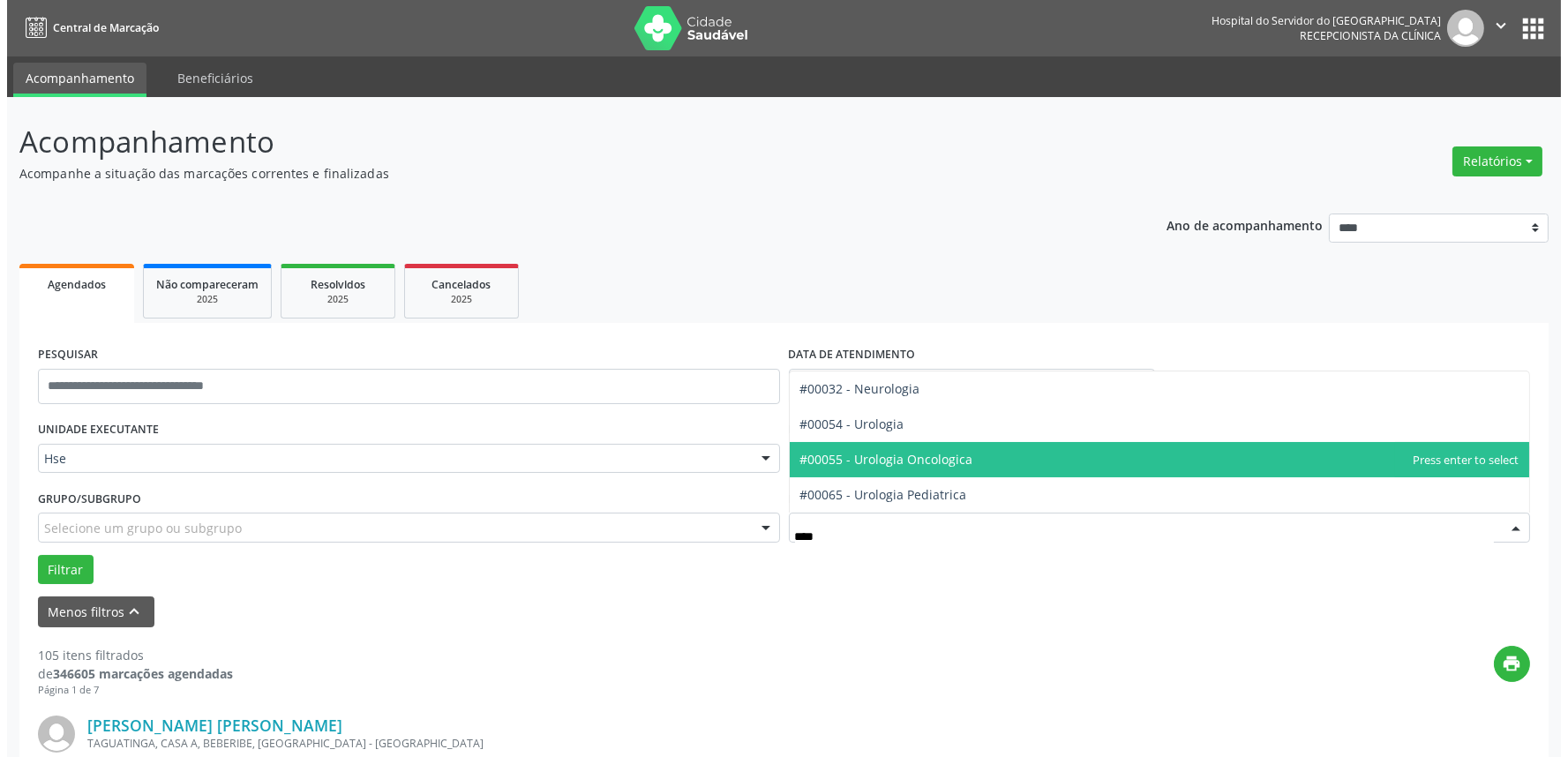
scroll to position [0, 0]
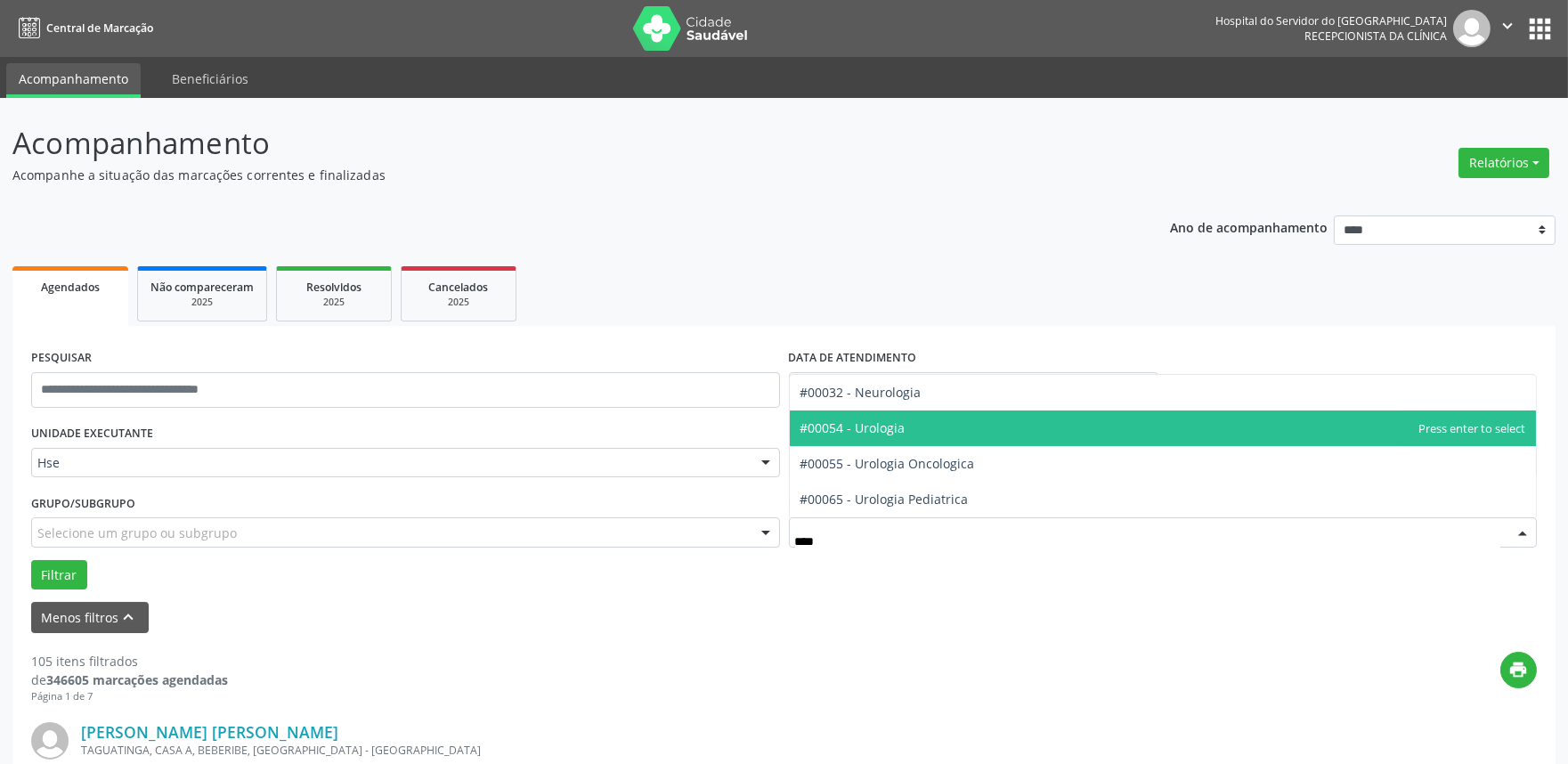
click at [870, 420] on span "#00054 - Urologia" at bounding box center [853, 427] width 106 height 17
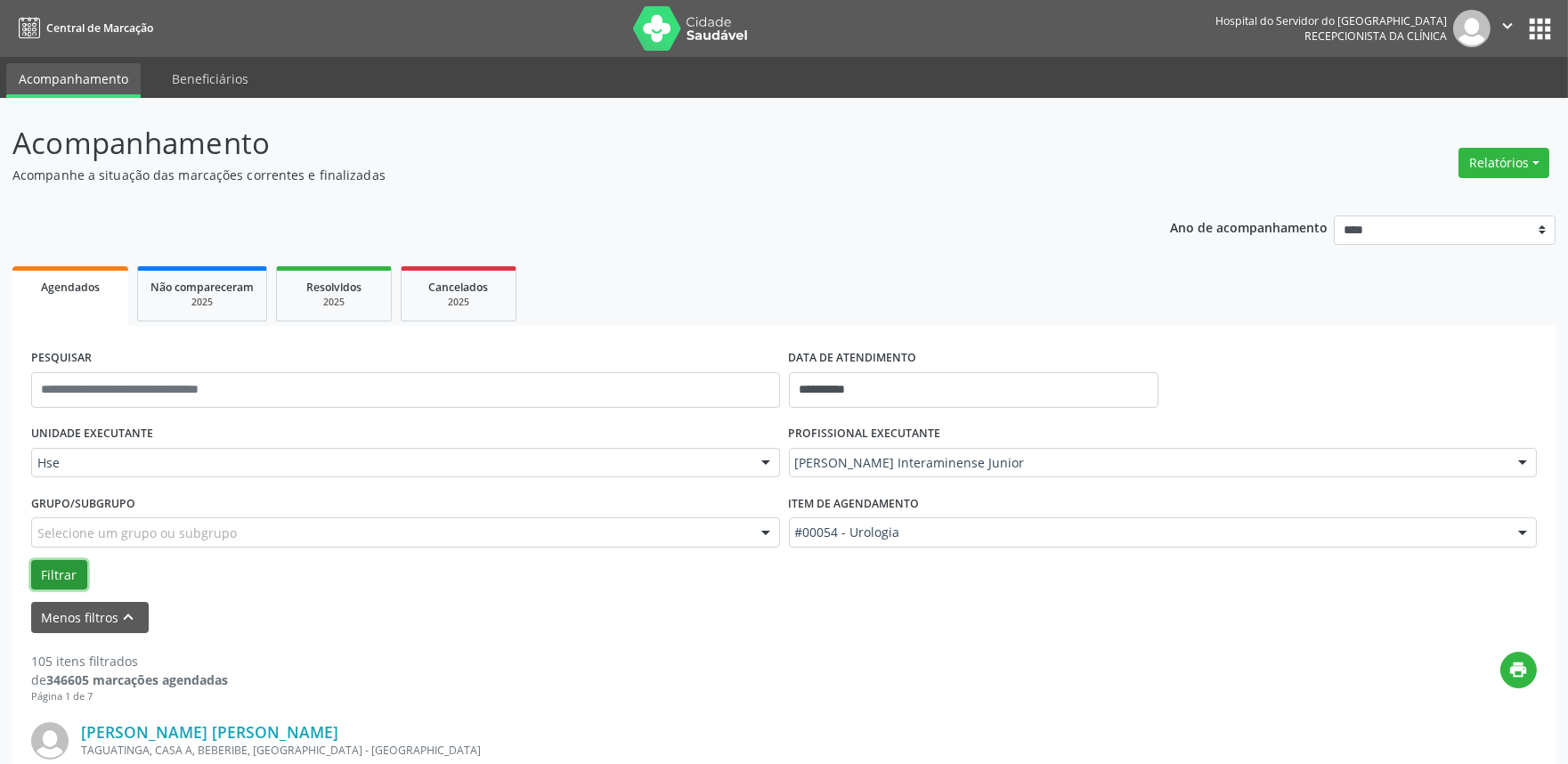
click at [65, 569] on button "Filtrar" at bounding box center [59, 576] width 56 height 30
